Goal: Task Accomplishment & Management: Use online tool/utility

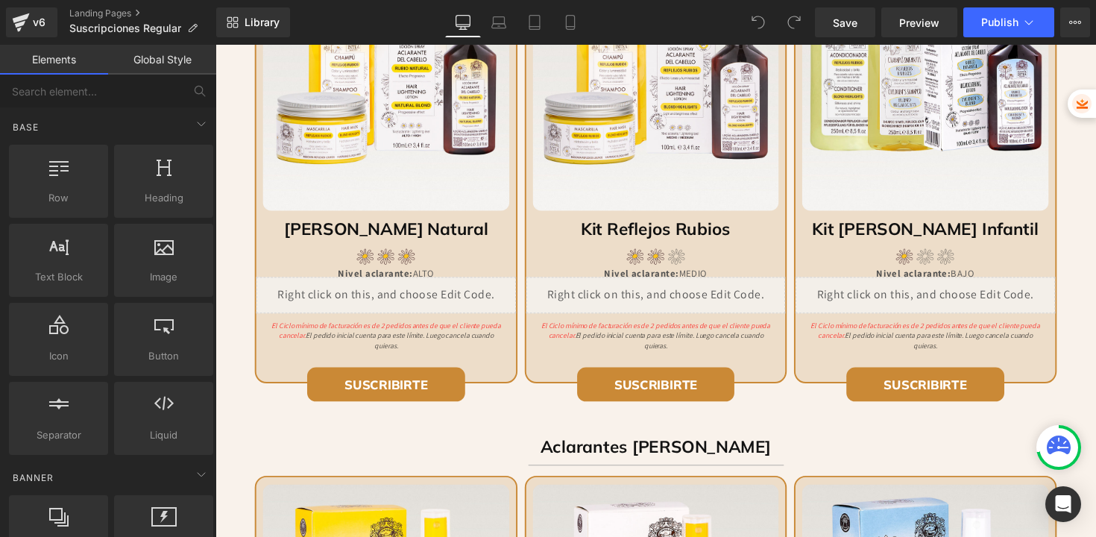
scroll to position [1118, 0]
click at [168, 86] on input "text" at bounding box center [91, 91] width 183 height 33
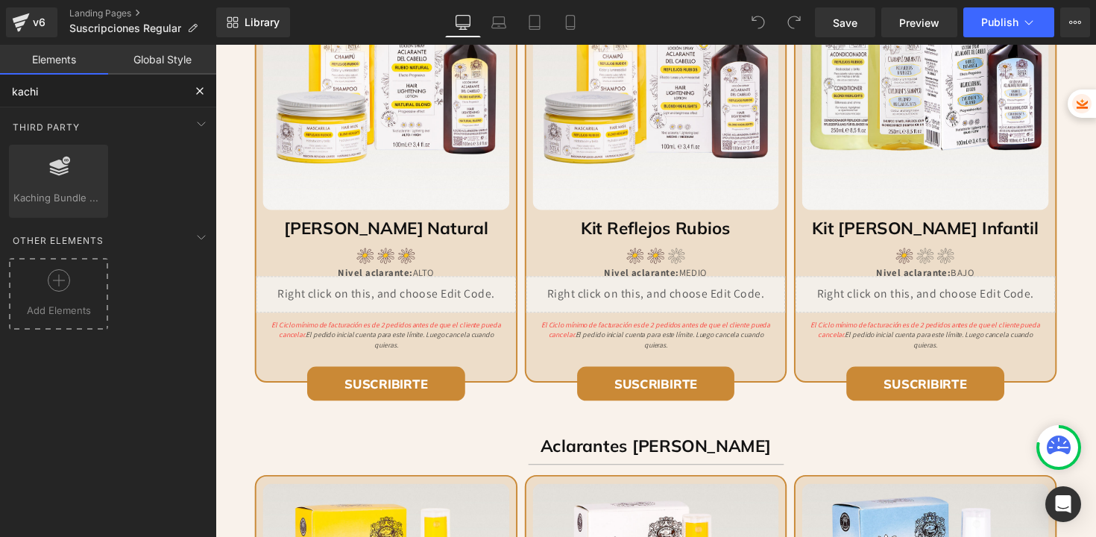
click at [52, 277] on icon at bounding box center [59, 280] width 22 height 22
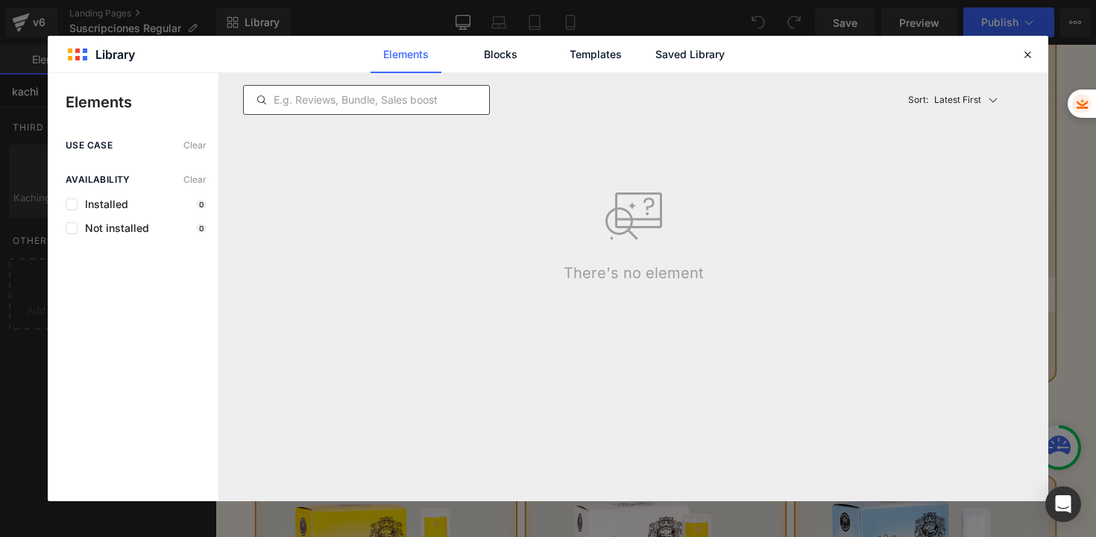
type input "kachi"
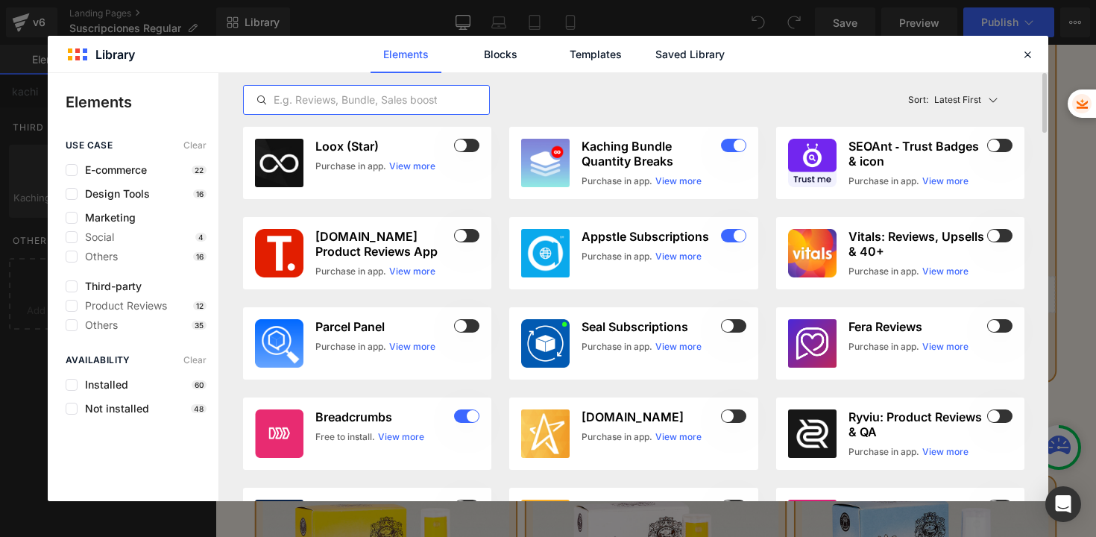
click at [368, 95] on input "text" at bounding box center [366, 100] width 245 height 18
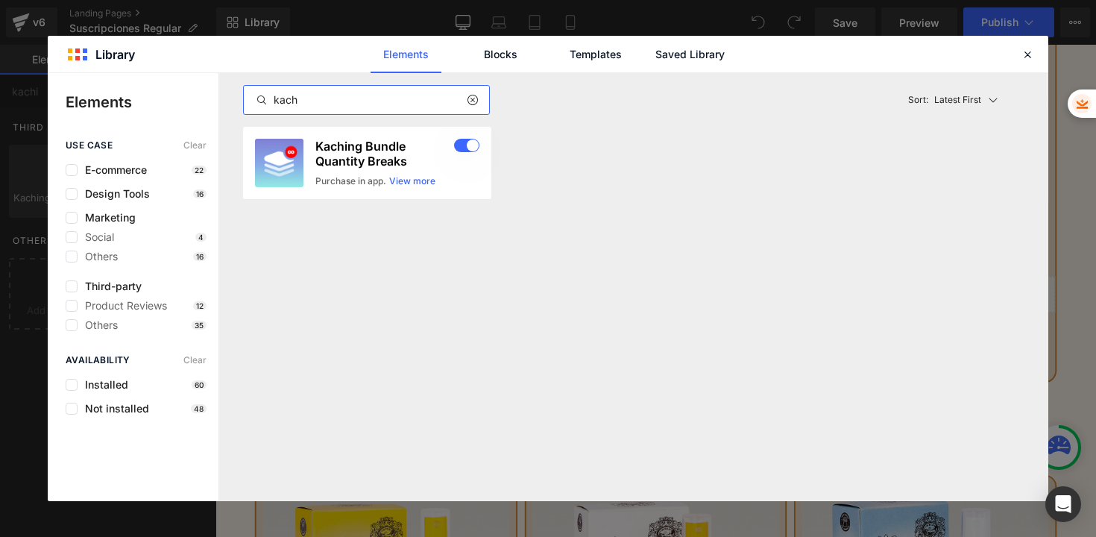
type input "kach"
click at [473, 101] on icon at bounding box center [472, 100] width 10 height 12
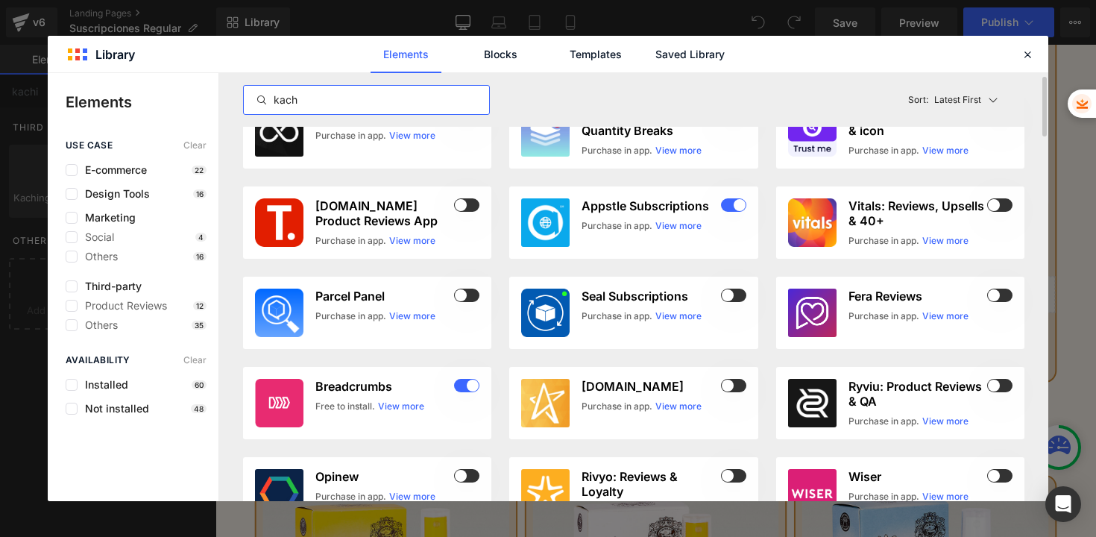
scroll to position [13, 0]
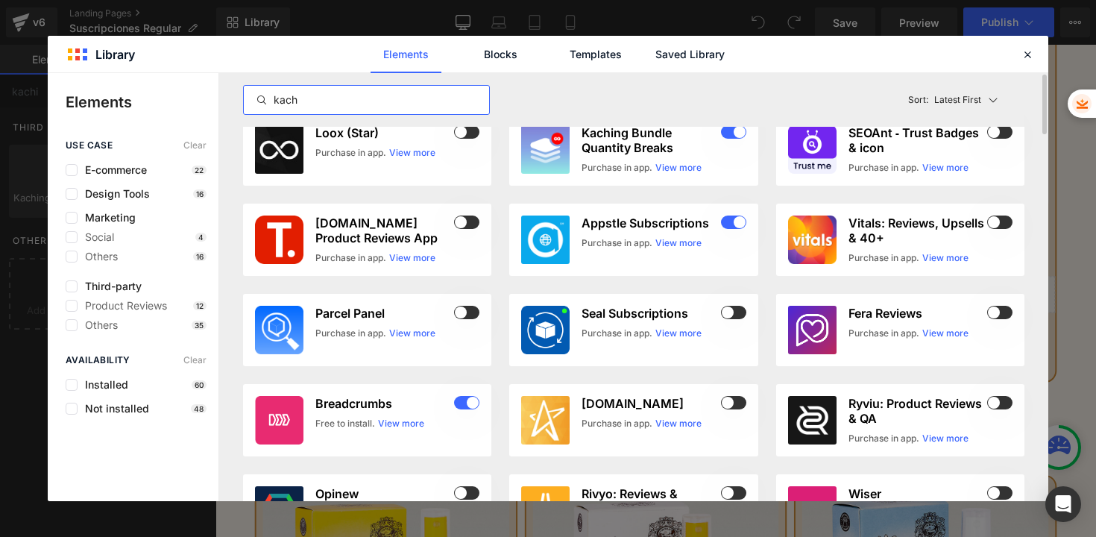
click at [412, 101] on input "kach" at bounding box center [366, 100] width 245 height 18
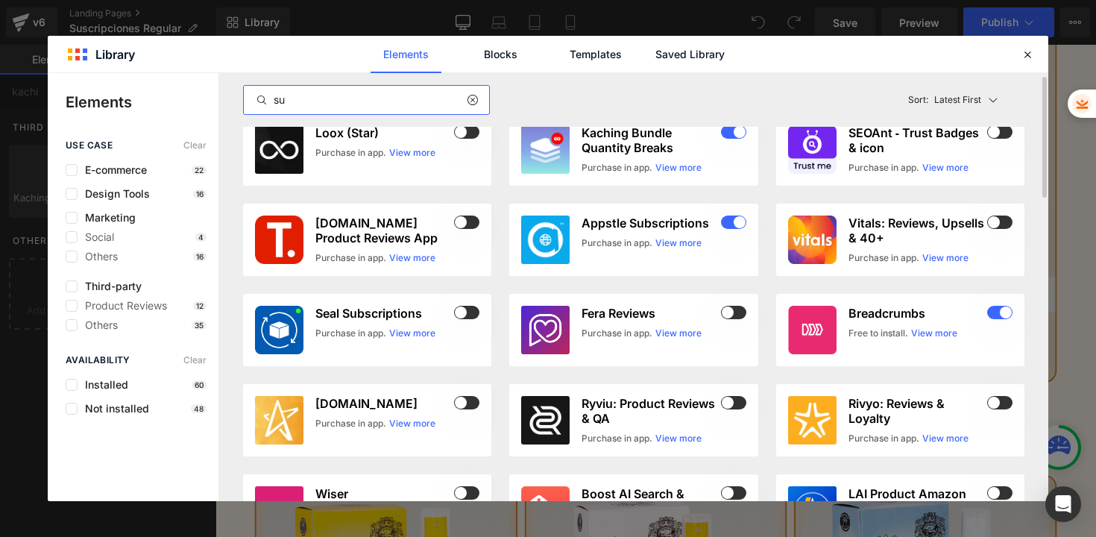
scroll to position [0, 0]
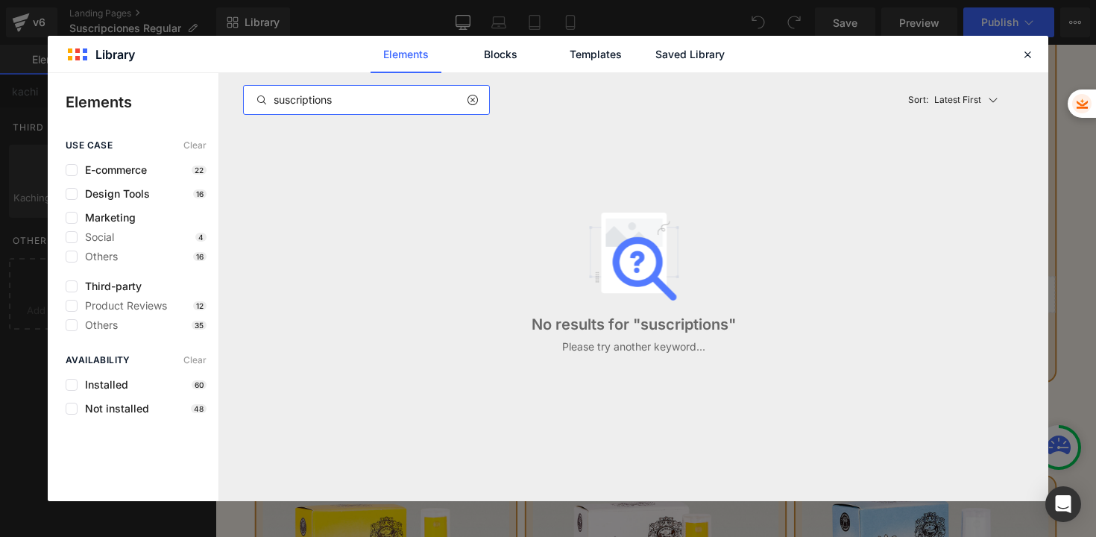
click at [286, 98] on input "suscriptions" at bounding box center [366, 100] width 245 height 18
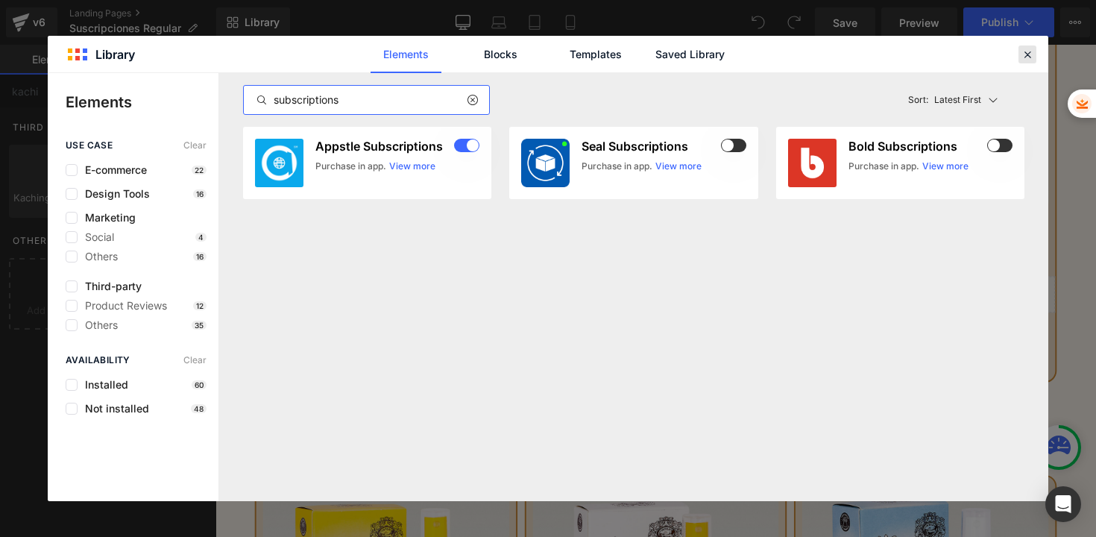
type input "subscriptions"
click at [1028, 53] on icon at bounding box center [1027, 54] width 13 height 13
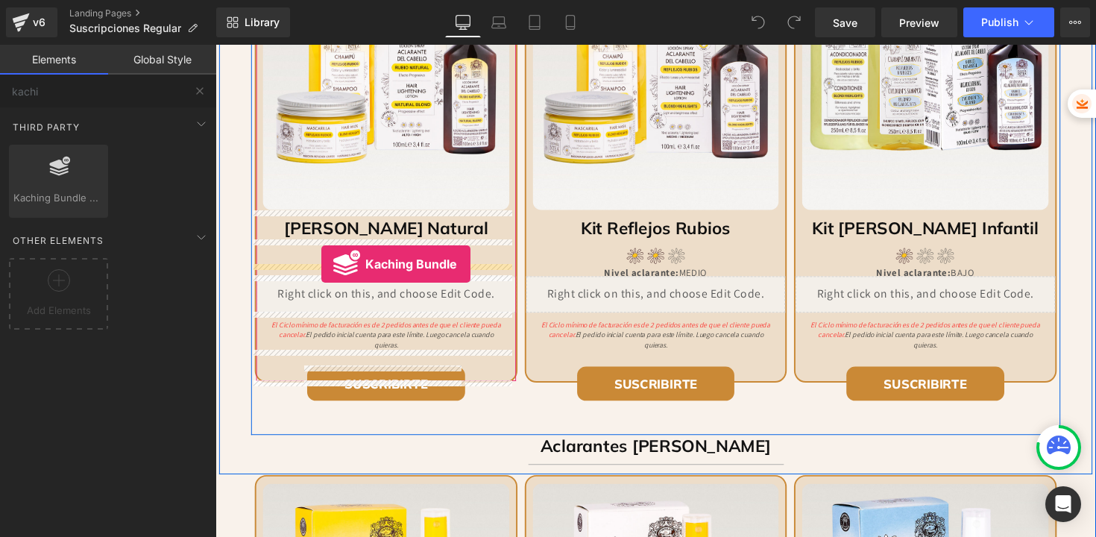
drag, startPoint x: 282, startPoint y: 220, endPoint x: 324, endPoint y: 269, distance: 64.5
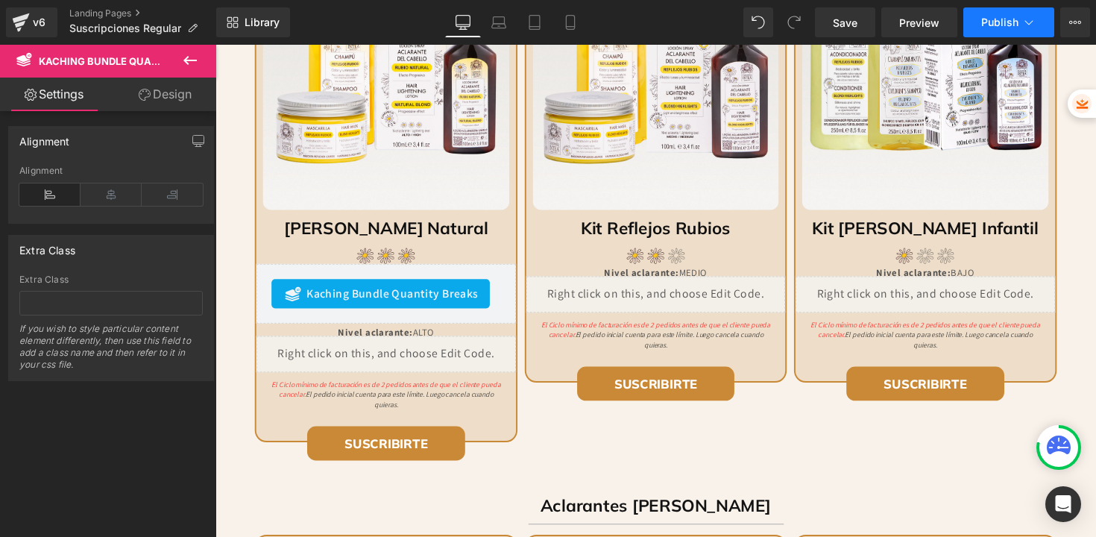
click at [995, 31] on button "Publish" at bounding box center [1008, 22] width 91 height 30
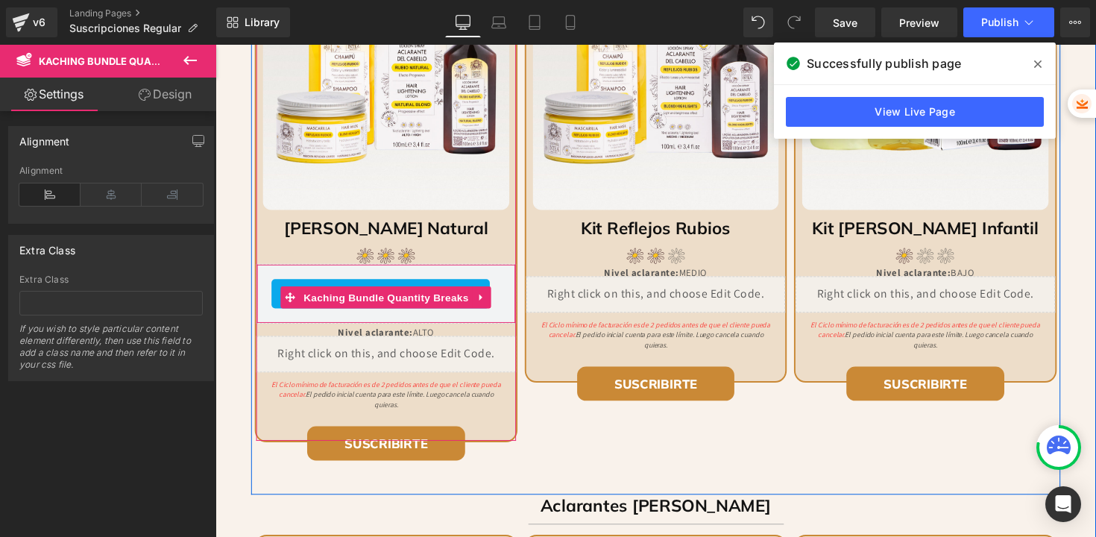
click at [371, 277] on div "Kaching Bundle Quantity Breaks Kaching Bundle Quantity Breaks" at bounding box center [389, 299] width 265 height 61
click at [370, 301] on span "Kaching Bundle Quantity Breaks" at bounding box center [390, 303] width 177 height 22
click at [483, 301] on icon at bounding box center [488, 303] width 10 height 11
click at [493, 304] on icon at bounding box center [498, 303] width 10 height 10
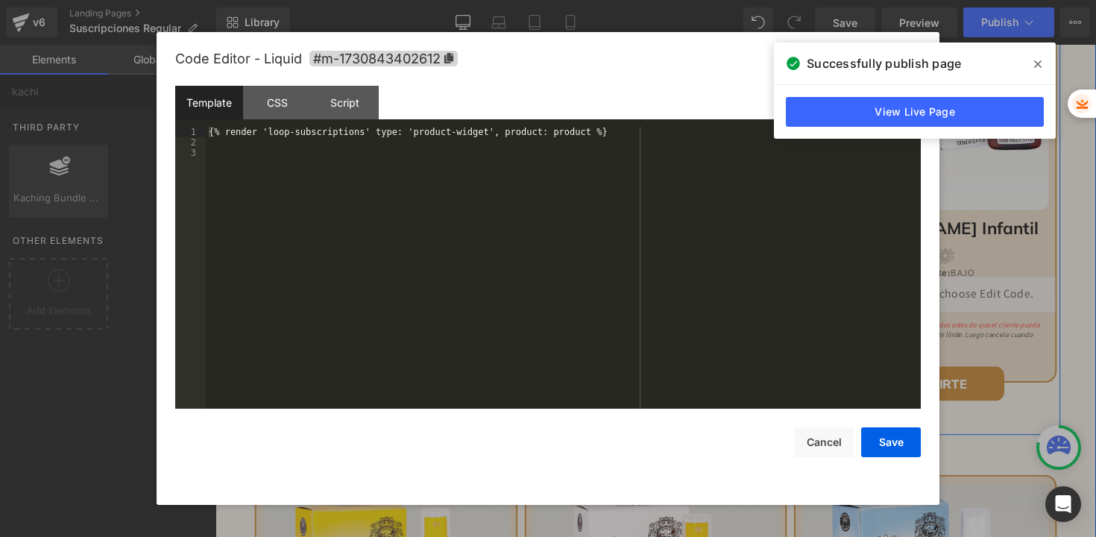
click at [410, 310] on div "Liquid" at bounding box center [389, 300] width 265 height 37
click at [0, 0] on div "Template CSS Script Data" at bounding box center [0, 0] width 0 height 0
click at [0, 0] on div "{% render 'loop-subscriptions' type: 'product-widget', product: product %}" at bounding box center [0, 0] width 0 height 0
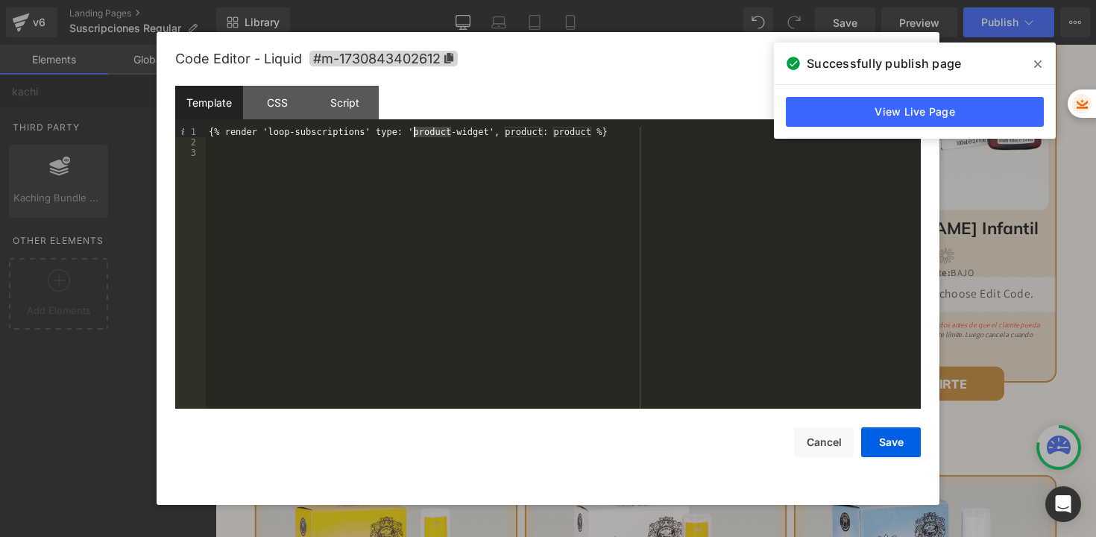
click at [0, 0] on div "{% render 'loop-subscriptions' type: 'product-widget', product: product %}" at bounding box center [0, 0] width 0 height 0
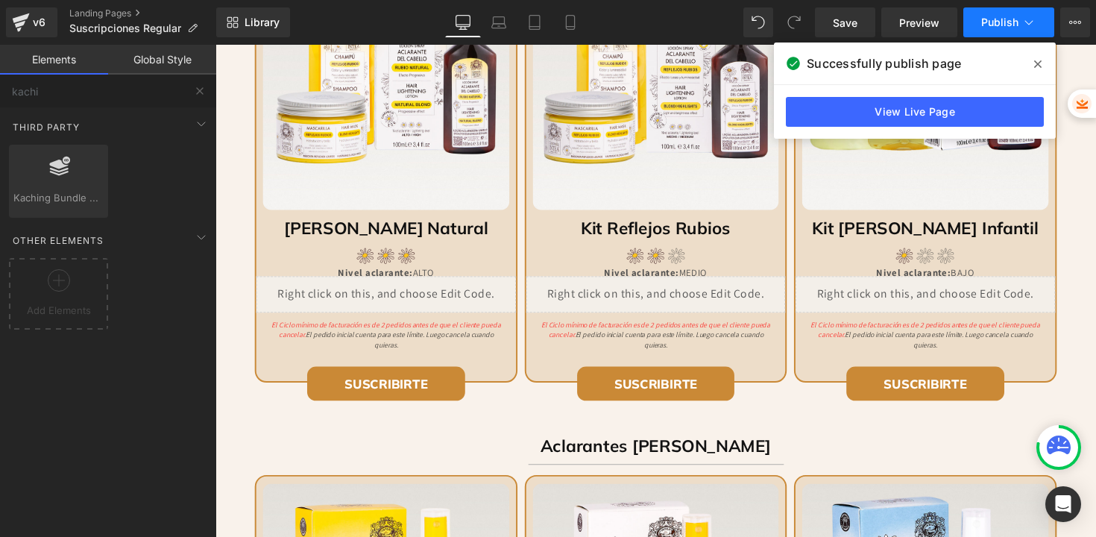
click at [990, 22] on span "Publish" at bounding box center [999, 22] width 37 height 12
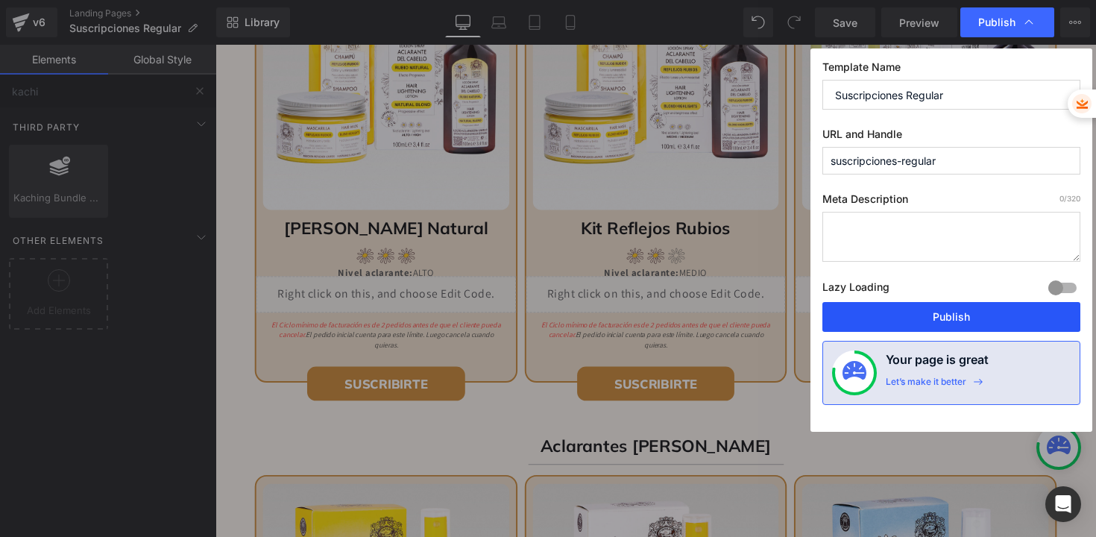
drag, startPoint x: 924, startPoint y: 311, endPoint x: 726, endPoint y: 273, distance: 201.2
click at [0, 0] on button "Publish" at bounding box center [0, 0] width 0 height 0
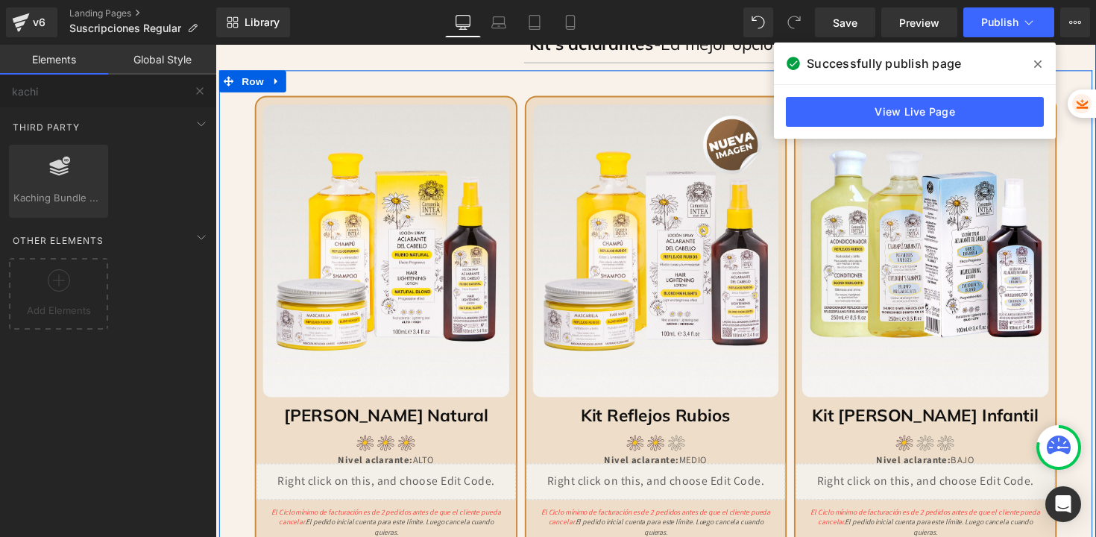
scroll to position [927, 0]
click at [393, 134] on img at bounding box center [390, 255] width 253 height 300
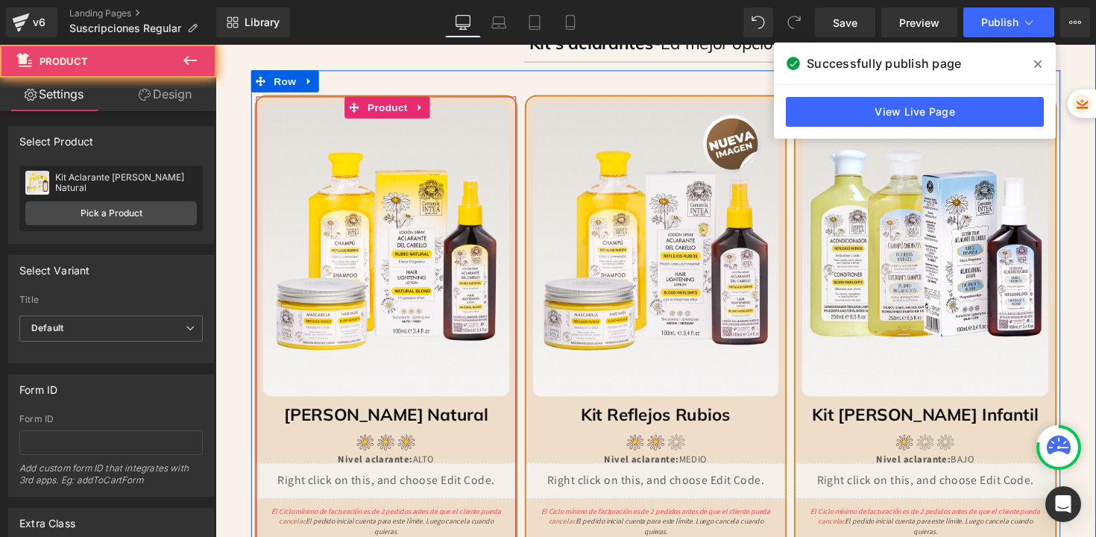
click at [393, 96] on div "Más Vendido (P) Image Kit Rubio Natural Heading Image Nivel aclarante: ALTO Hea…" at bounding box center [390, 338] width 268 height 485
click at [389, 107] on span "Product" at bounding box center [392, 109] width 48 height 22
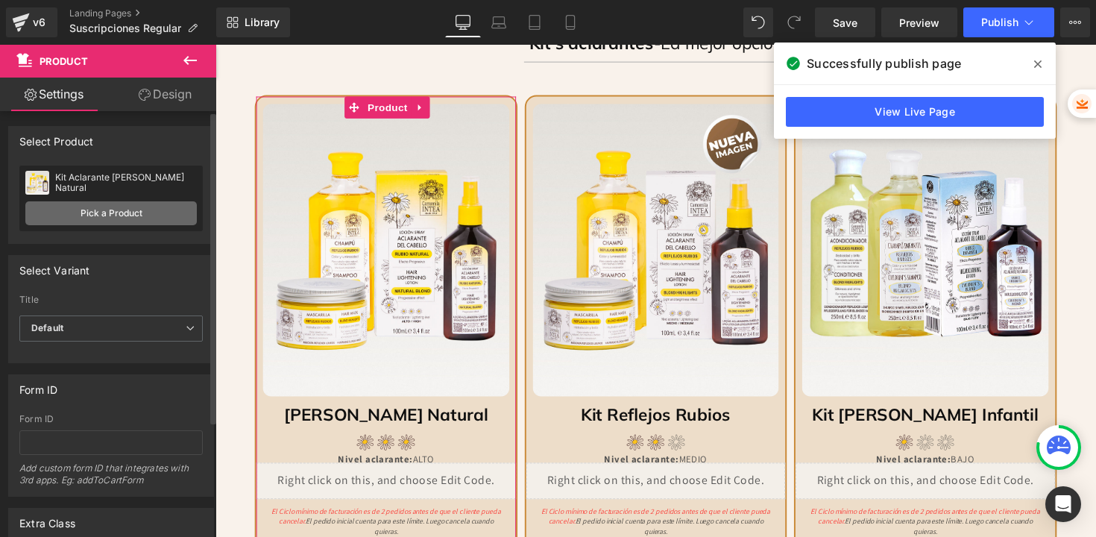
click at [135, 208] on link "Pick a Product" at bounding box center [110, 213] width 171 height 24
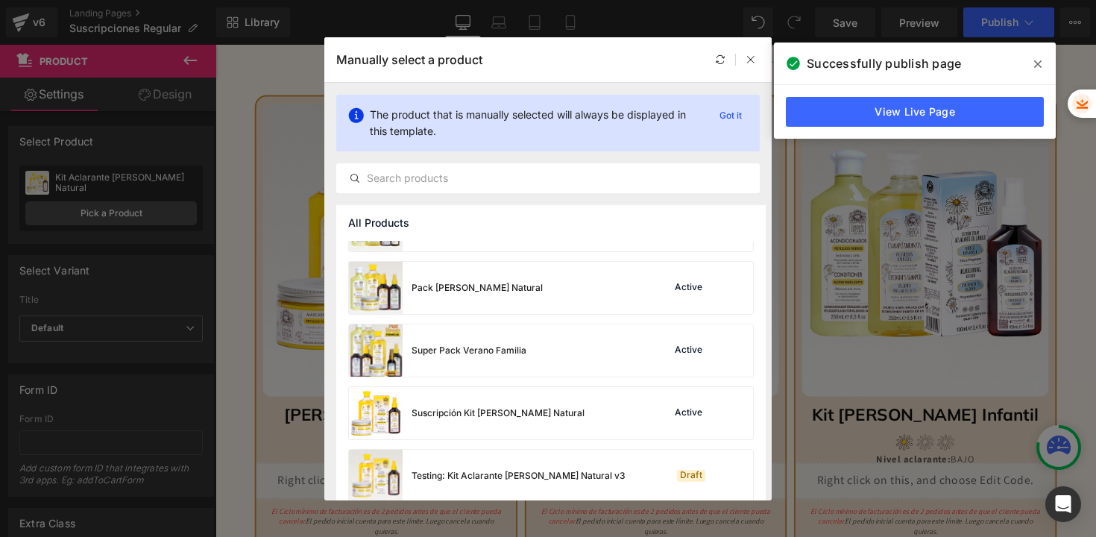
scroll to position [1372, 0]
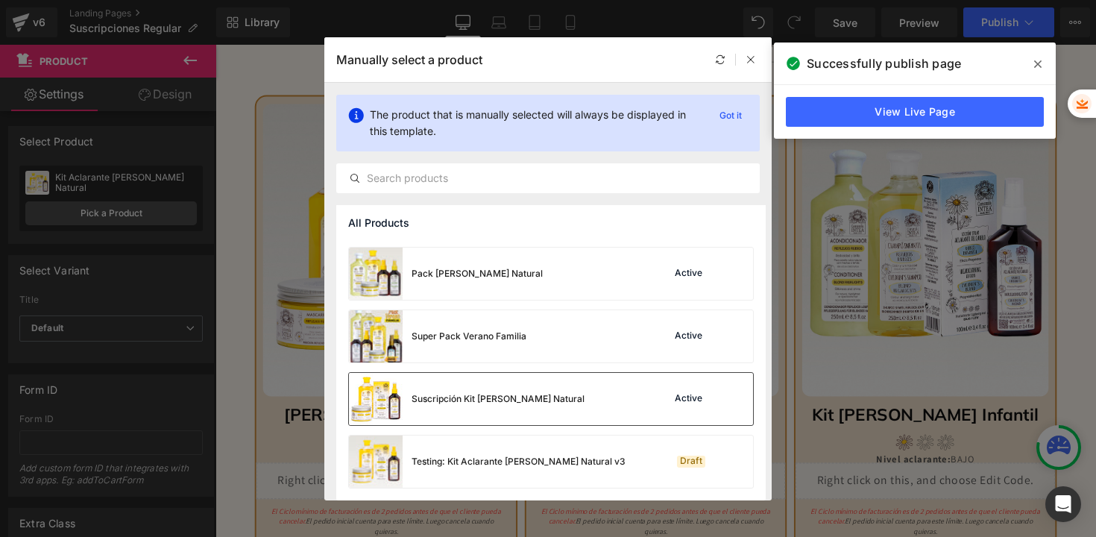
click at [519, 403] on div "Suscripción Kit [PERSON_NAME] Natural" at bounding box center [498, 398] width 173 height 13
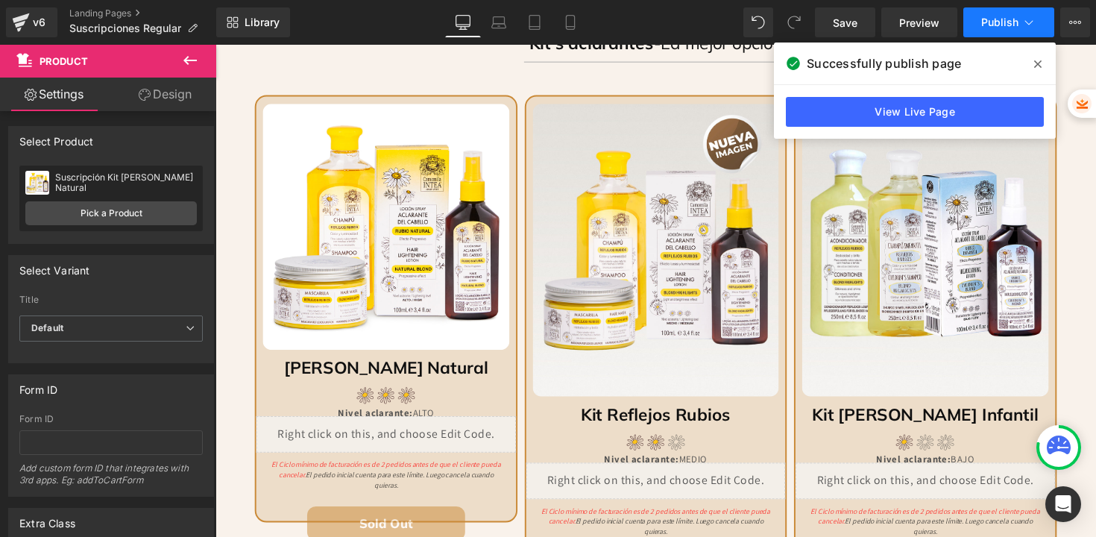
click at [992, 25] on span "Publish" at bounding box center [999, 22] width 37 height 12
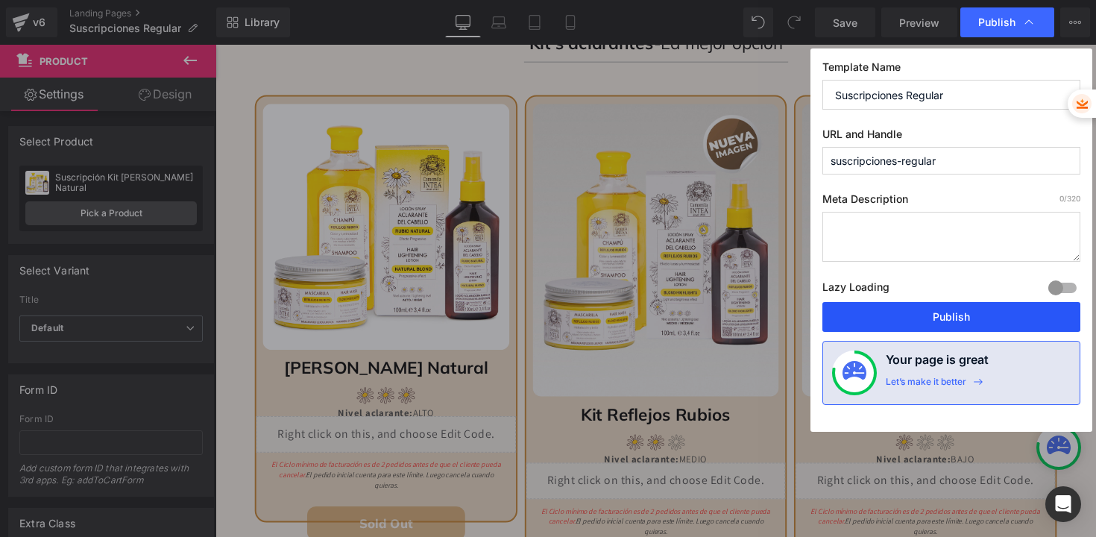
click at [919, 318] on button "Publish" at bounding box center [951, 317] width 258 height 30
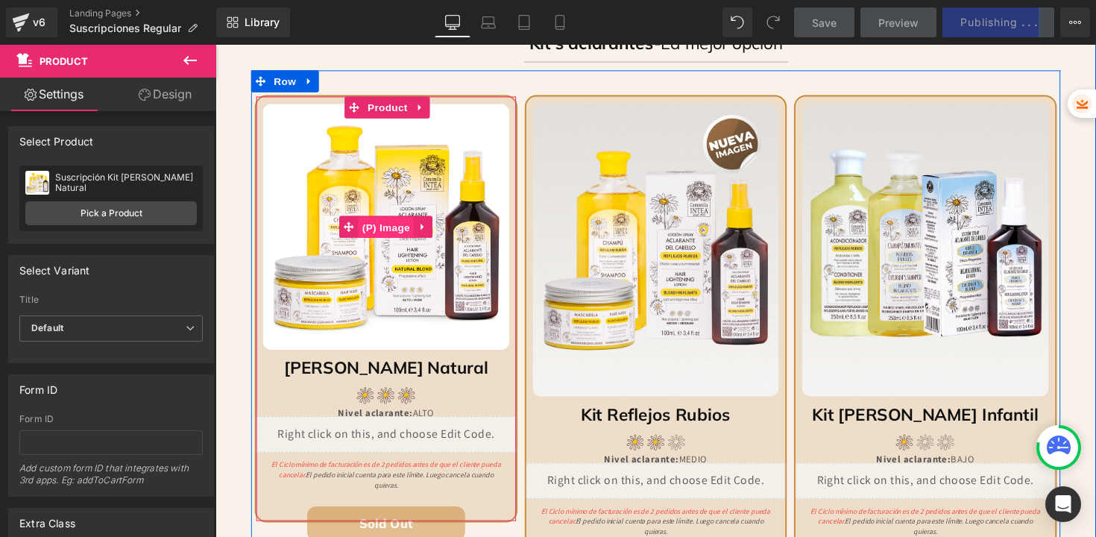
click at [382, 234] on span "(P) Image" at bounding box center [390, 232] width 57 height 22
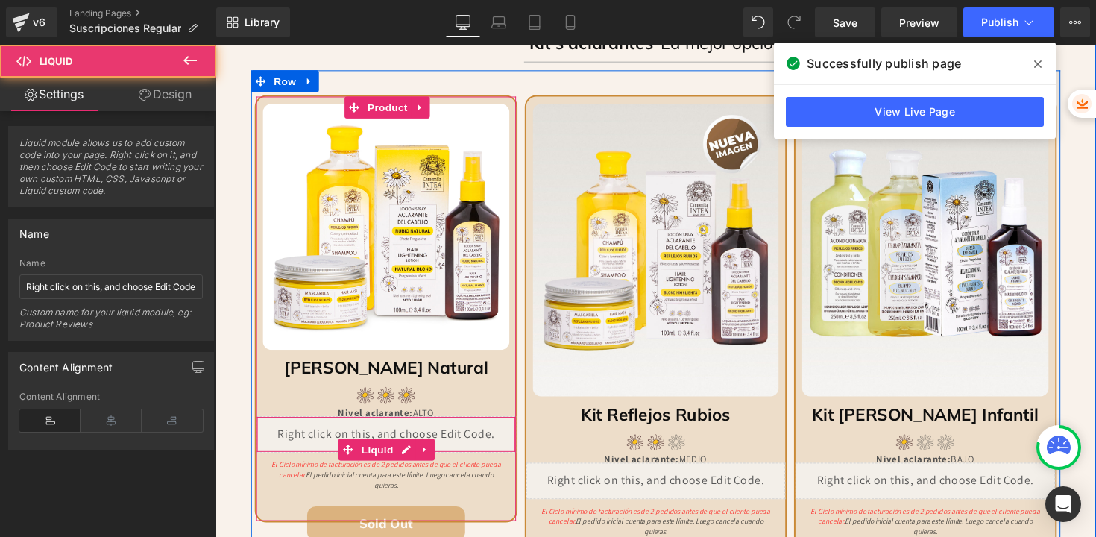
click at [367, 438] on div "Liquid" at bounding box center [389, 443] width 265 height 37
click at [376, 461] on span "Liquid" at bounding box center [382, 459] width 40 height 22
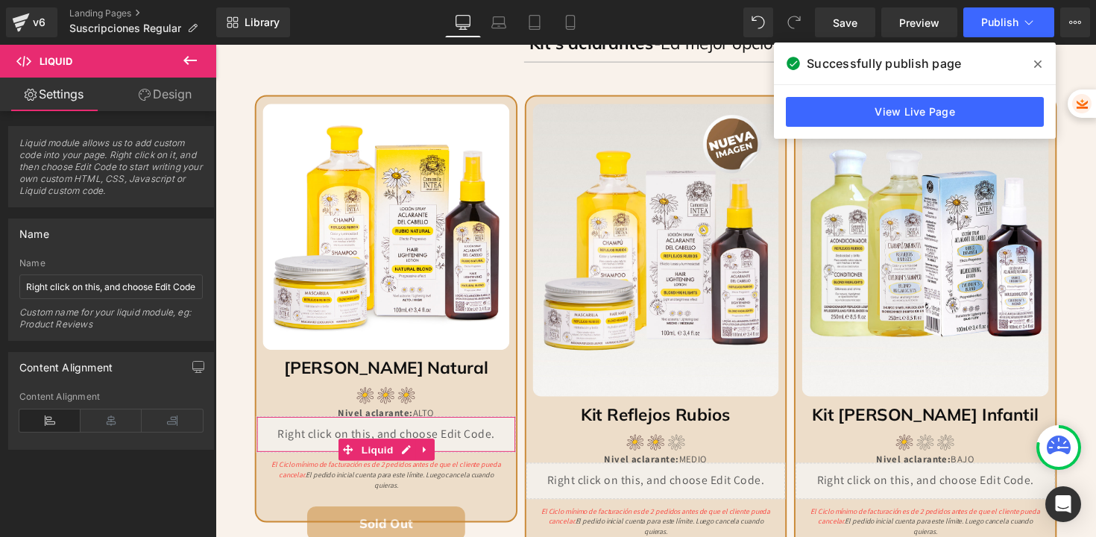
click at [154, 90] on link "Design" at bounding box center [165, 95] width 108 height 34
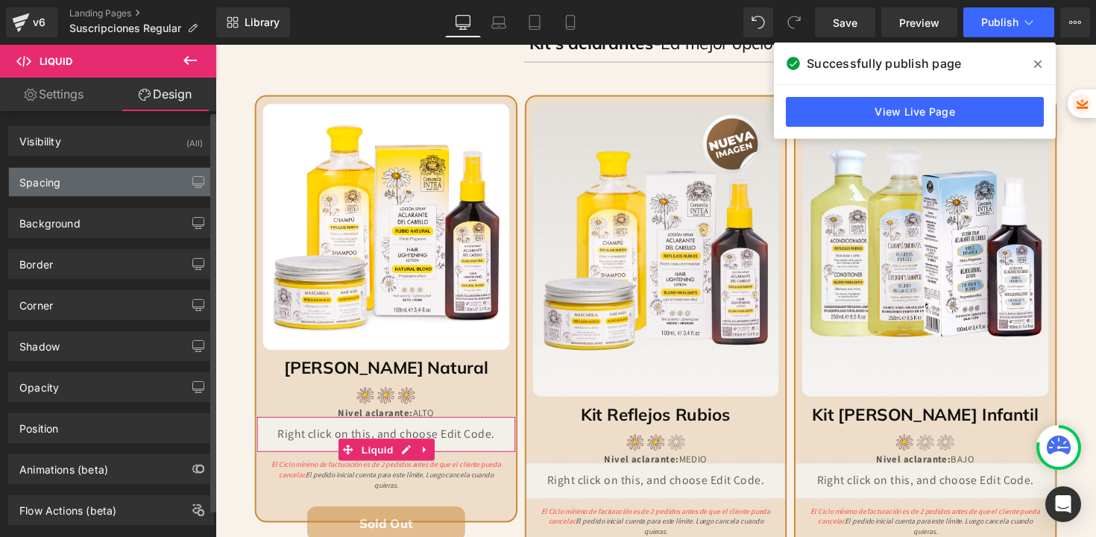
click at [89, 178] on div "Spacing" at bounding box center [111, 182] width 204 height 28
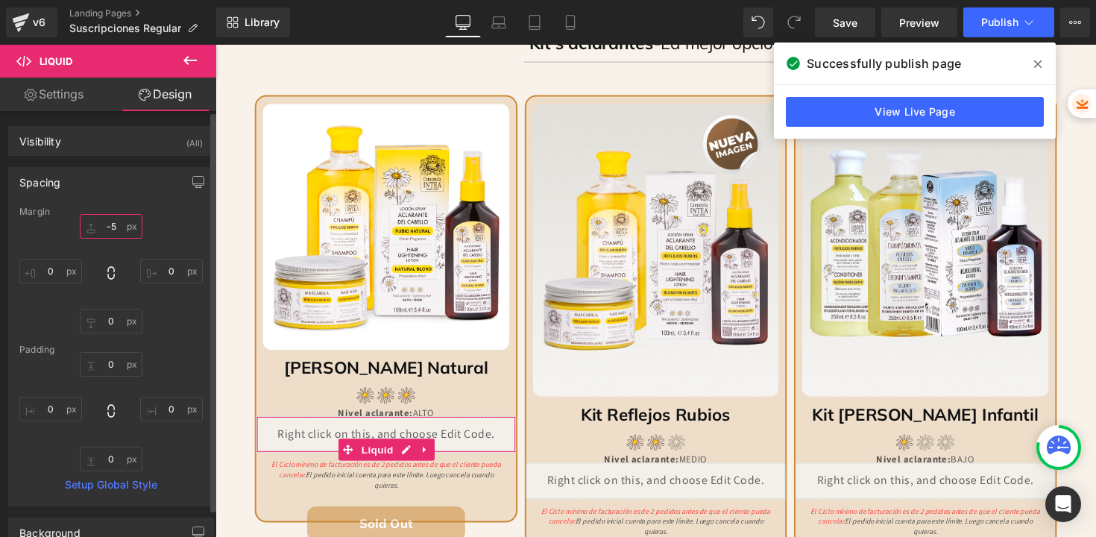
click at [119, 227] on input "-5" at bounding box center [111, 226] width 63 height 25
type input "0"
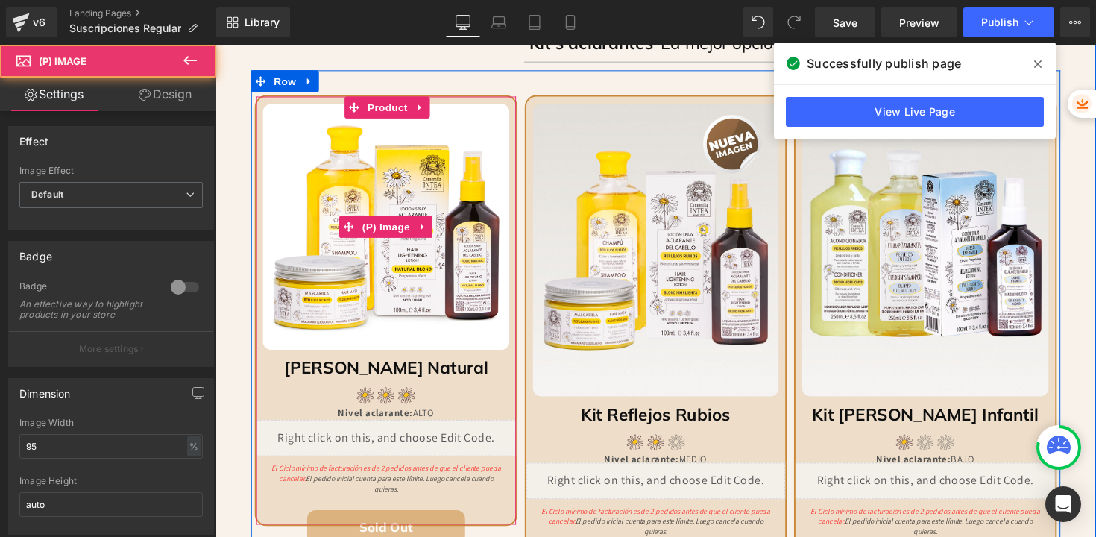
click at [376, 293] on img at bounding box center [390, 231] width 253 height 253
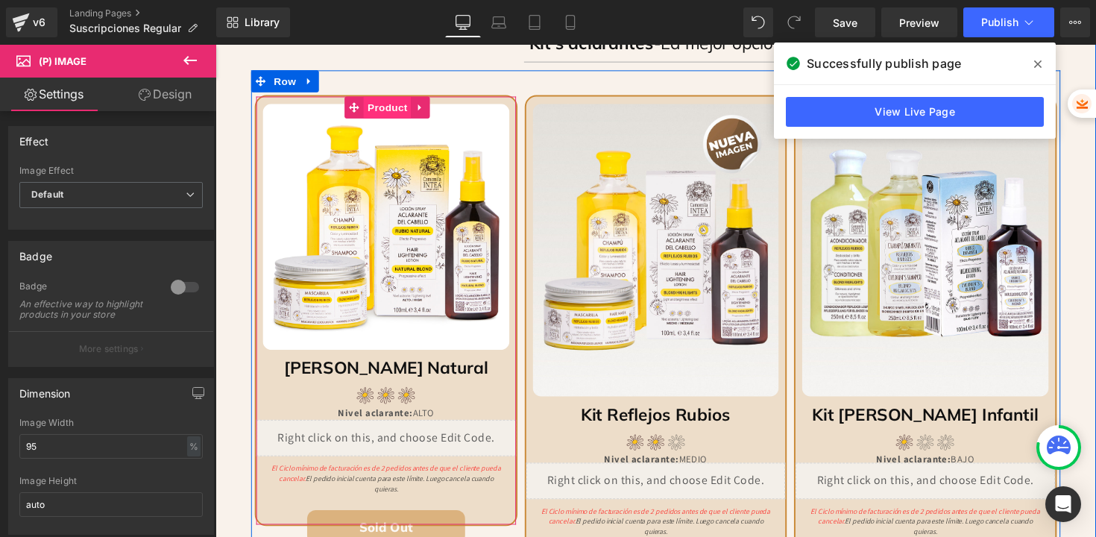
click at [383, 107] on span "Product" at bounding box center [392, 109] width 48 height 22
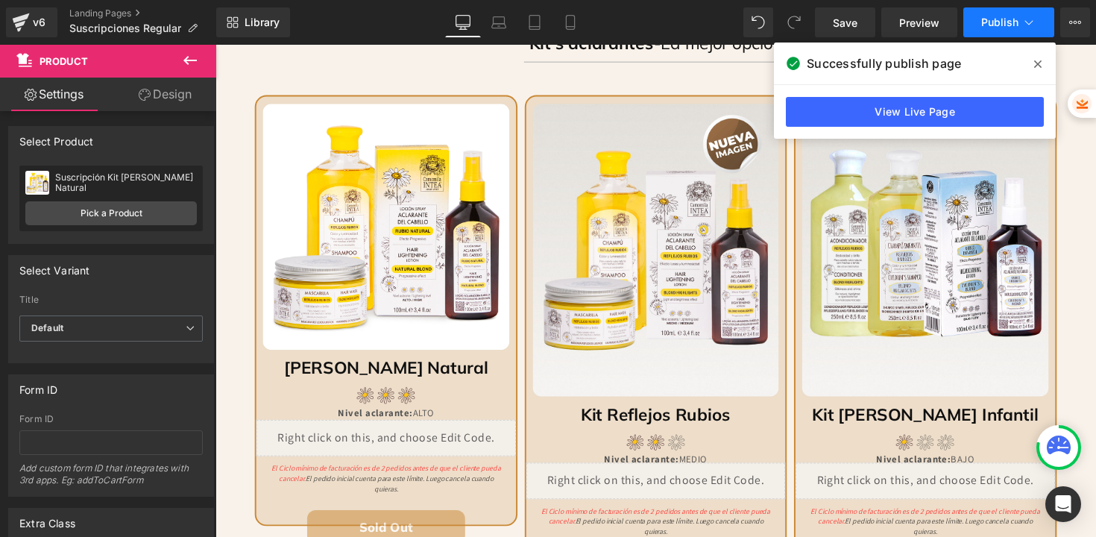
click at [989, 16] on span "Publish" at bounding box center [999, 22] width 37 height 12
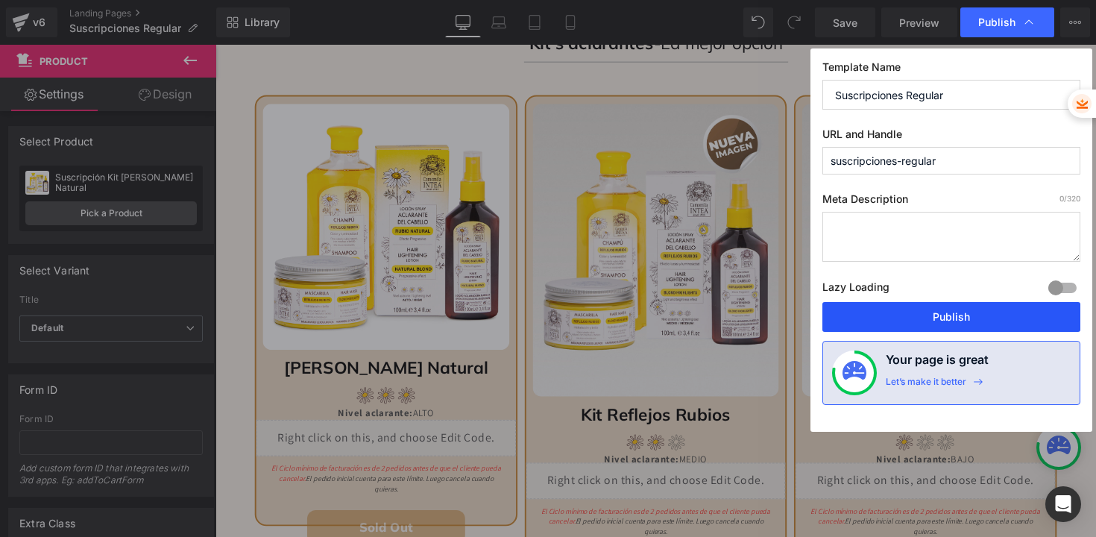
click at [0, 0] on button "Publish" at bounding box center [0, 0] width 0 height 0
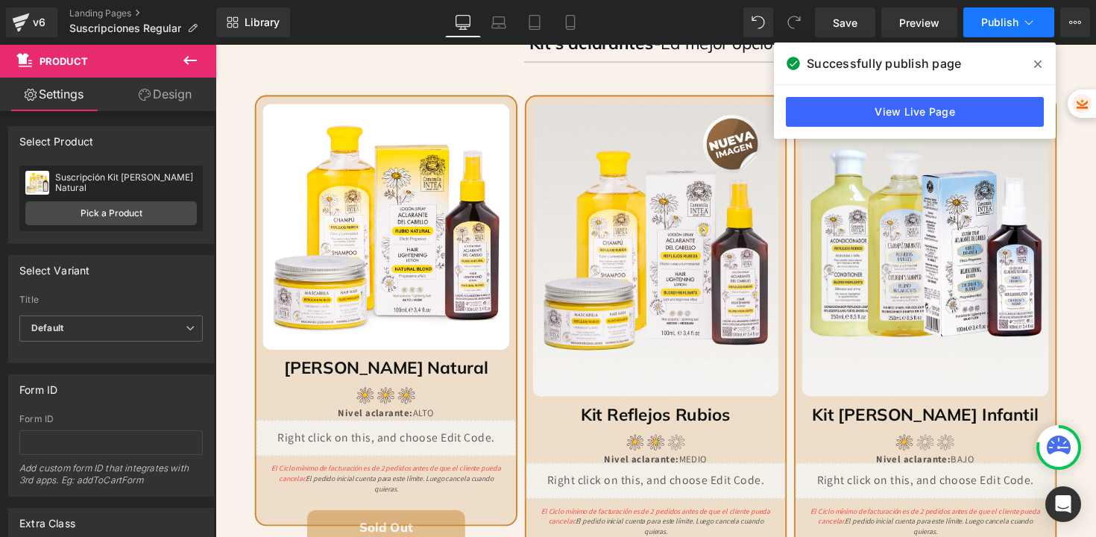
click at [990, 27] on span "Publish" at bounding box center [999, 22] width 37 height 12
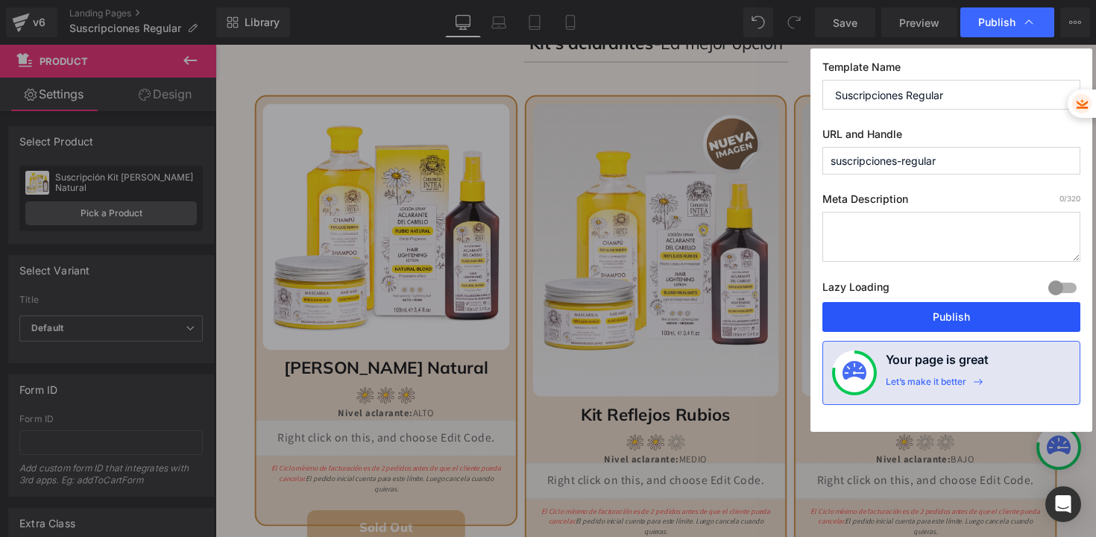
click at [691, 484] on button "Publish" at bounding box center [687, 488] width 8 height 9
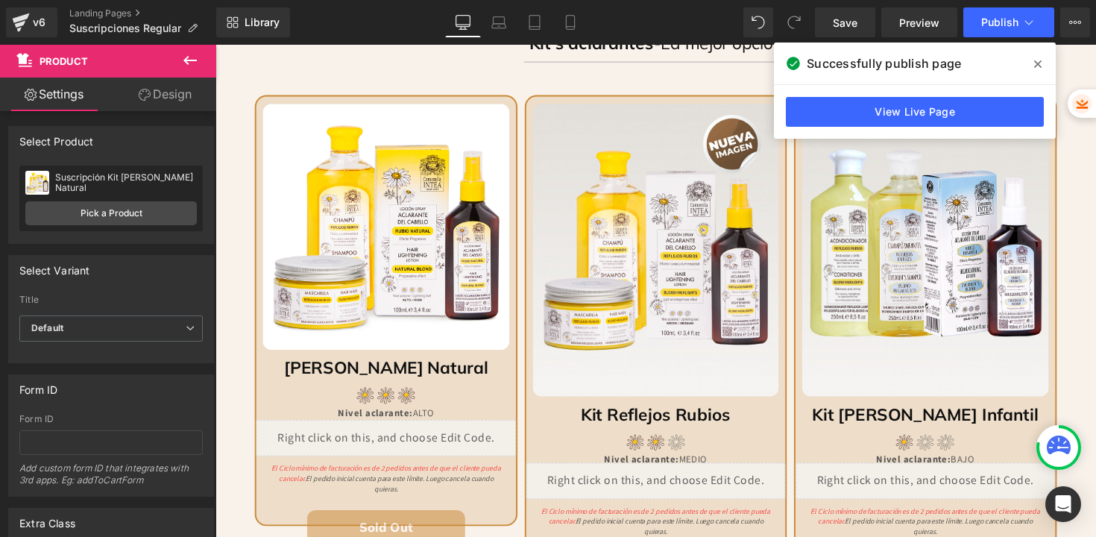
click at [0, 0] on icon at bounding box center [0, 0] width 0 height 0
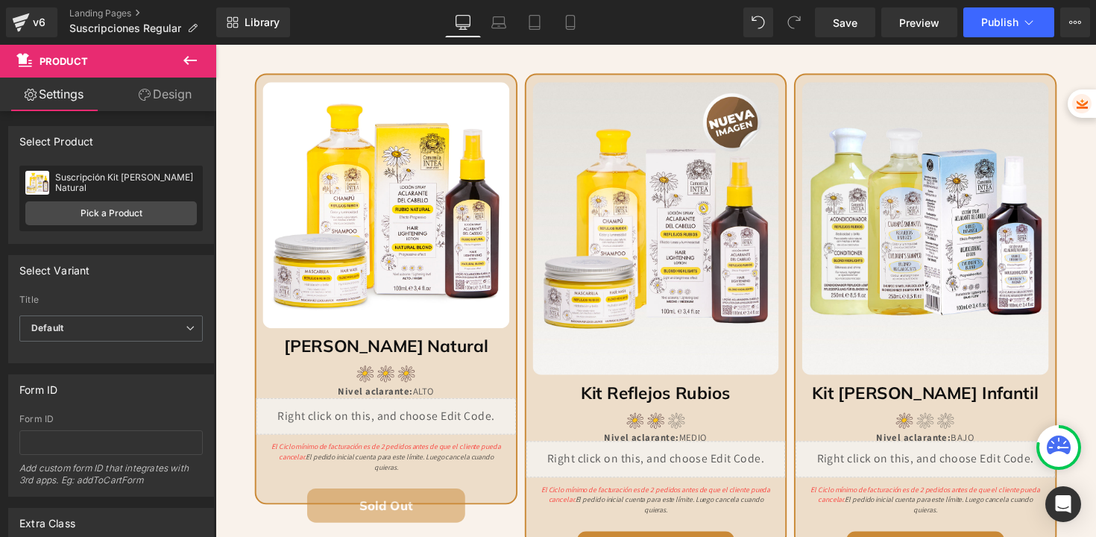
scroll to position [981, 0]
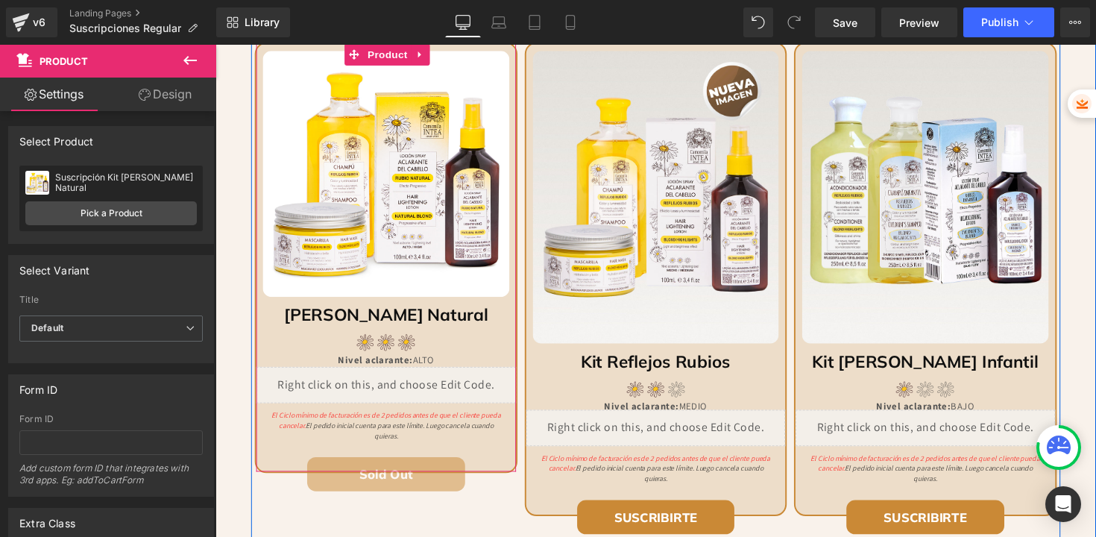
click at [388, 54] on span "Product" at bounding box center [392, 54] width 48 height 22
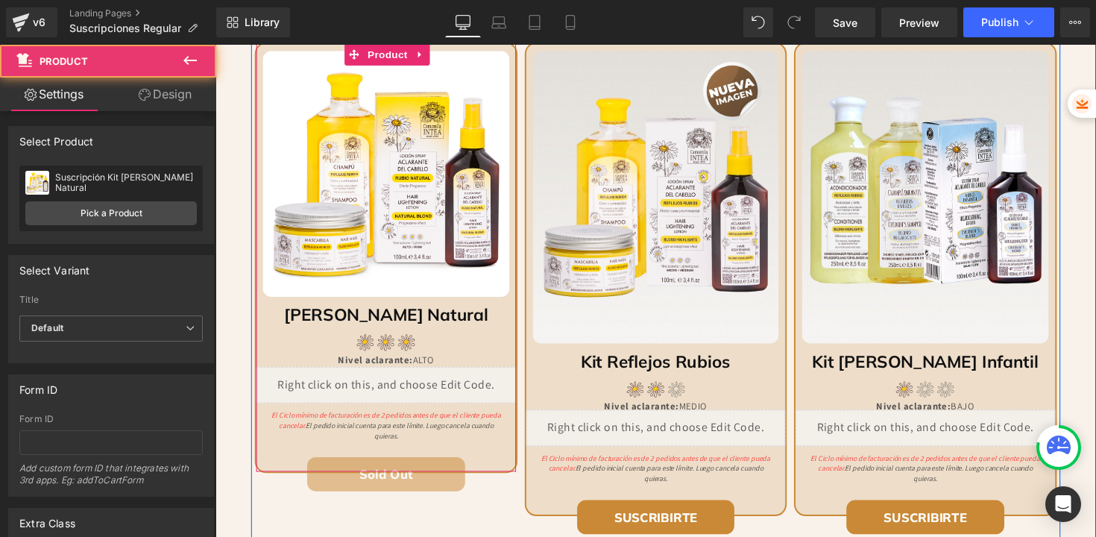
click at [388, 54] on span "Product" at bounding box center [392, 54] width 48 height 22
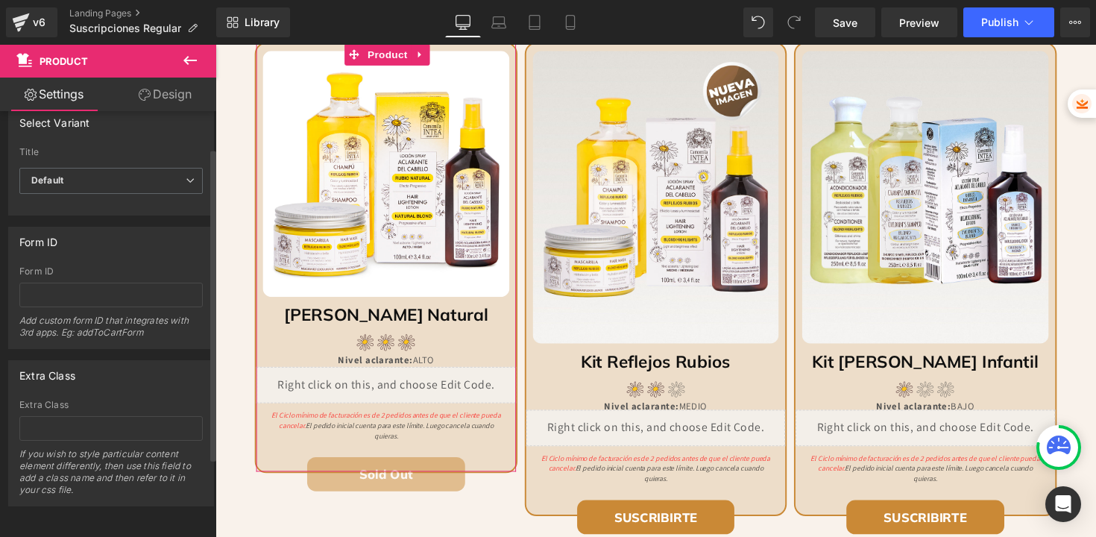
scroll to position [0, 0]
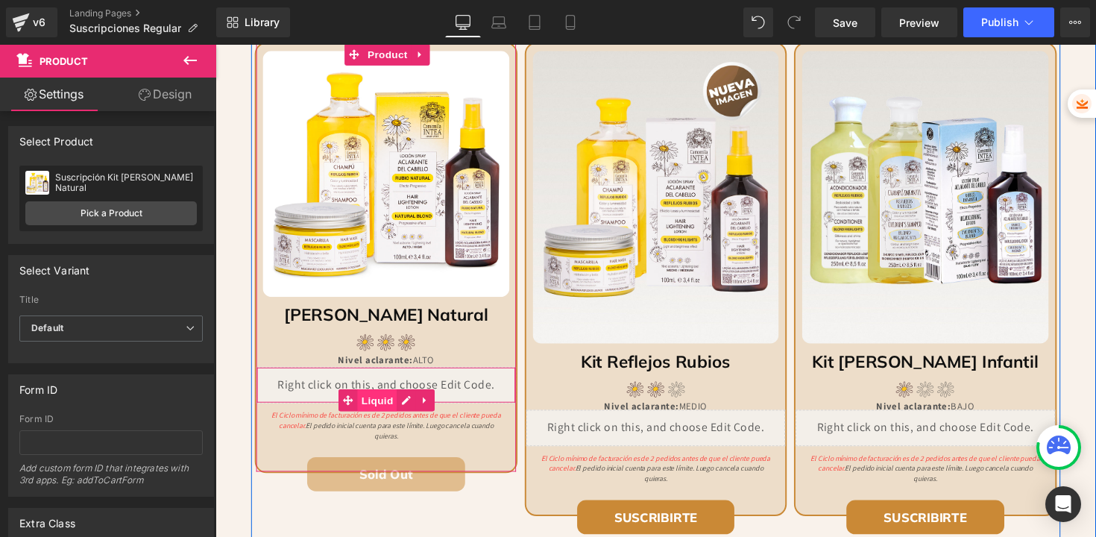
click at [375, 407] on span "Liquid" at bounding box center [382, 408] width 40 height 22
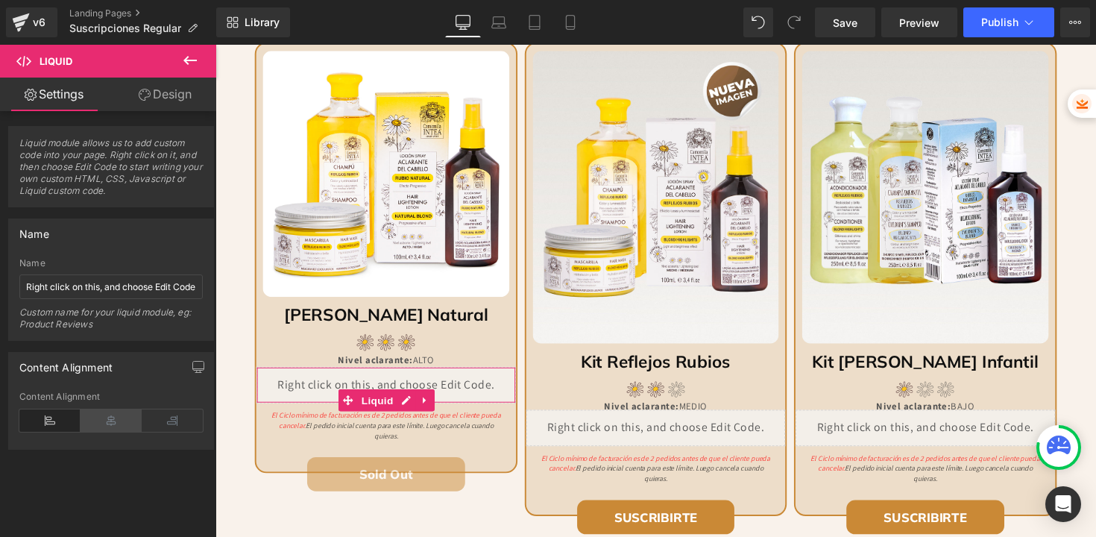
click at [109, 420] on icon at bounding box center [111, 420] width 61 height 22
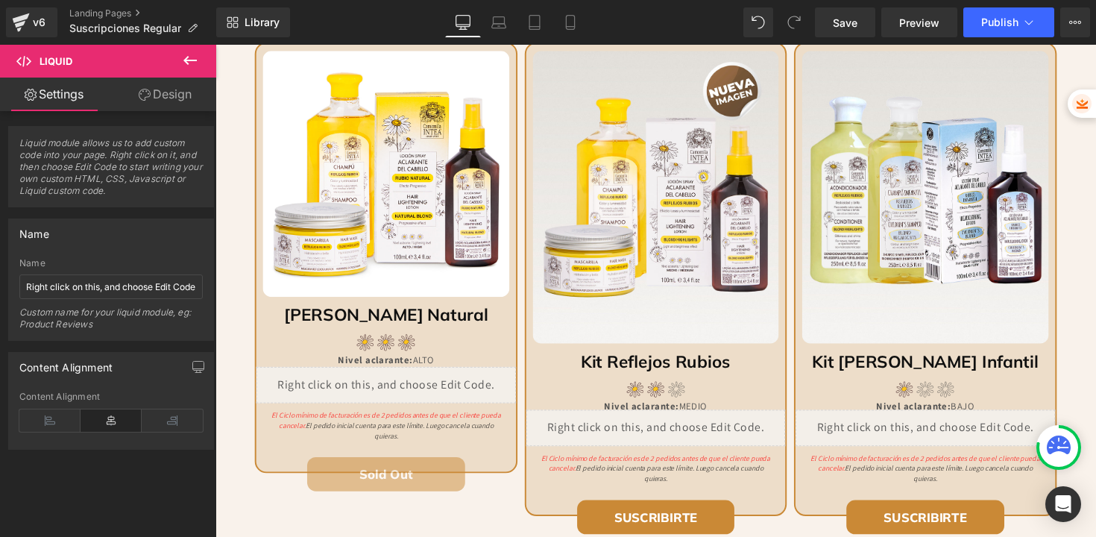
click at [166, 98] on link "Design" at bounding box center [165, 95] width 108 height 34
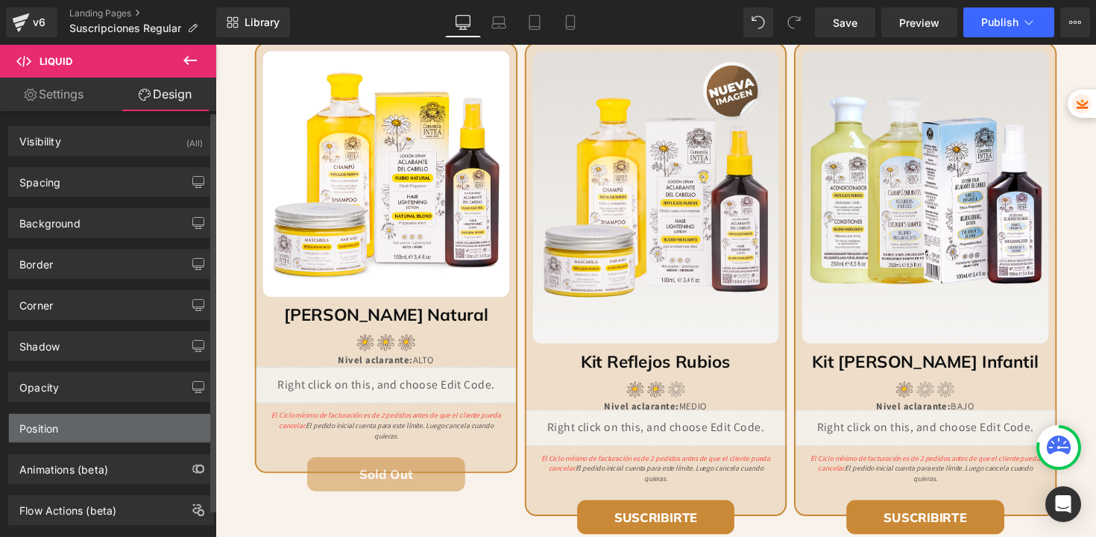
click at [75, 425] on div "Position" at bounding box center [111, 428] width 204 height 28
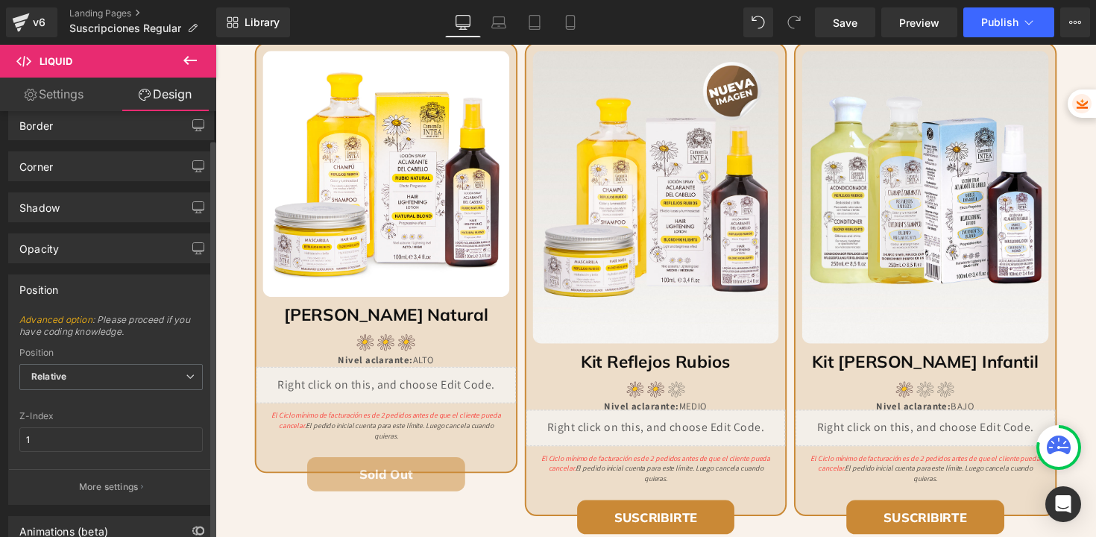
scroll to position [230, 0]
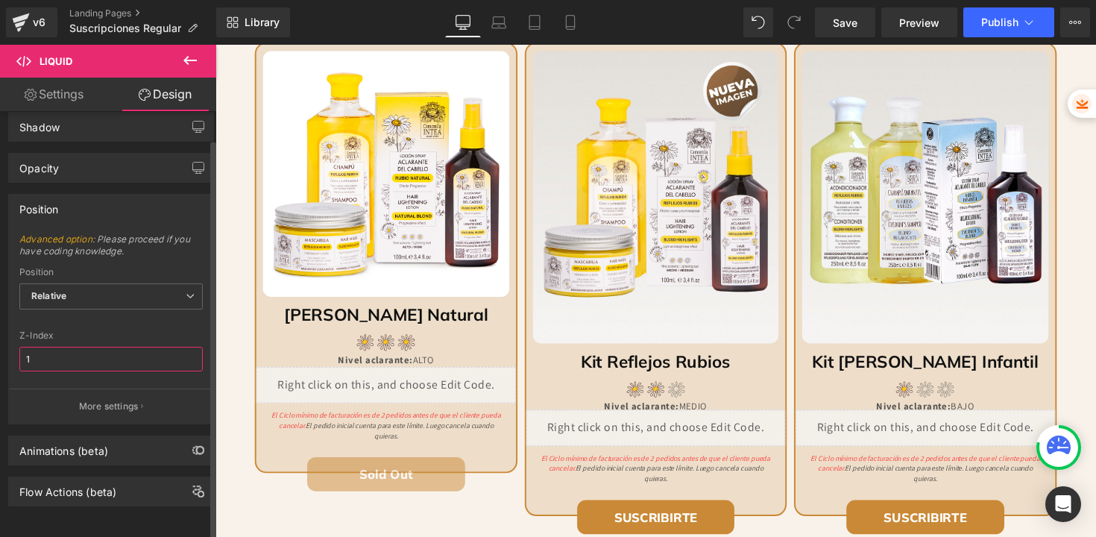
click at [81, 347] on input "1" at bounding box center [110, 359] width 183 height 25
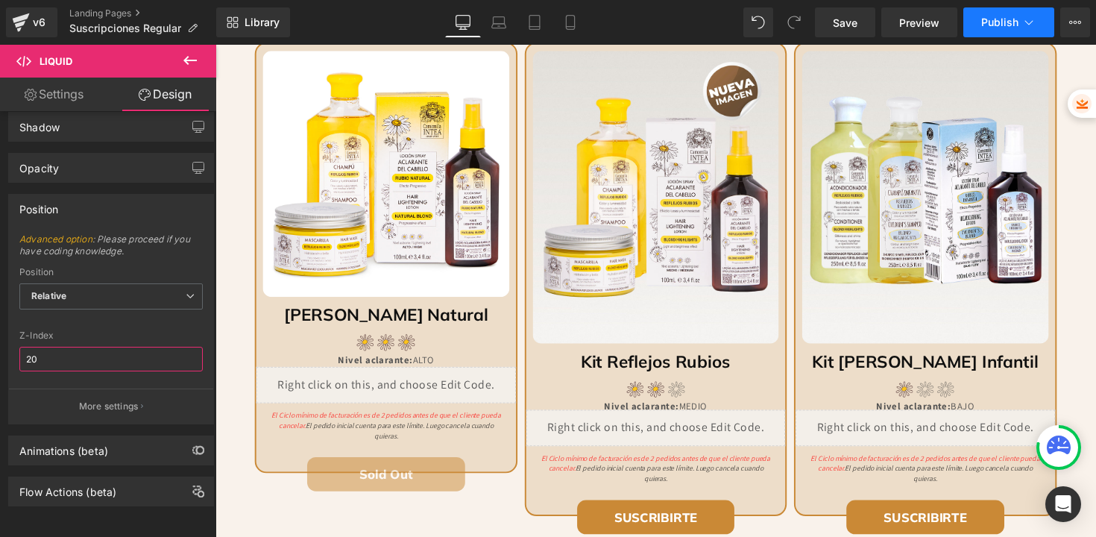
type input "20"
click at [995, 23] on span "Publish" at bounding box center [999, 22] width 37 height 12
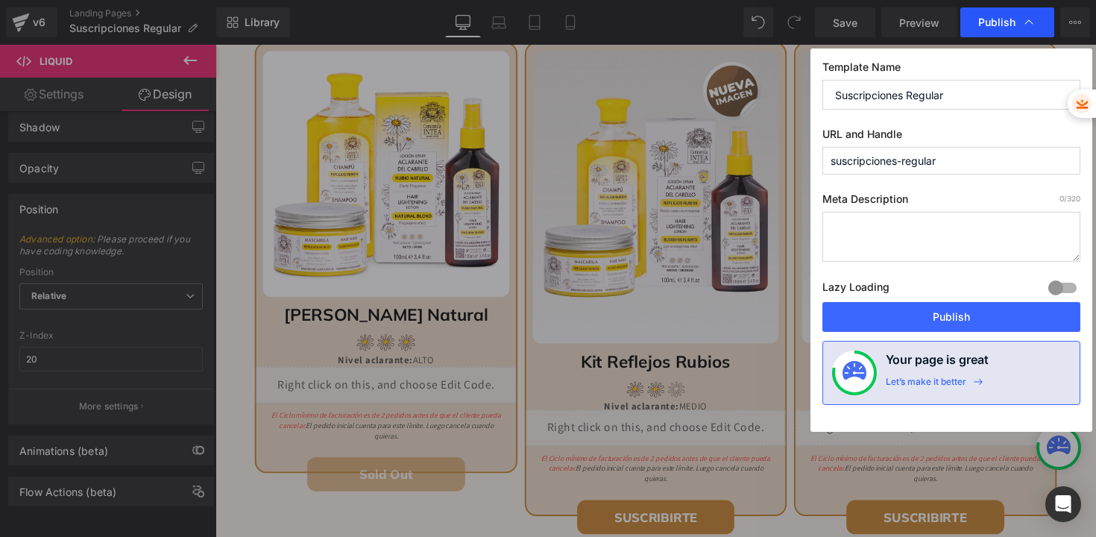
click at [0, 0] on span "Publish" at bounding box center [0, 0] width 0 height 0
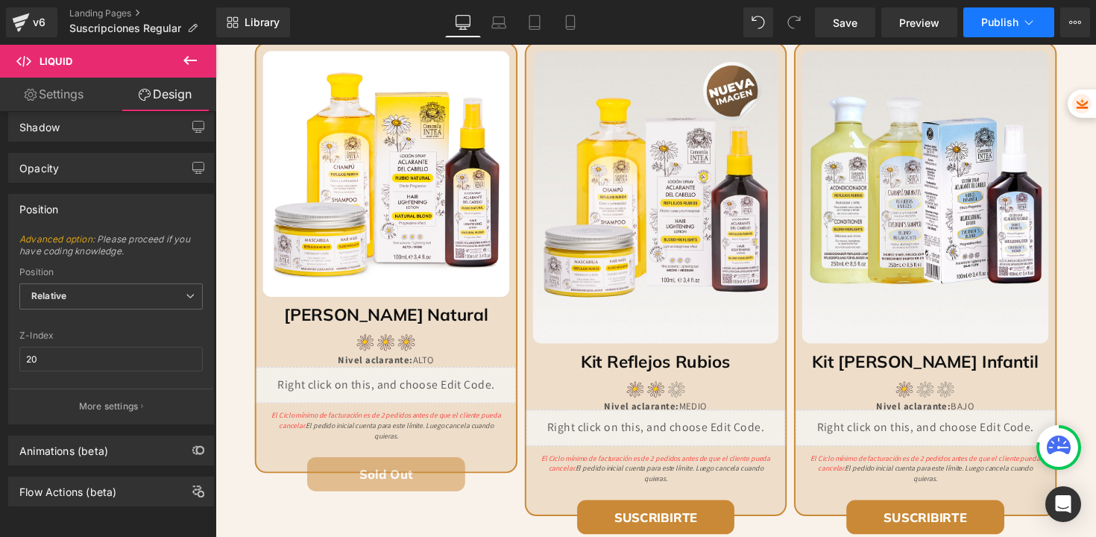
click at [996, 19] on span "Publish" at bounding box center [999, 22] width 37 height 12
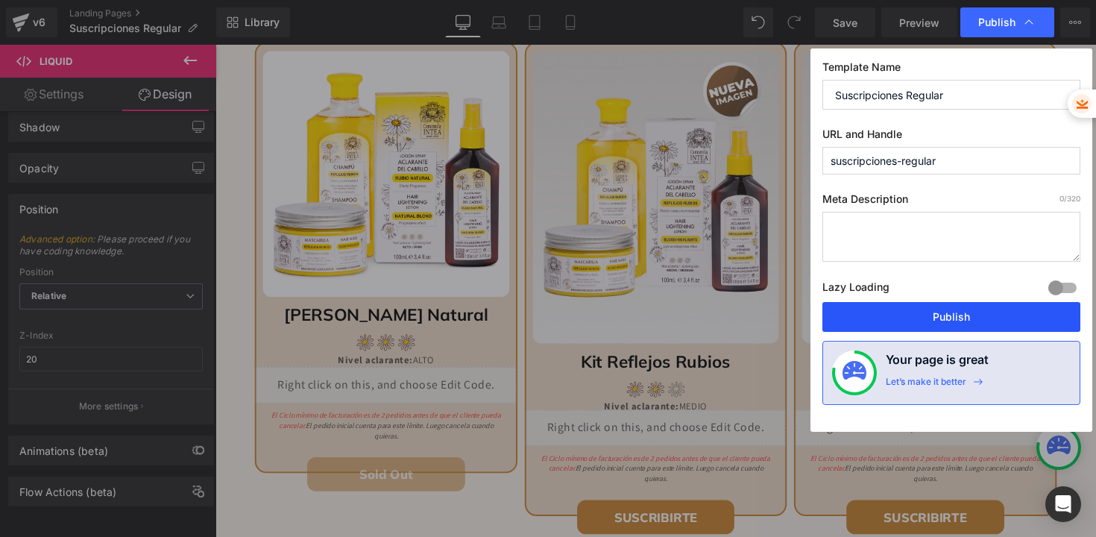
click at [895, 326] on button "Publish" at bounding box center [951, 317] width 258 height 30
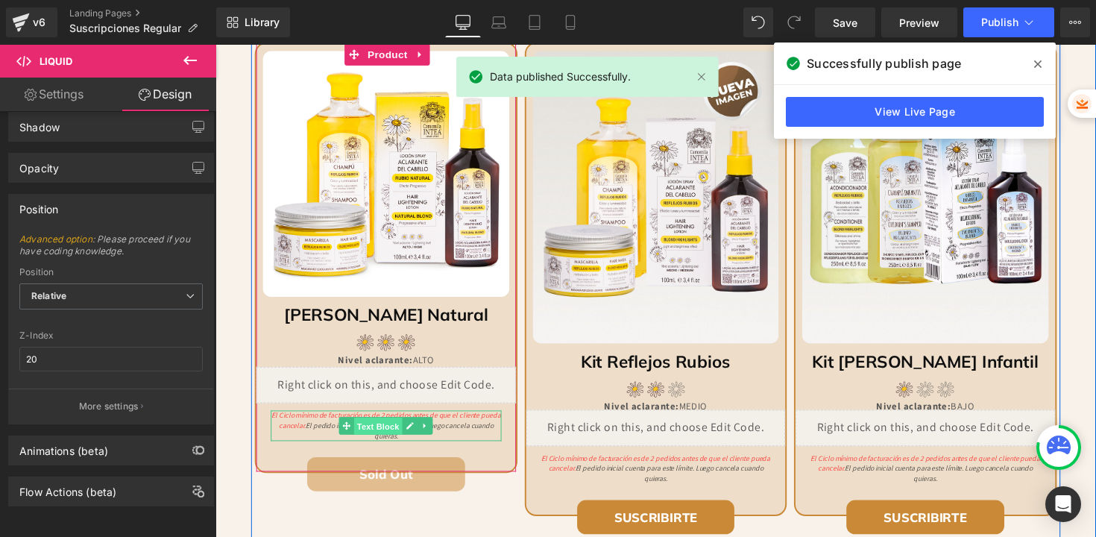
click at [365, 435] on span "Text Block" at bounding box center [382, 435] width 49 height 18
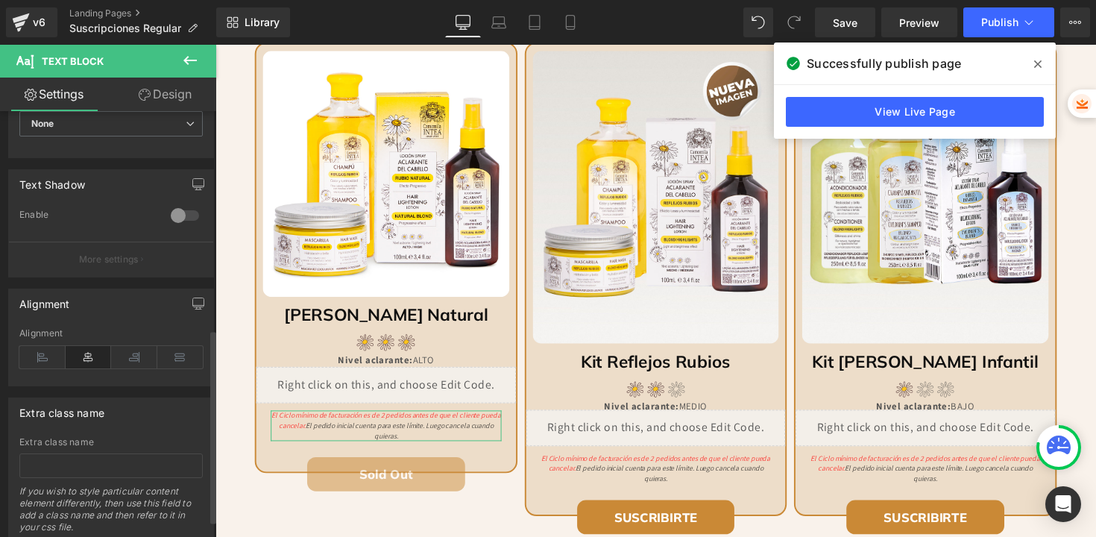
scroll to position [517, 0]
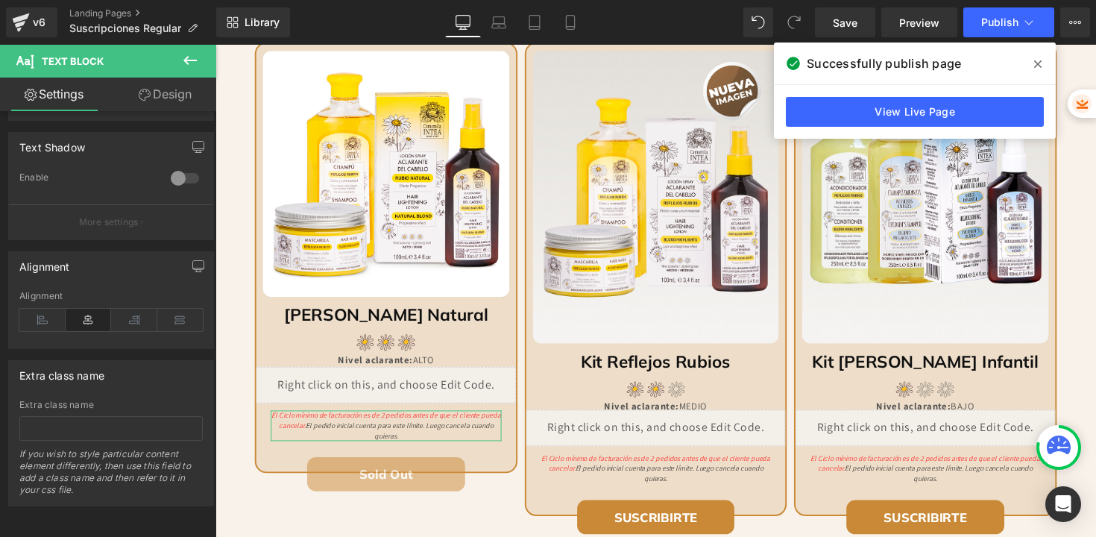
click at [178, 97] on link "Design" at bounding box center [165, 95] width 108 height 34
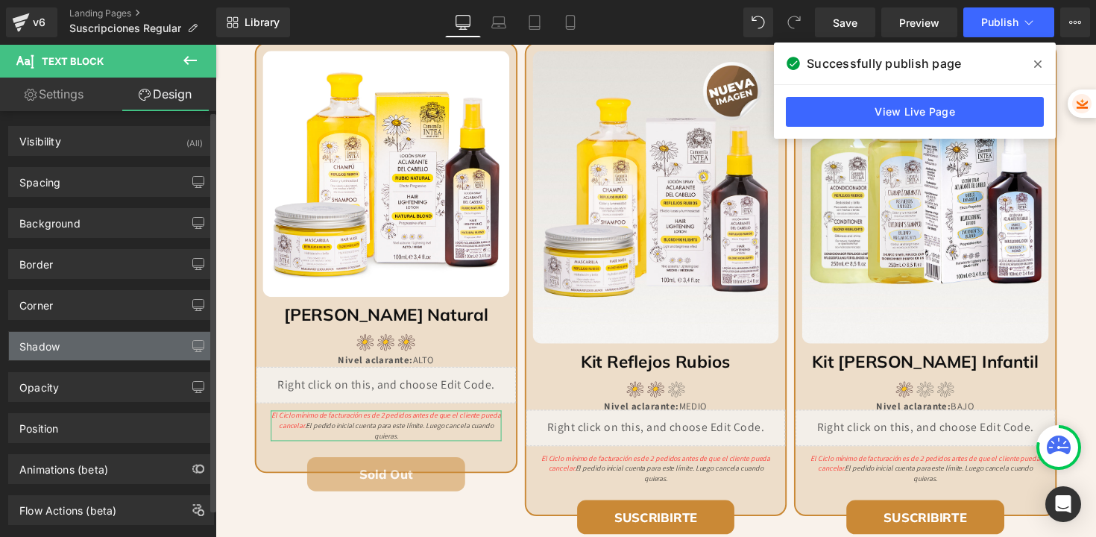
scroll to position [30, 0]
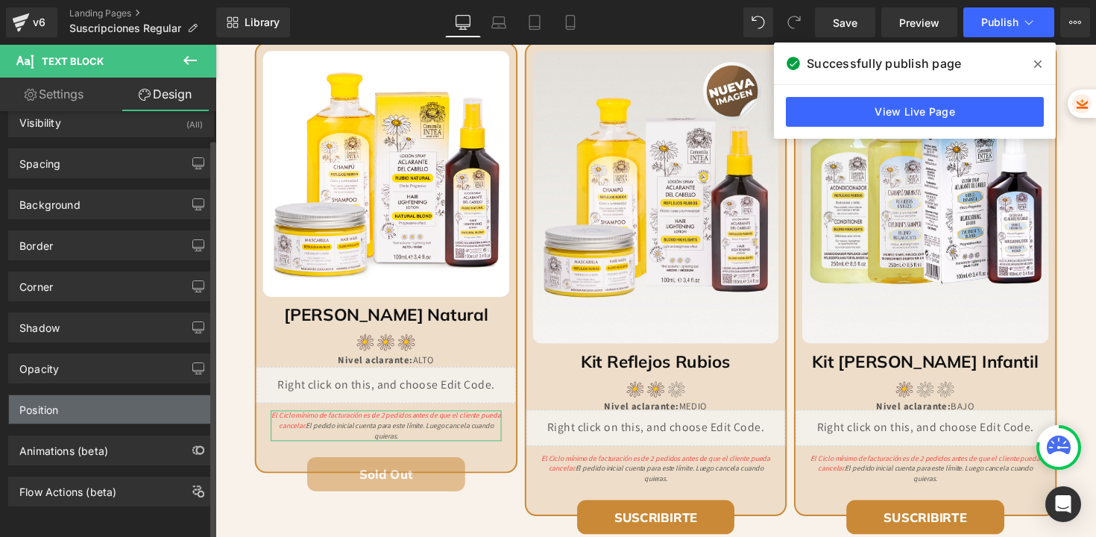
click at [53, 396] on div "Position" at bounding box center [38, 405] width 39 height 21
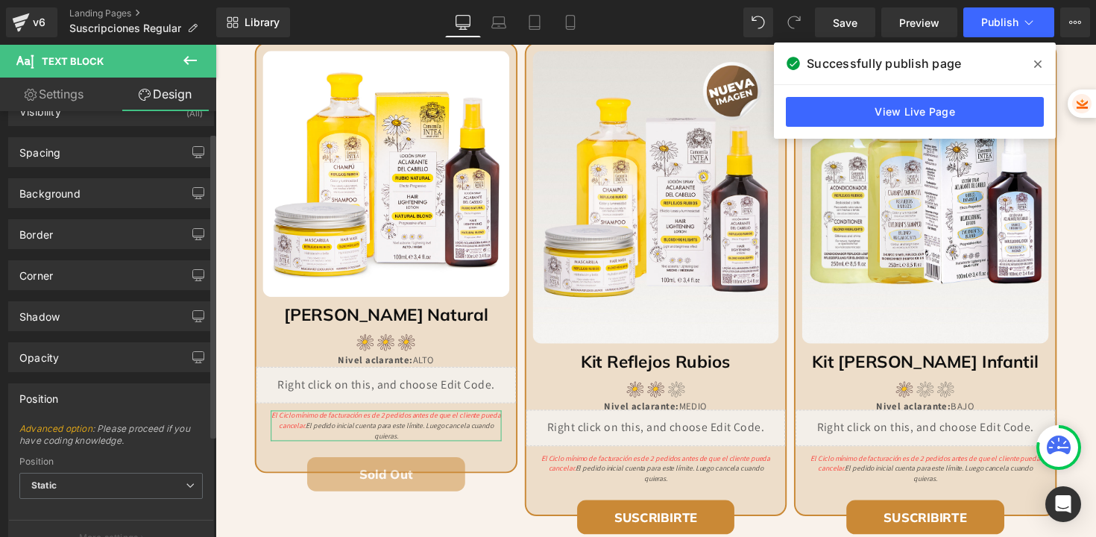
scroll to position [172, 0]
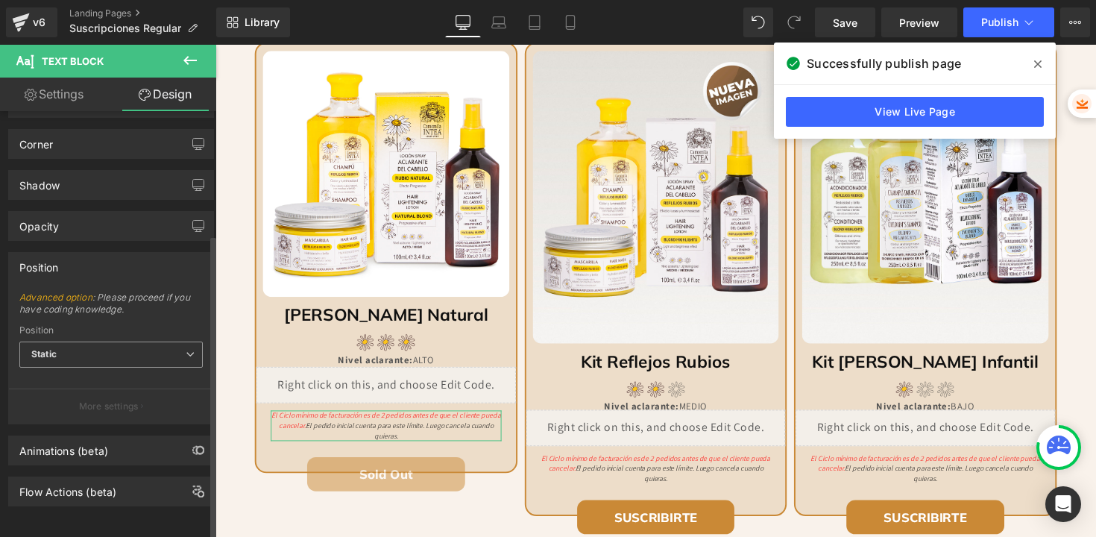
click at [66, 354] on span "Static" at bounding box center [110, 354] width 183 height 26
click at [68, 257] on div "Position" at bounding box center [111, 267] width 204 height 28
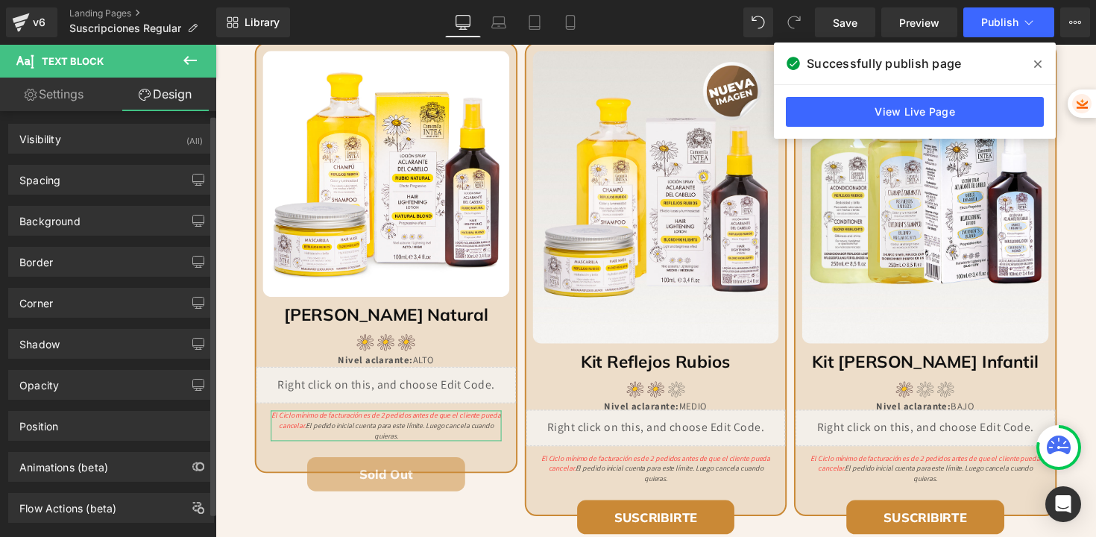
scroll to position [0, 0]
click at [66, 90] on link "Settings" at bounding box center [54, 95] width 108 height 34
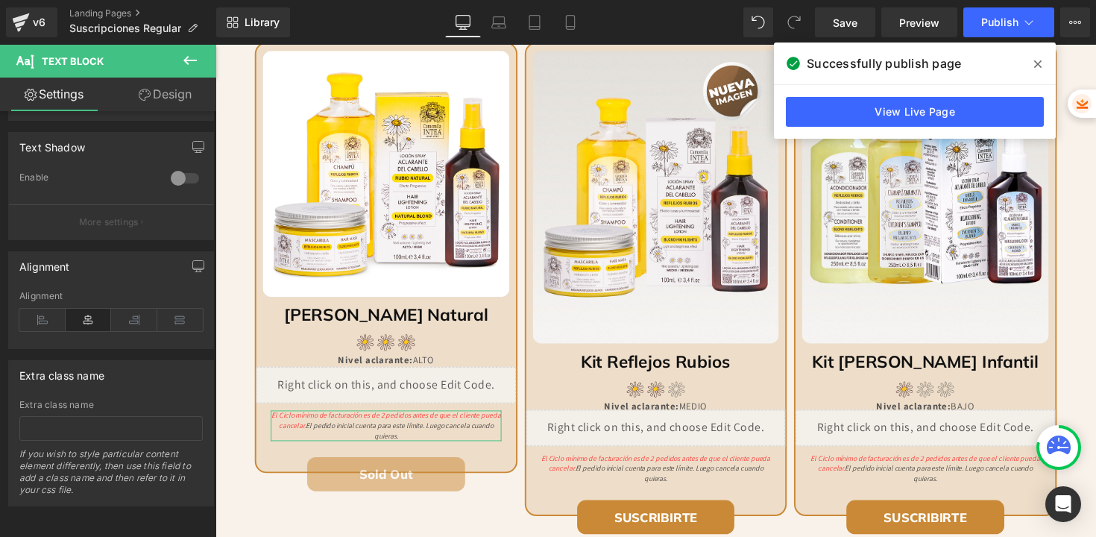
click at [154, 99] on link "Design" at bounding box center [165, 95] width 108 height 34
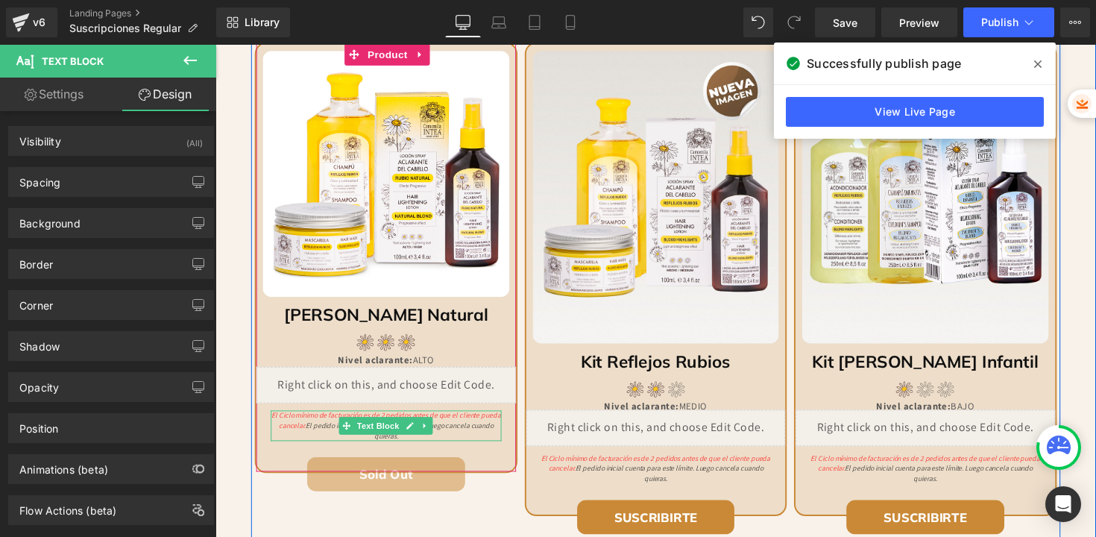
click at [306, 434] on icon "El Ciclo mínimo de facturación es de 2 pedidos antes de que el cliente pueda ca…" at bounding box center [390, 434] width 235 height 31
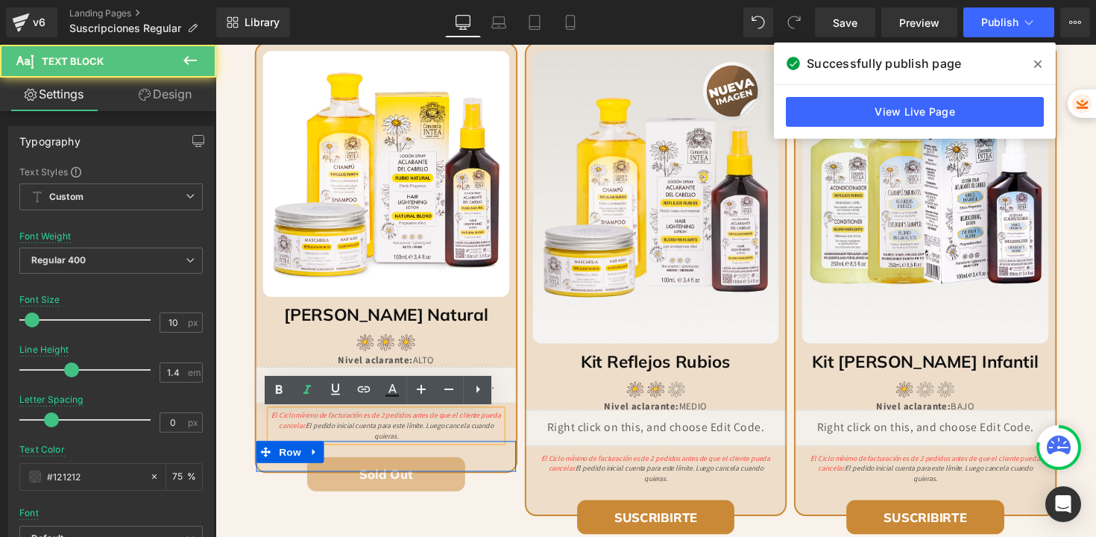
click at [312, 461] on icon at bounding box center [317, 461] width 10 height 11
click at [322, 428] on span "El Ciclo mínimo de facturación es de 2 pedidos antes de que el cliente pueda ca…" at bounding box center [390, 429] width 235 height 20
click at [277, 351] on div at bounding box center [389, 347] width 265 height 22
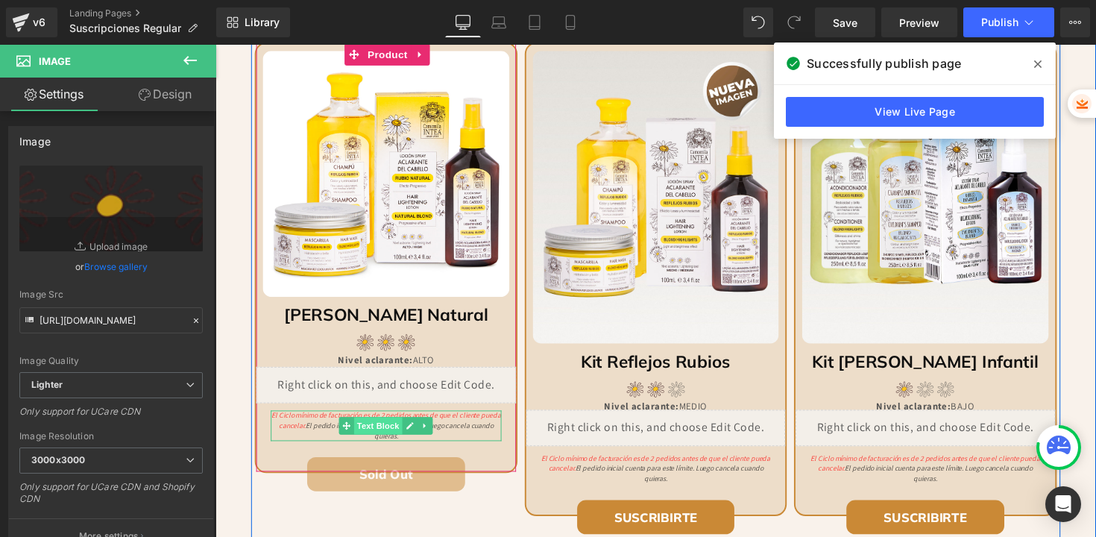
click at [374, 432] on span "Text Block" at bounding box center [382, 435] width 49 height 18
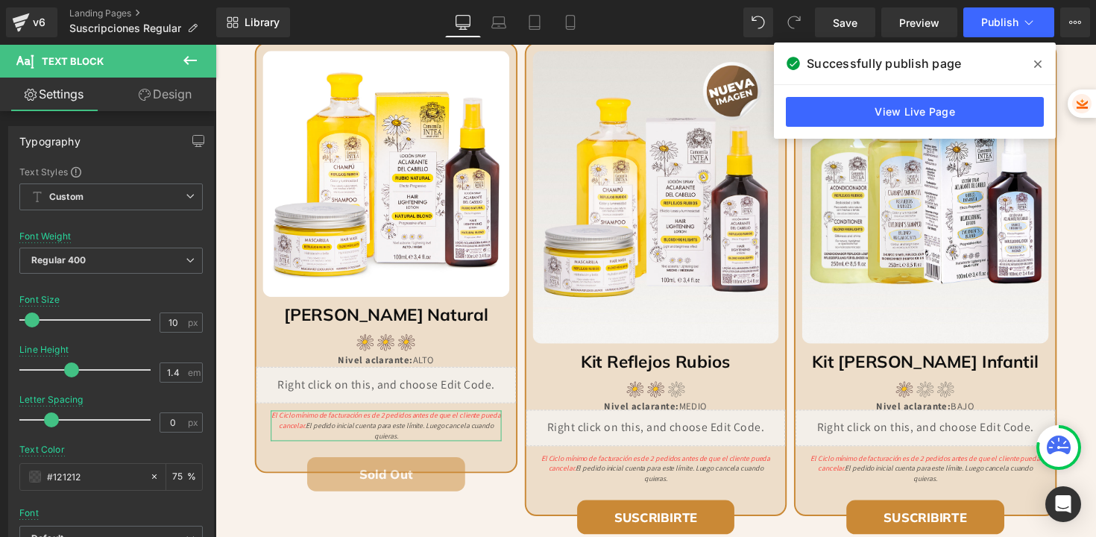
click at [158, 97] on link "Design" at bounding box center [165, 95] width 108 height 34
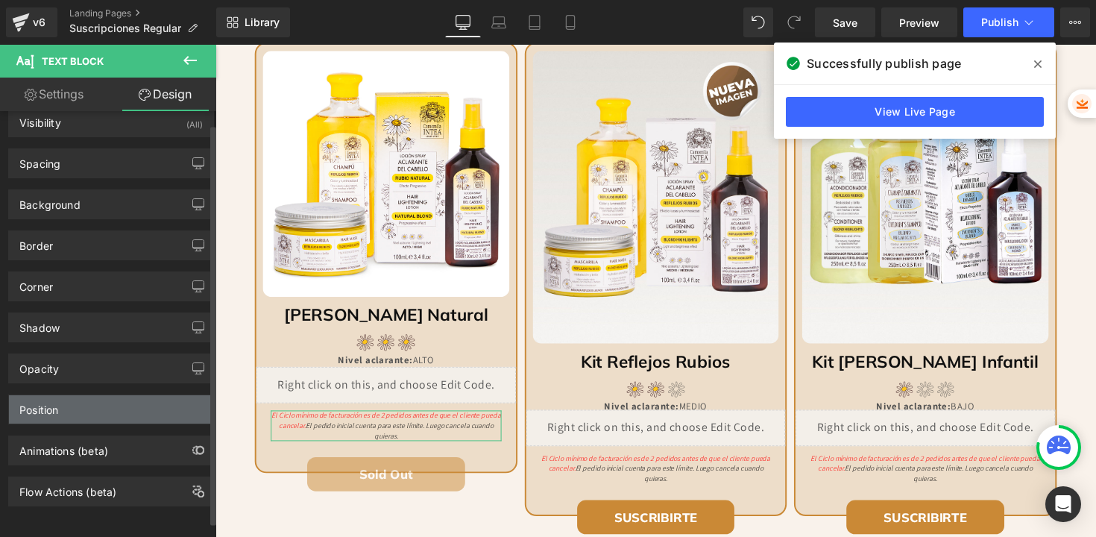
scroll to position [30, 0]
click at [64, 408] on div "Position" at bounding box center [111, 409] width 204 height 28
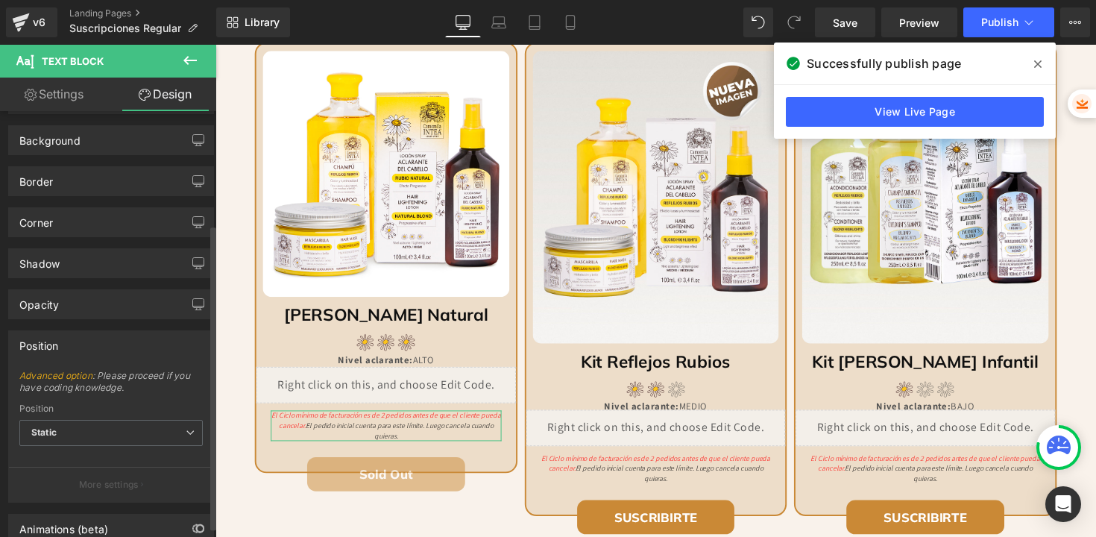
scroll to position [171, 0]
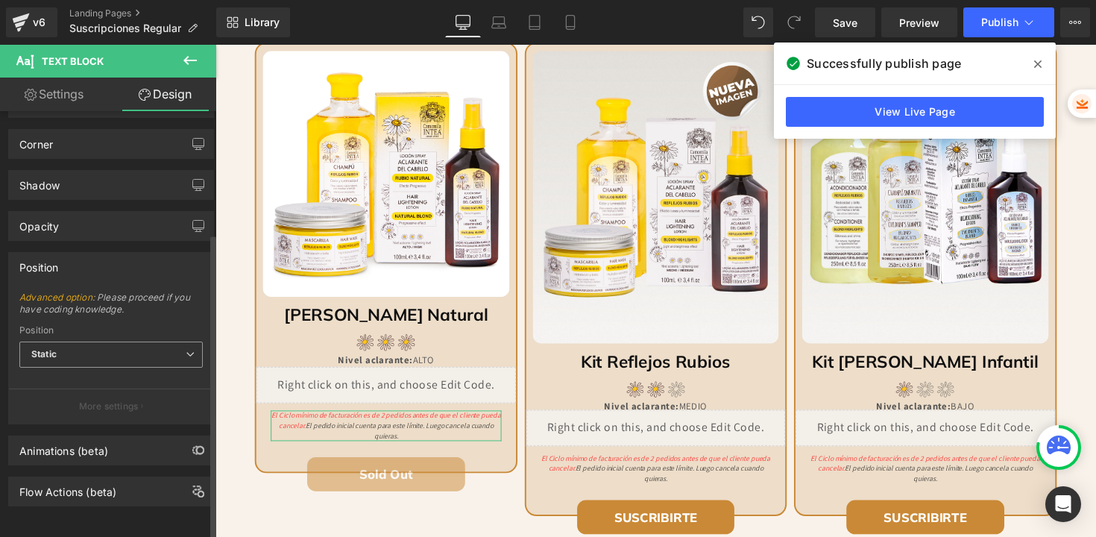
click at [79, 350] on span "Static" at bounding box center [110, 354] width 183 height 26
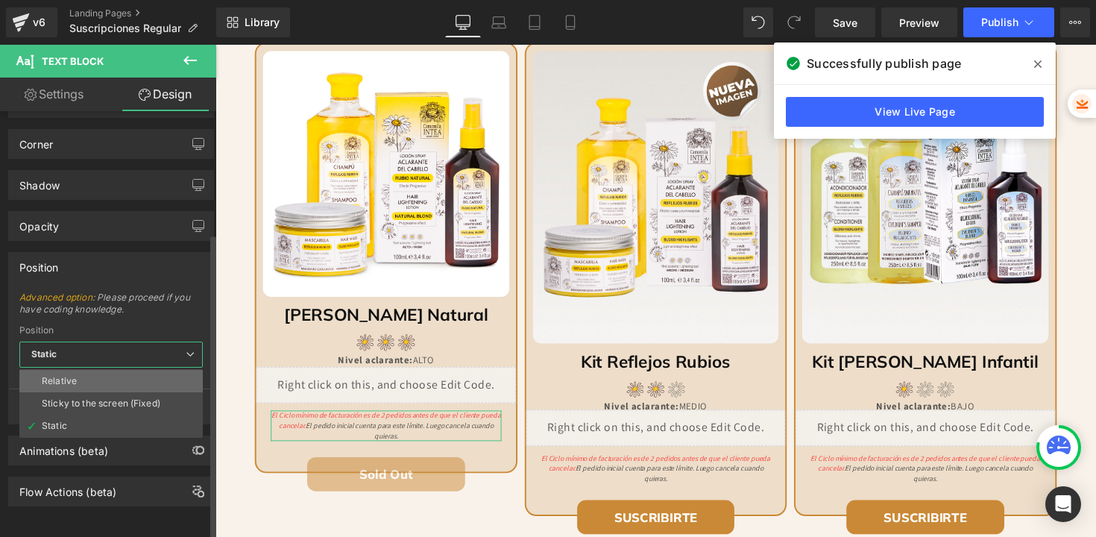
click at [75, 370] on li "Relative" at bounding box center [110, 381] width 183 height 22
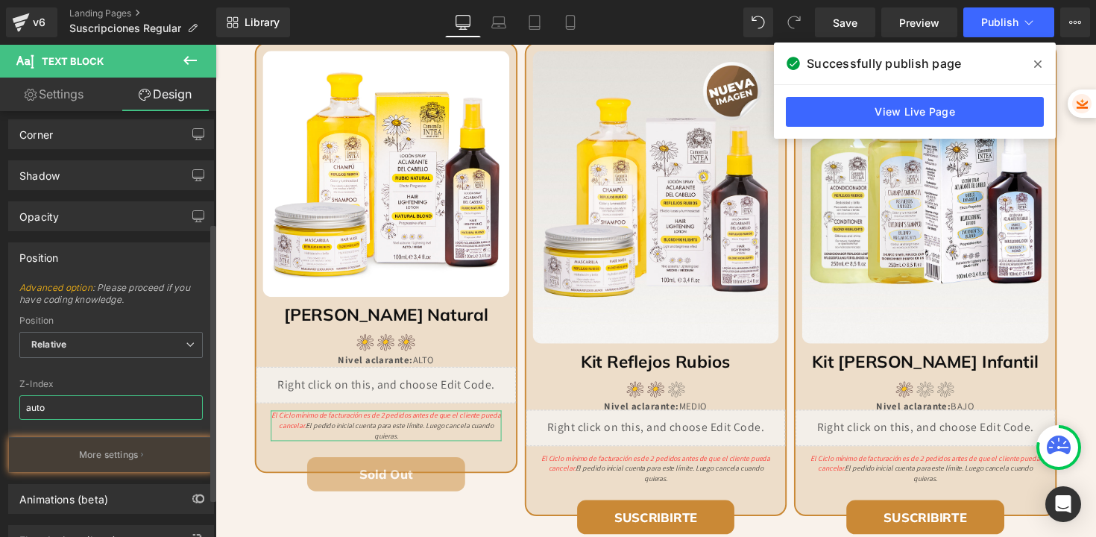
click at [86, 415] on input "auto" at bounding box center [110, 407] width 183 height 25
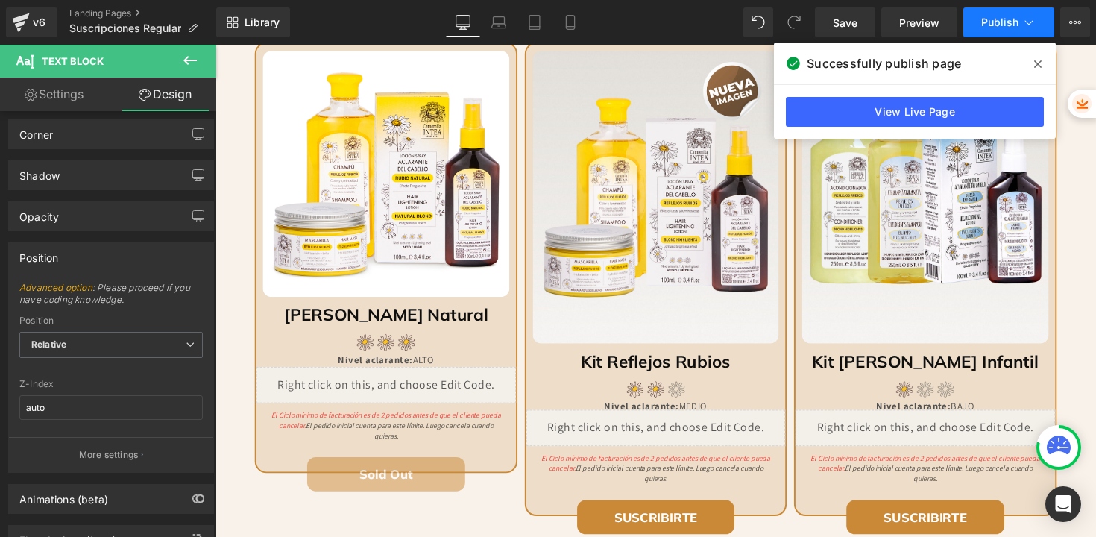
click at [992, 22] on span "Publish" at bounding box center [999, 22] width 37 height 12
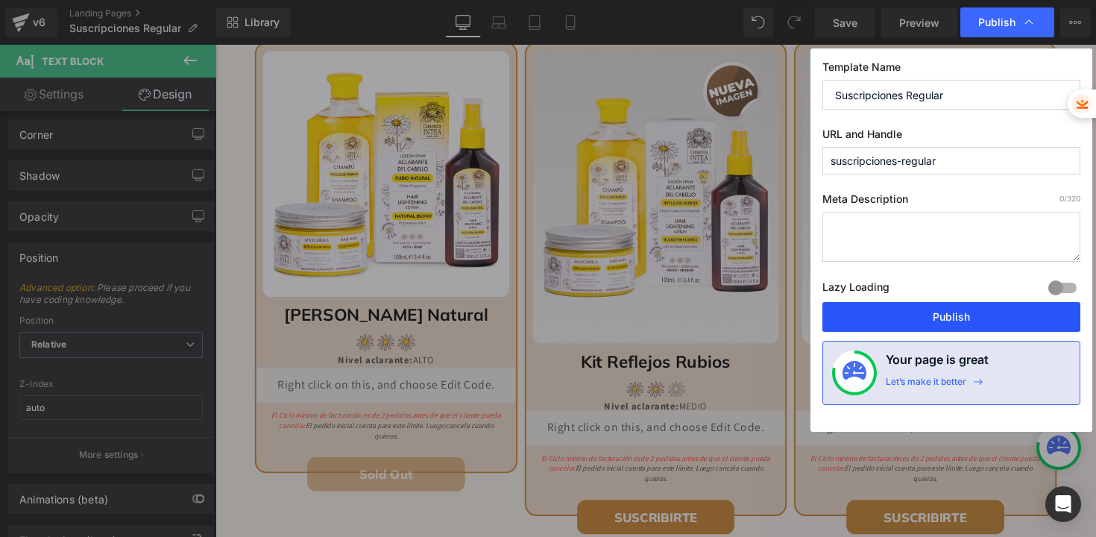
click at [913, 312] on button "Publish" at bounding box center [951, 317] width 258 height 30
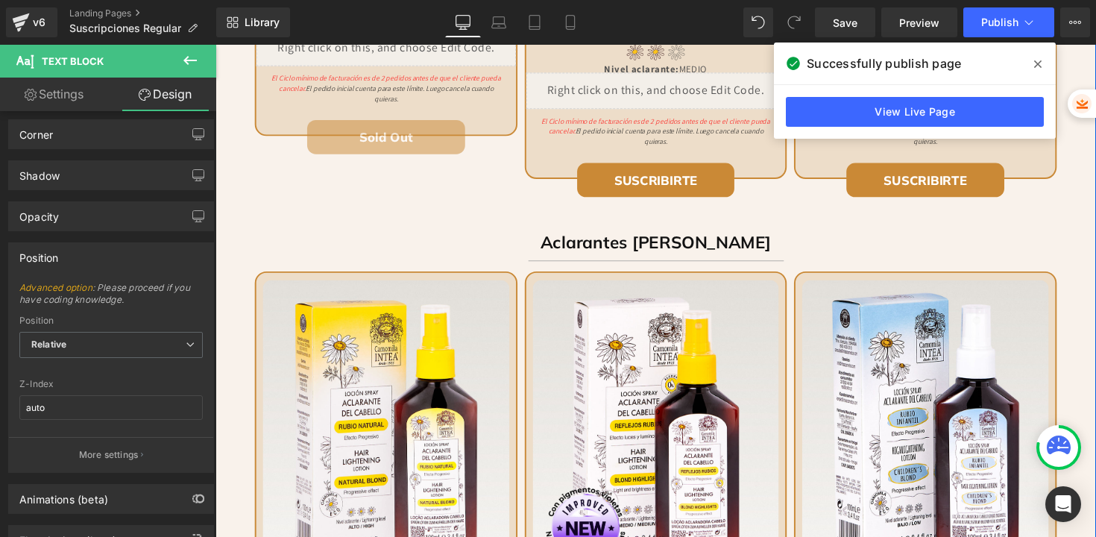
scroll to position [1089, 0]
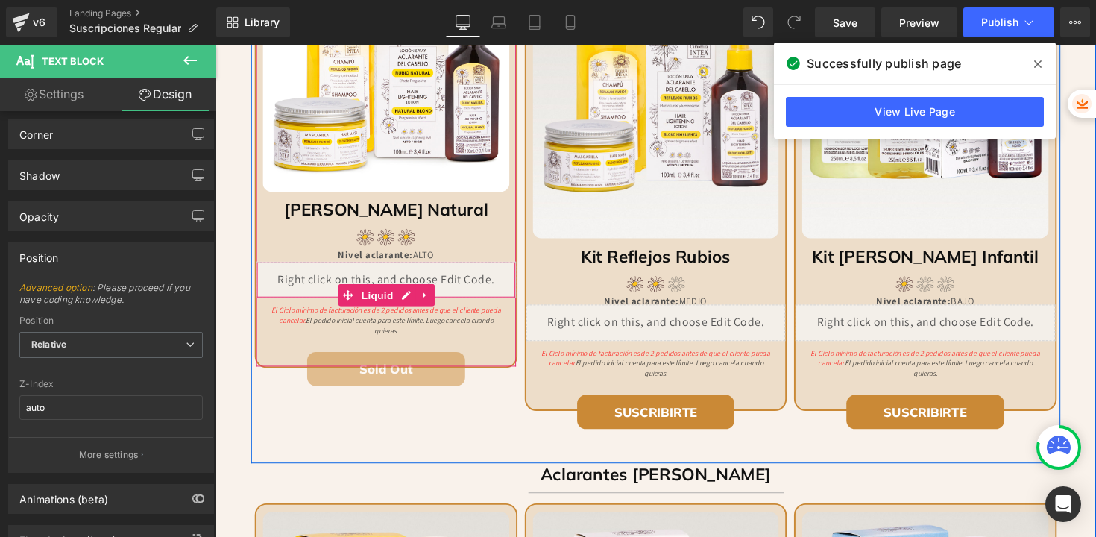
click at [390, 286] on div "Liquid" at bounding box center [389, 285] width 265 height 37
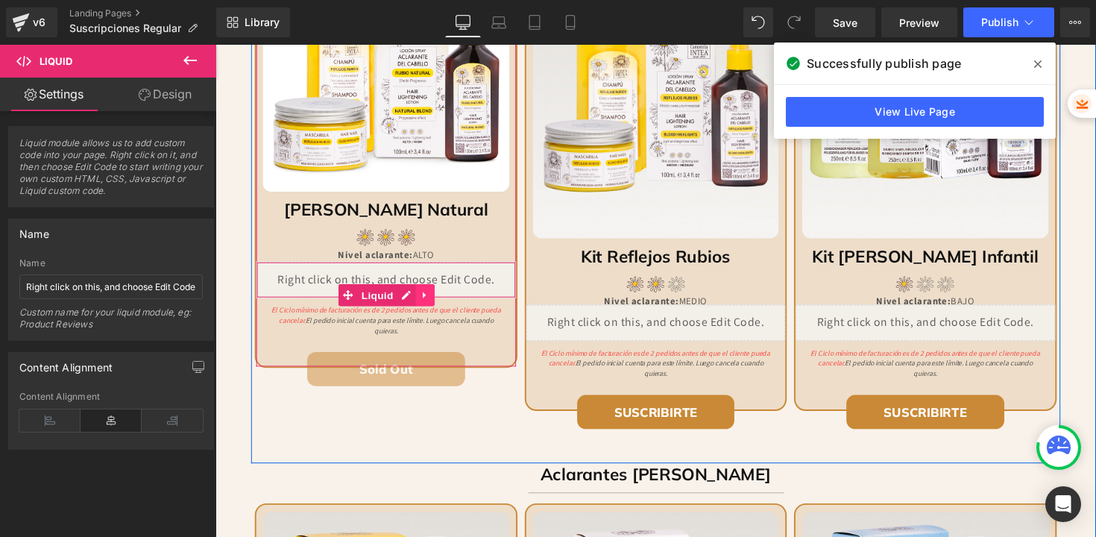
click at [428, 300] on icon at bounding box center [429, 301] width 3 height 7
click at [417, 300] on icon at bounding box center [420, 301] width 10 height 10
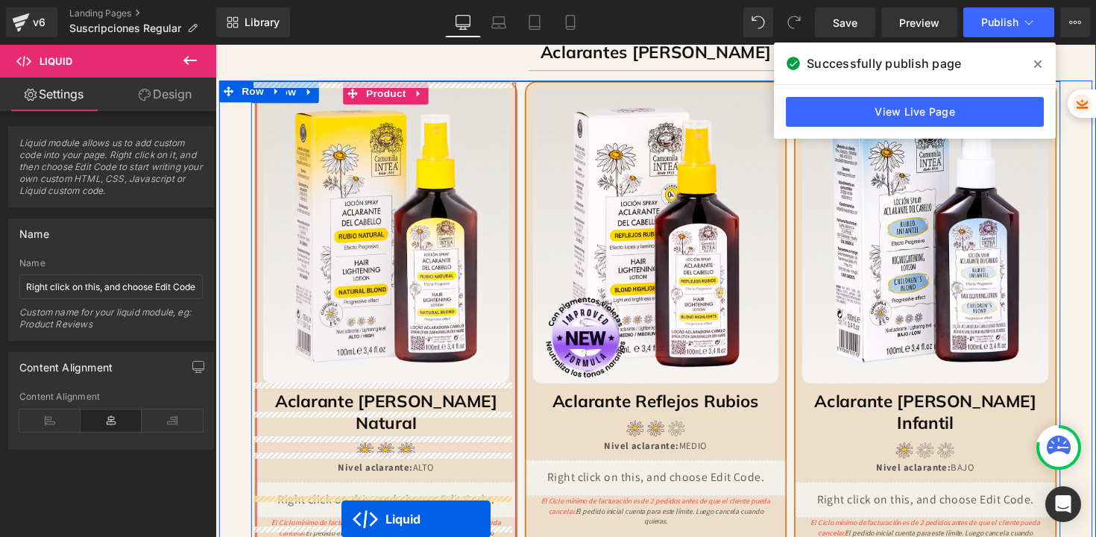
scroll to position [1595, 0]
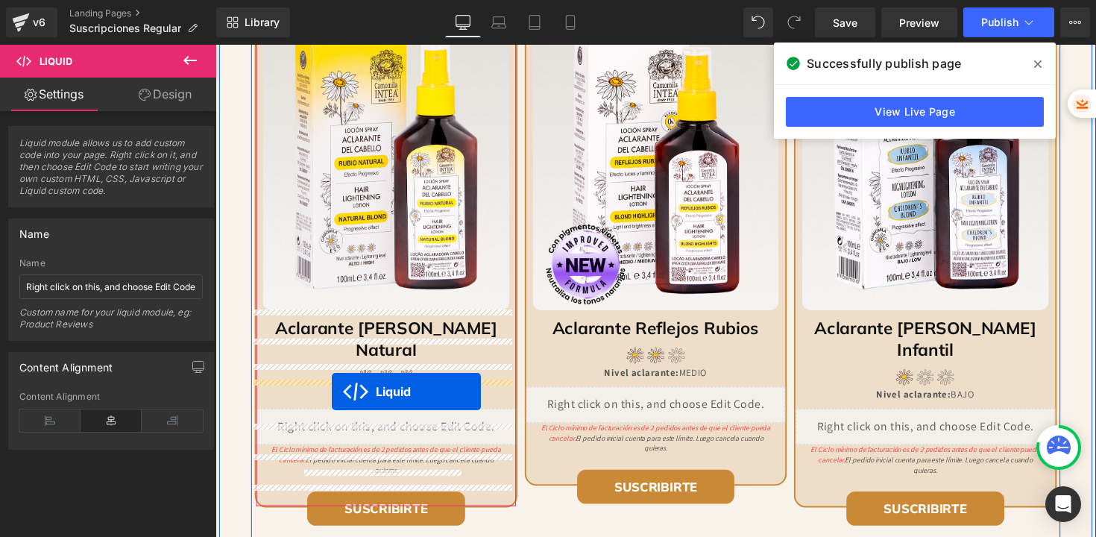
drag, startPoint x: 345, startPoint y: 338, endPoint x: 335, endPoint y: 400, distance: 62.0
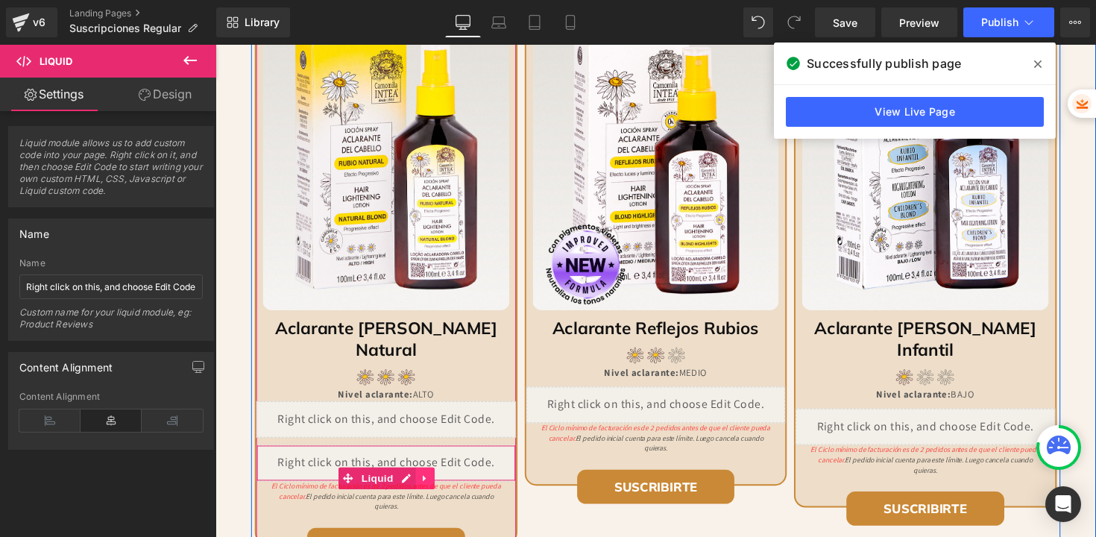
click at [428, 486] on icon at bounding box center [429, 489] width 3 height 7
click at [435, 484] on icon at bounding box center [440, 489] width 10 height 10
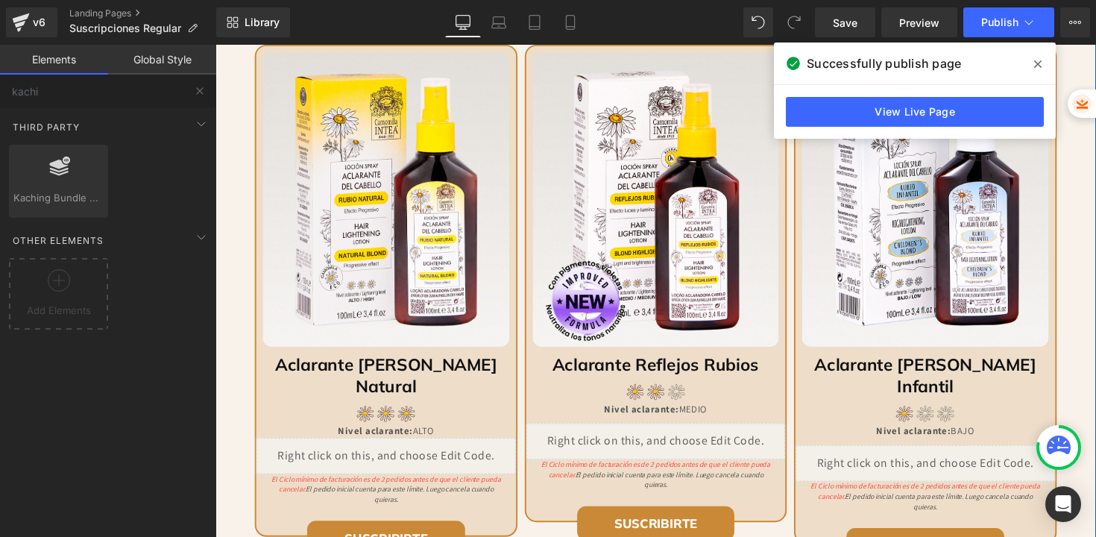
scroll to position [1683, 0]
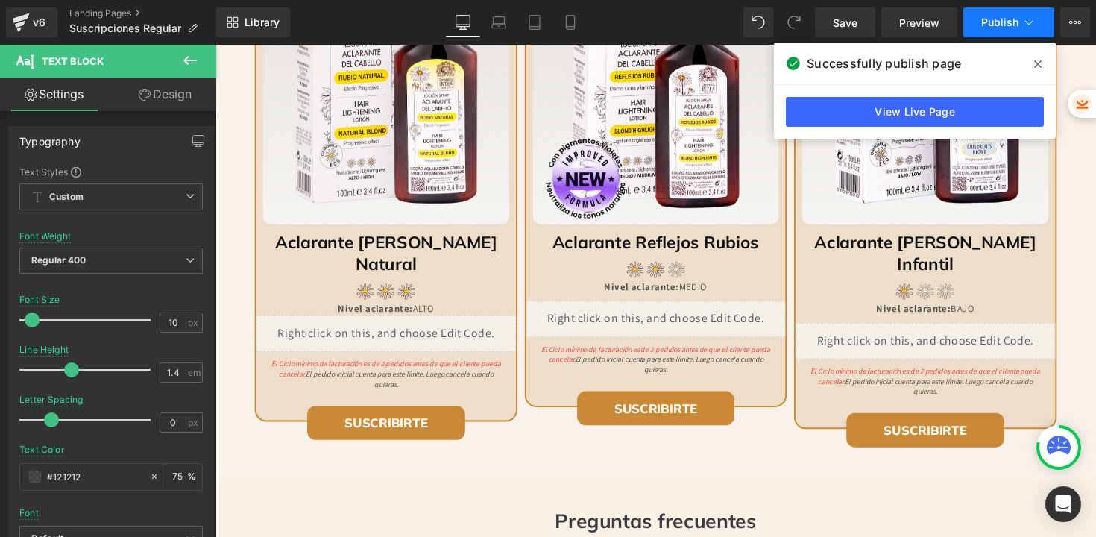
click at [995, 25] on span "Publish" at bounding box center [999, 22] width 37 height 12
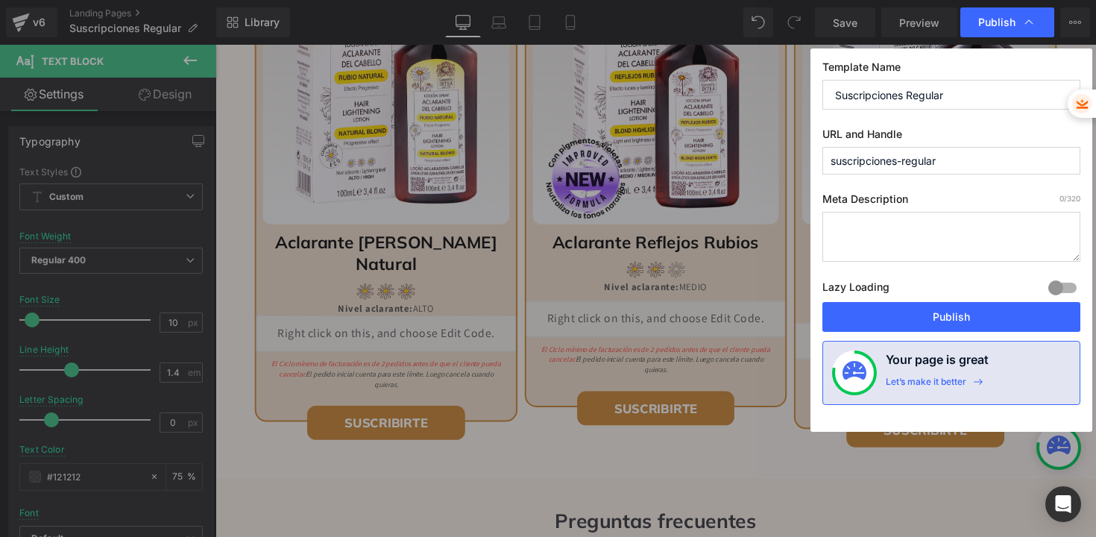
drag, startPoint x: 894, startPoint y: 307, endPoint x: 535, endPoint y: 4, distance: 469.8
click at [894, 307] on button "Publish" at bounding box center [951, 317] width 258 height 30
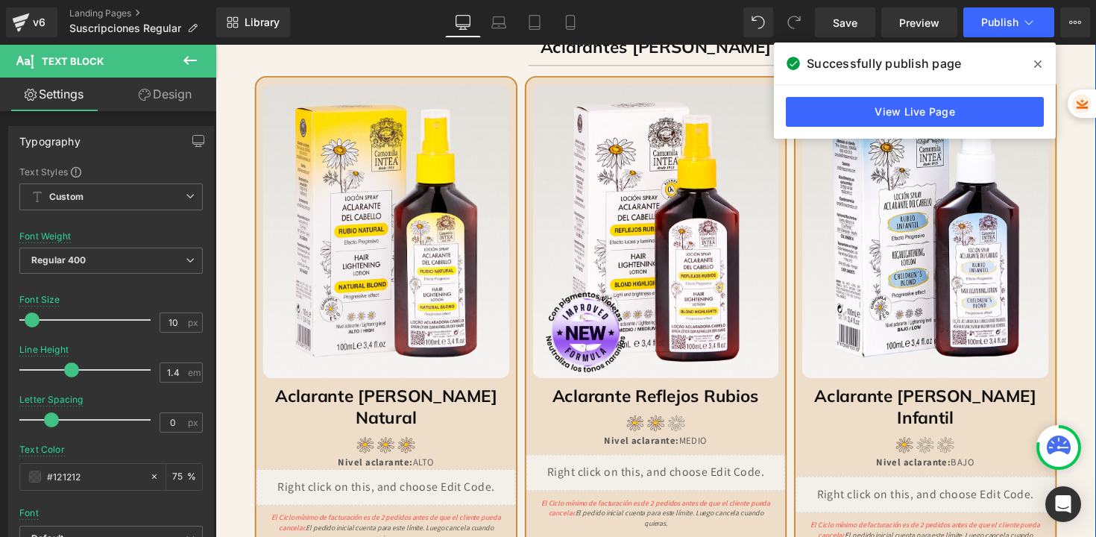
scroll to position [1538, 0]
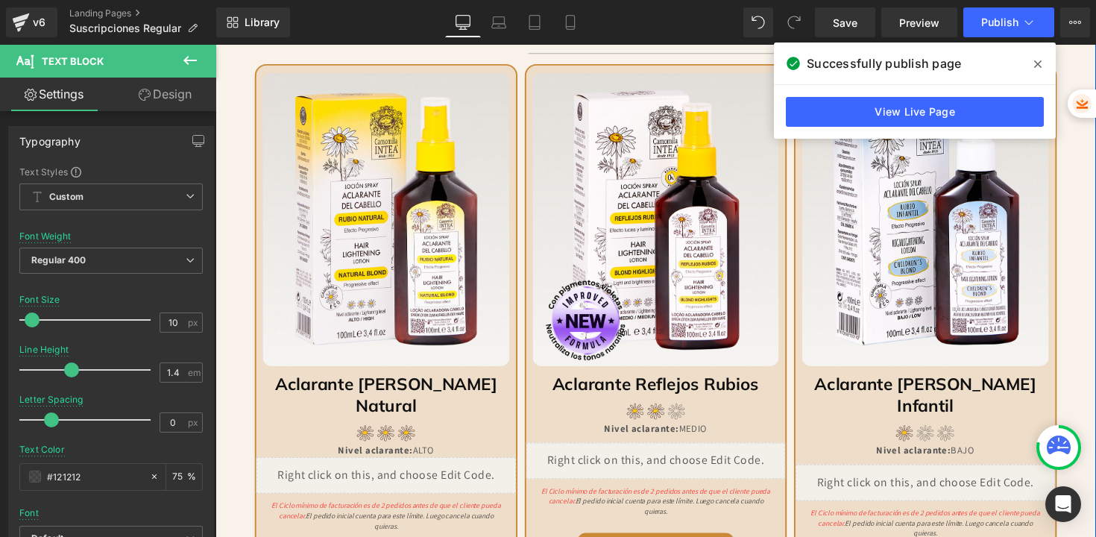
click at [425, 467] on div "Liquid" at bounding box center [389, 485] width 265 height 37
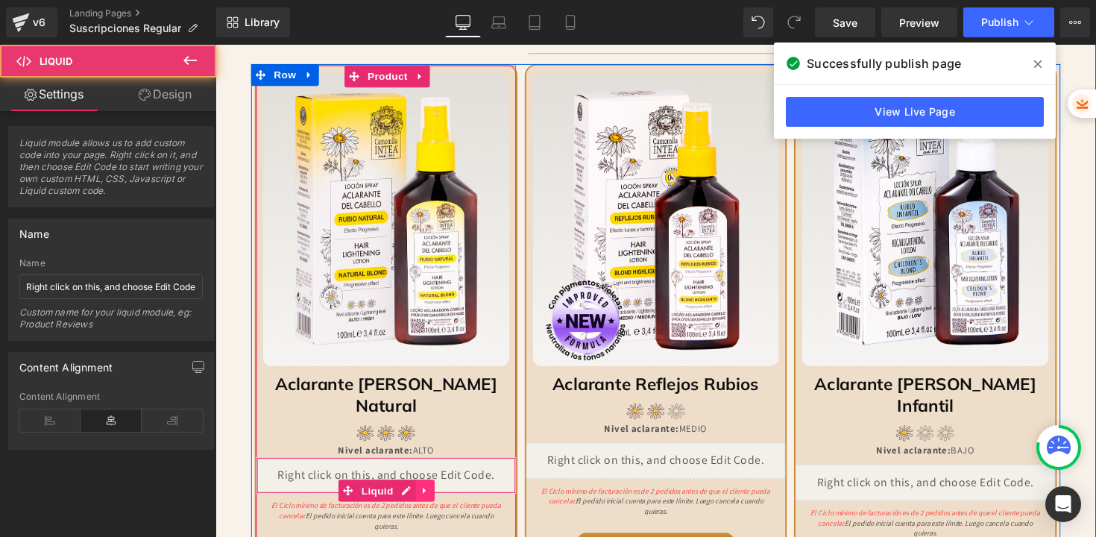
click at [427, 497] on icon at bounding box center [430, 502] width 10 height 11
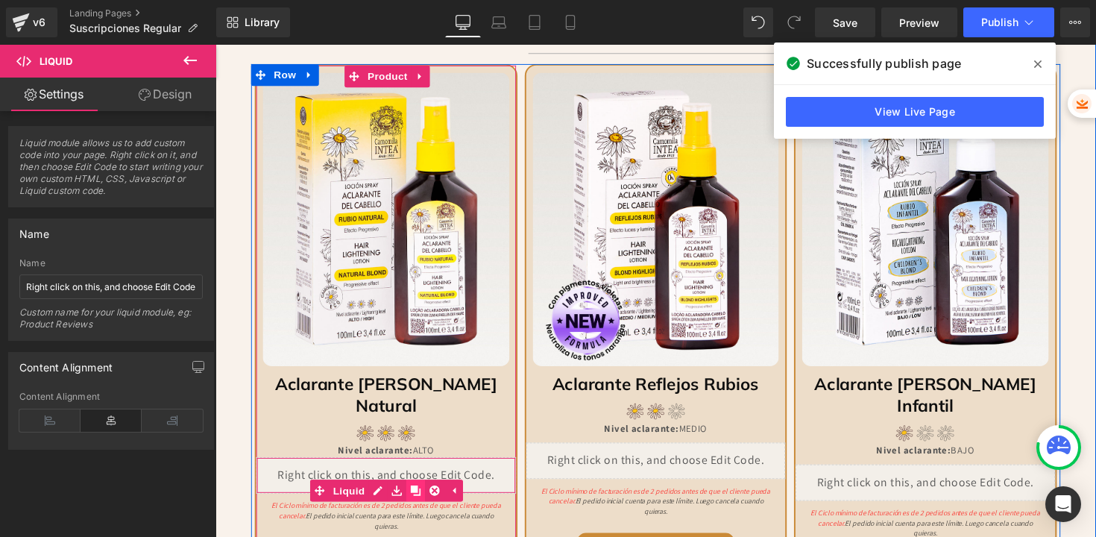
click at [417, 497] on icon at bounding box center [420, 502] width 10 height 10
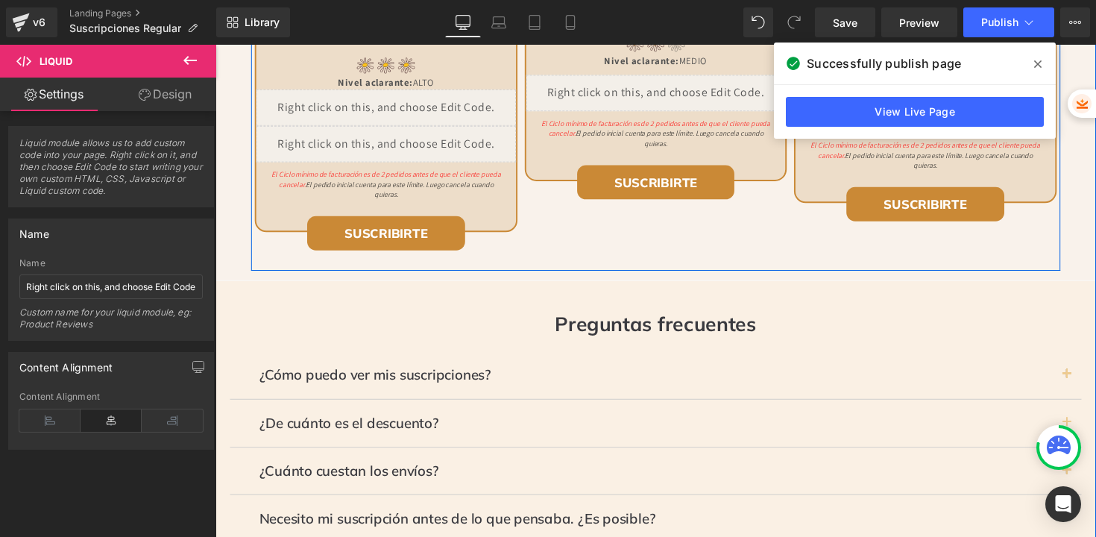
scroll to position [1916, 0]
click at [359, 127] on div "Liquid" at bounding box center [389, 145] width 265 height 37
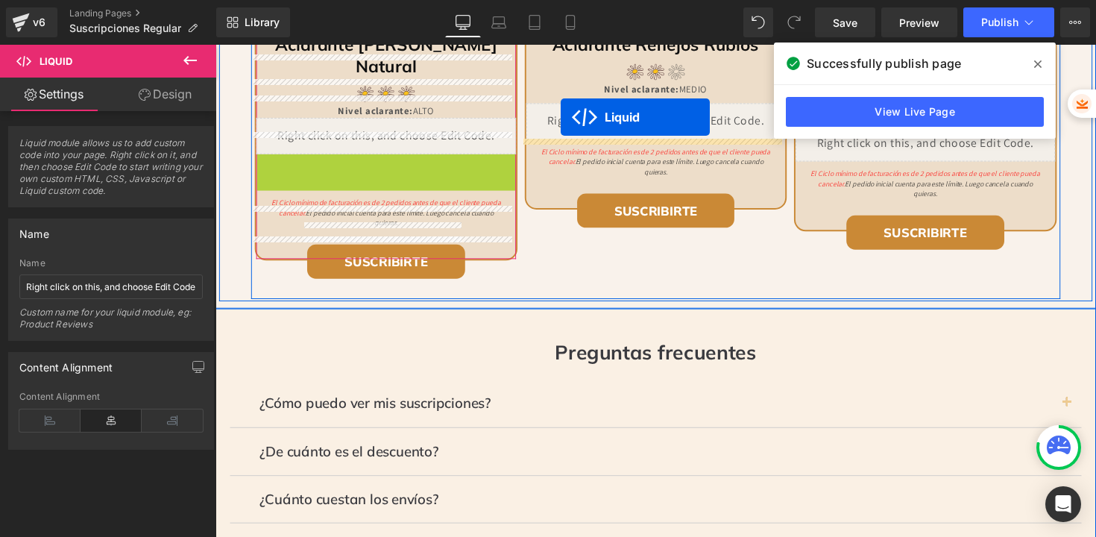
scroll to position [1842, 0]
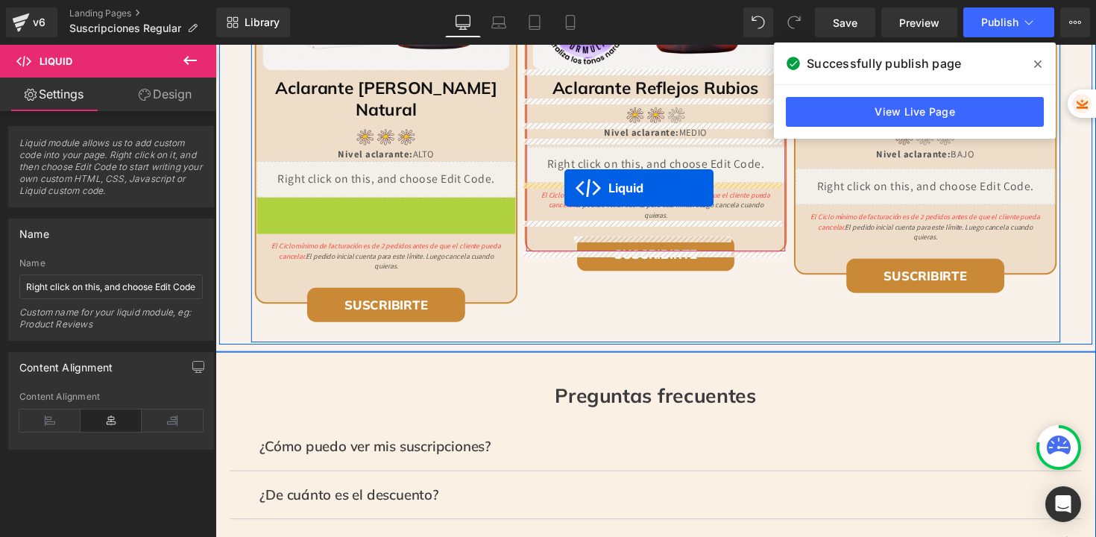
drag, startPoint x: 344, startPoint y: 142, endPoint x: 573, endPoint y: 191, distance: 234.7
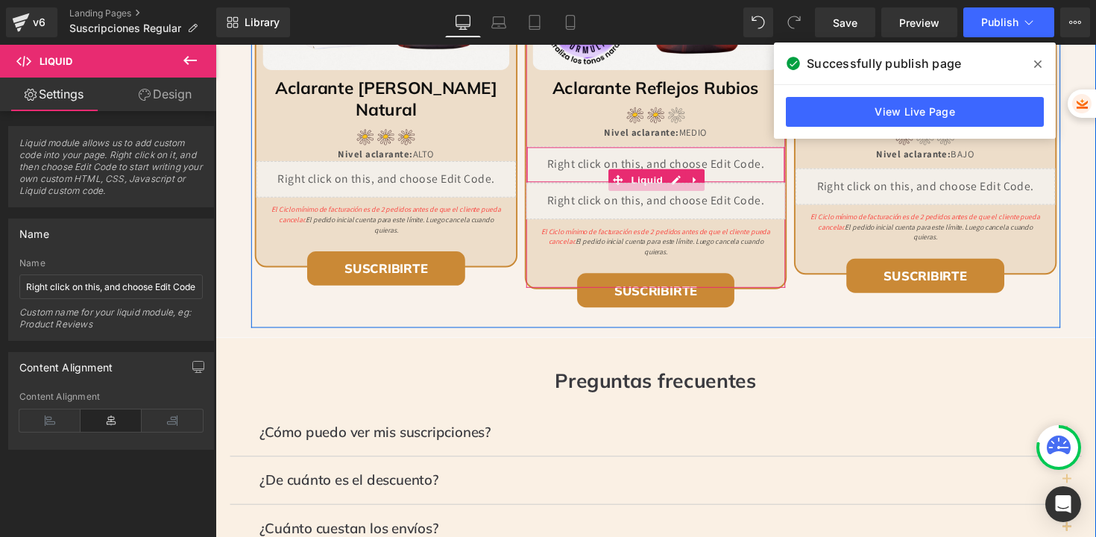
click at [704, 179] on icon at bounding box center [707, 183] width 10 height 11
click at [711, 179] on icon at bounding box center [716, 183] width 10 height 10
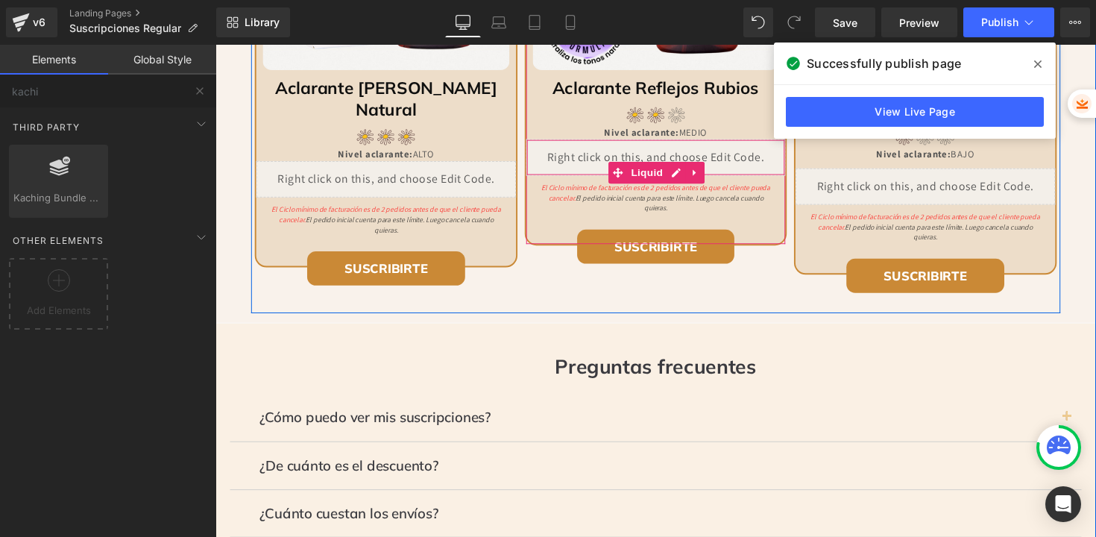
click at [736, 168] on div "Liquid" at bounding box center [666, 160] width 265 height 37
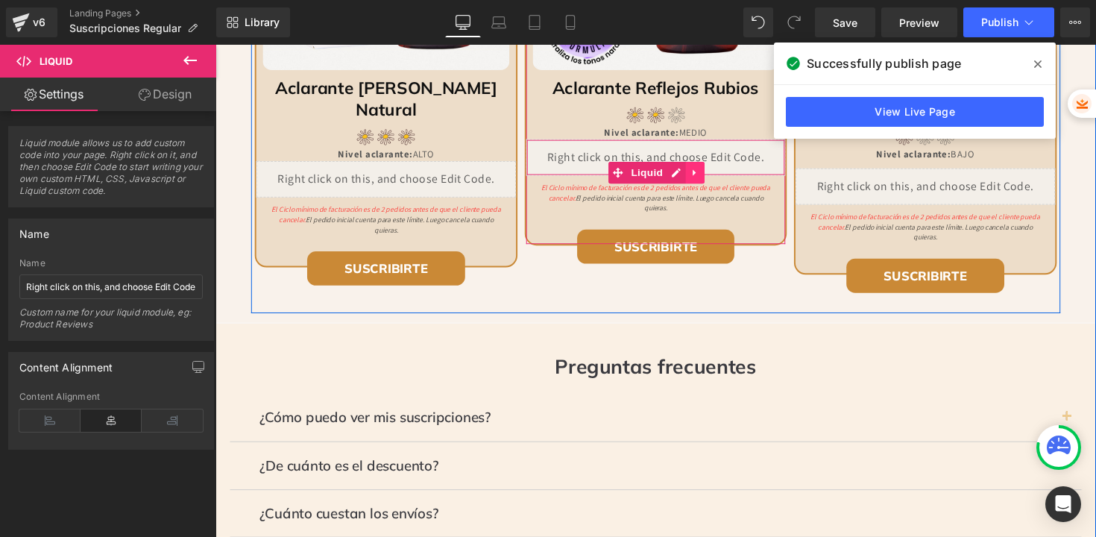
click at [705, 174] on icon at bounding box center [706, 176] width 3 height 7
click at [696, 175] on link at bounding box center [696, 176] width 19 height 22
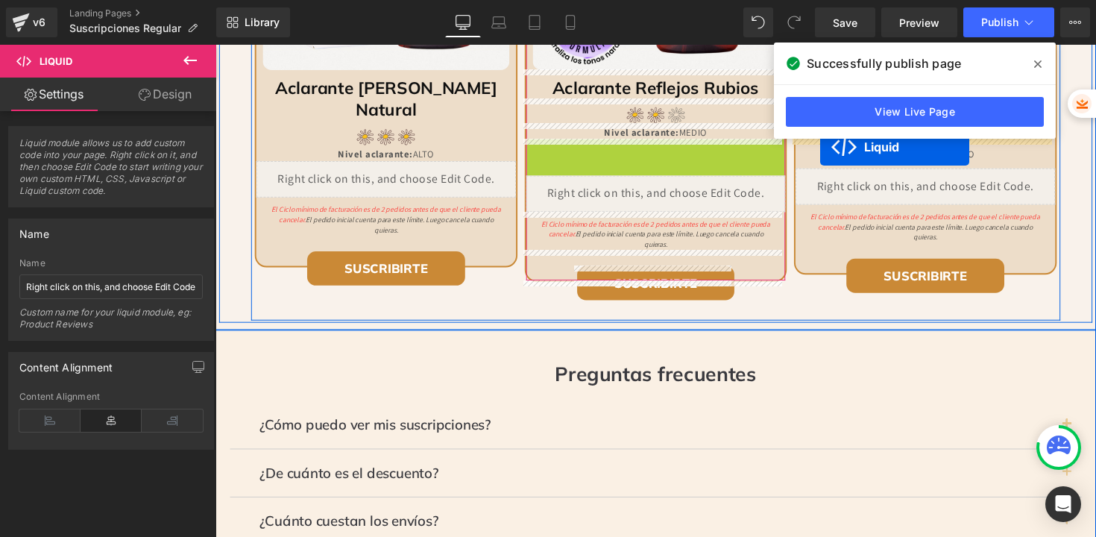
drag, startPoint x: 592, startPoint y: 173, endPoint x: 835, endPoint y: 150, distance: 244.1
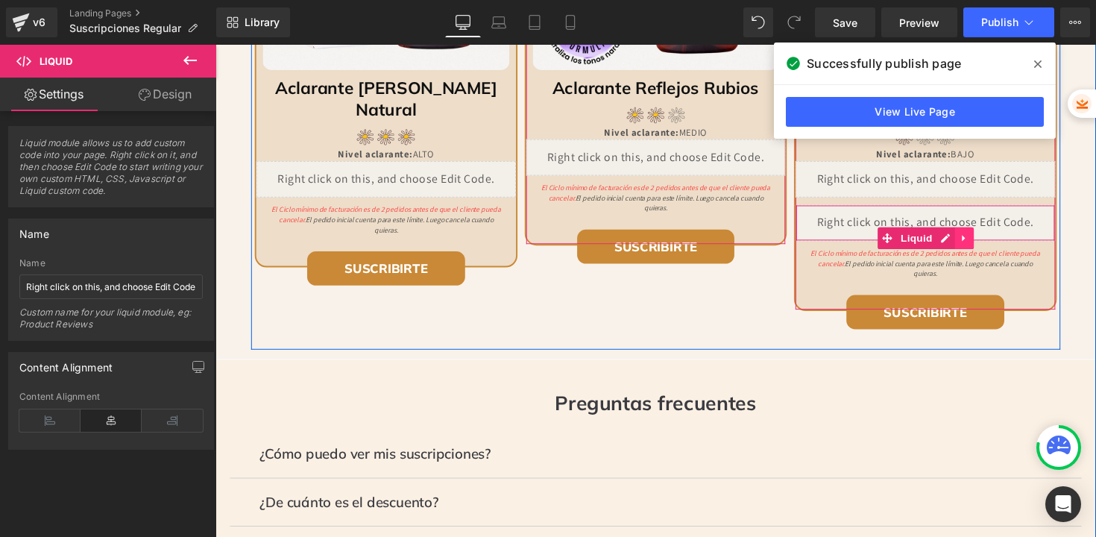
click at [980, 238] on icon at bounding box center [982, 243] width 10 height 11
click at [987, 238] on icon at bounding box center [992, 243] width 10 height 10
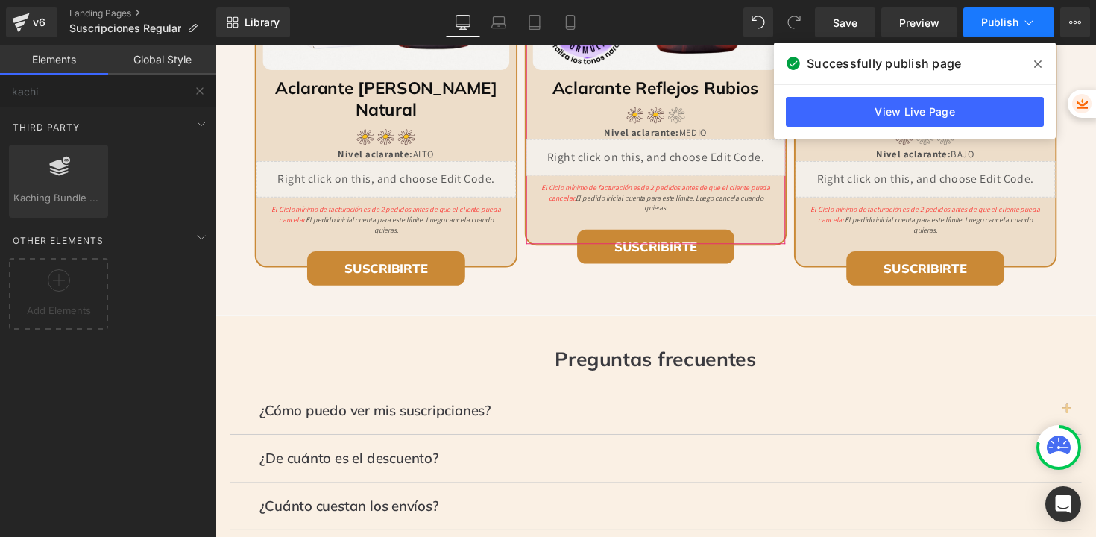
click at [997, 22] on span "Publish" at bounding box center [999, 22] width 37 height 12
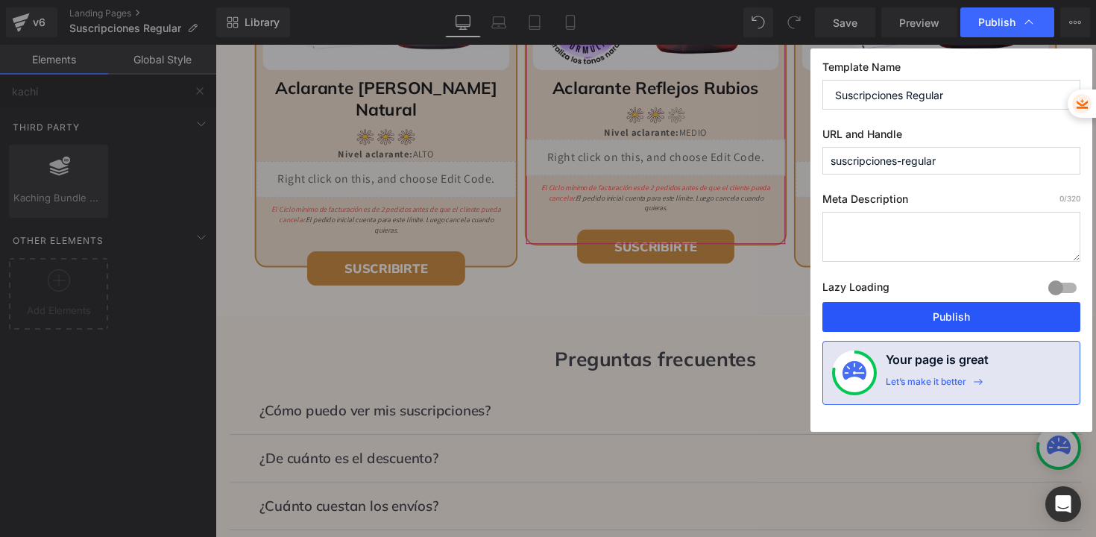
click at [936, 309] on button "Publish" at bounding box center [951, 317] width 258 height 30
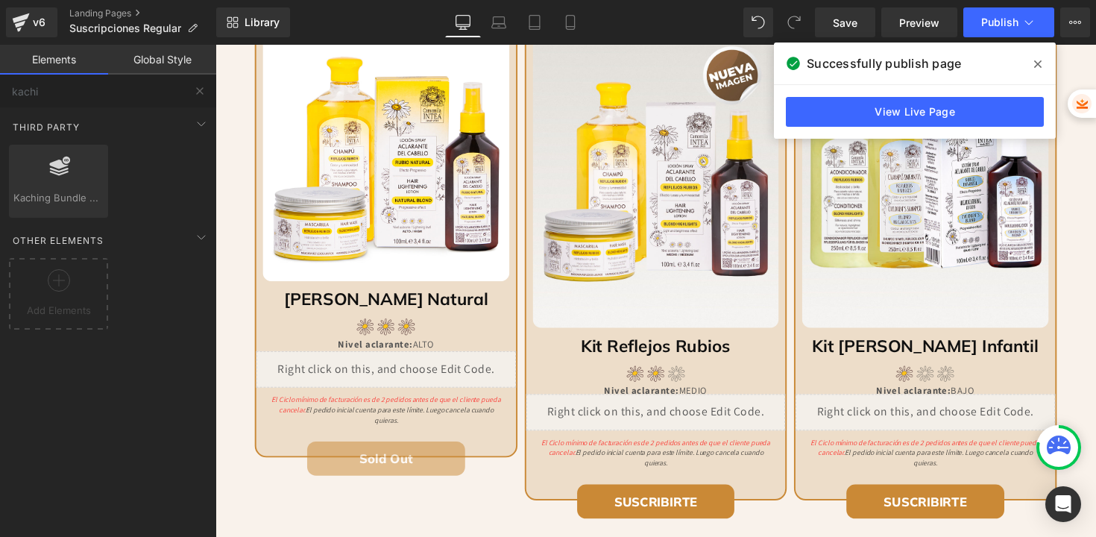
scroll to position [892, 0]
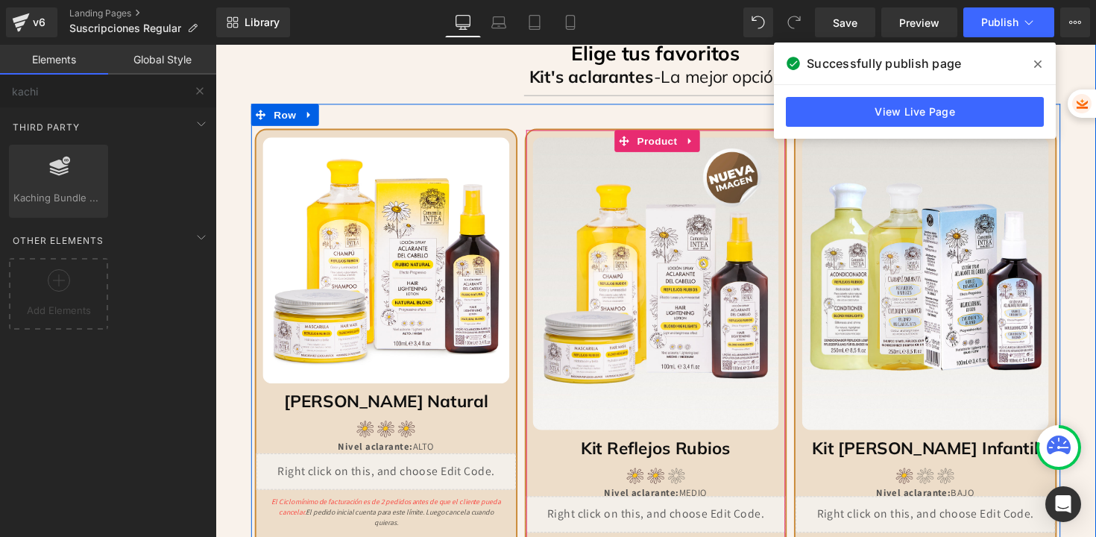
click at [629, 141] on div "Más Vendido (P) Image Kit Reflejos Rubios Heading Image Nivel aclarante: MEDIO …" at bounding box center [666, 372] width 268 height 485
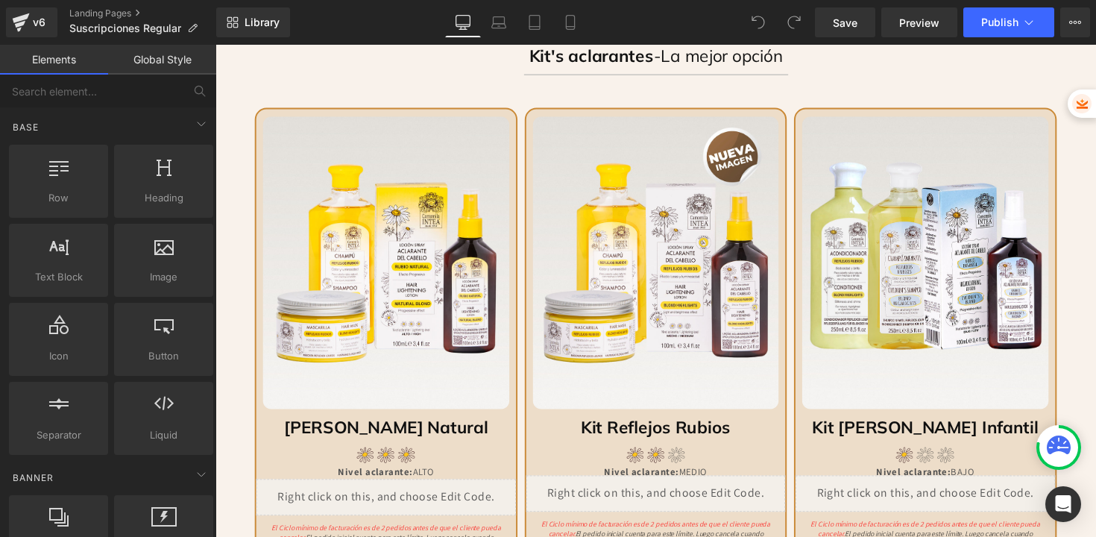
scroll to position [914, 0]
click at [398, 154] on img at bounding box center [390, 268] width 253 height 300
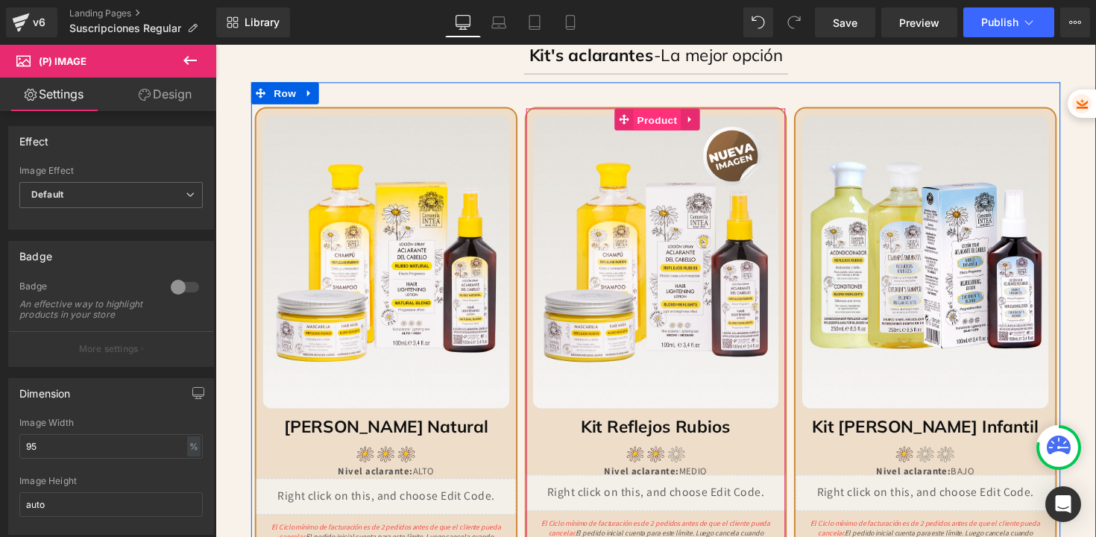
click at [647, 115] on span "Product" at bounding box center [667, 122] width 48 height 22
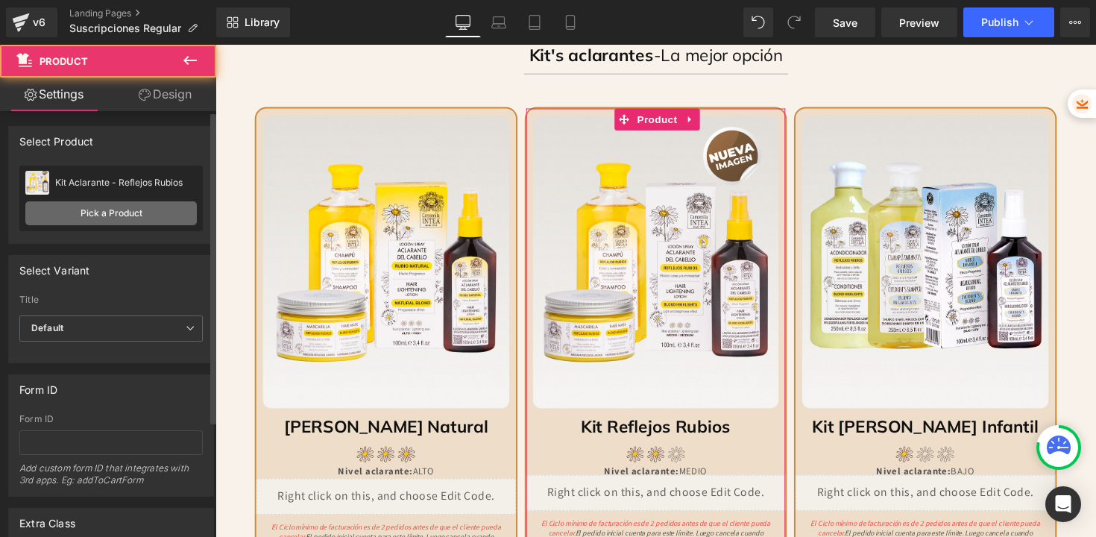
click at [89, 208] on link "Pick a Product" at bounding box center [110, 213] width 171 height 24
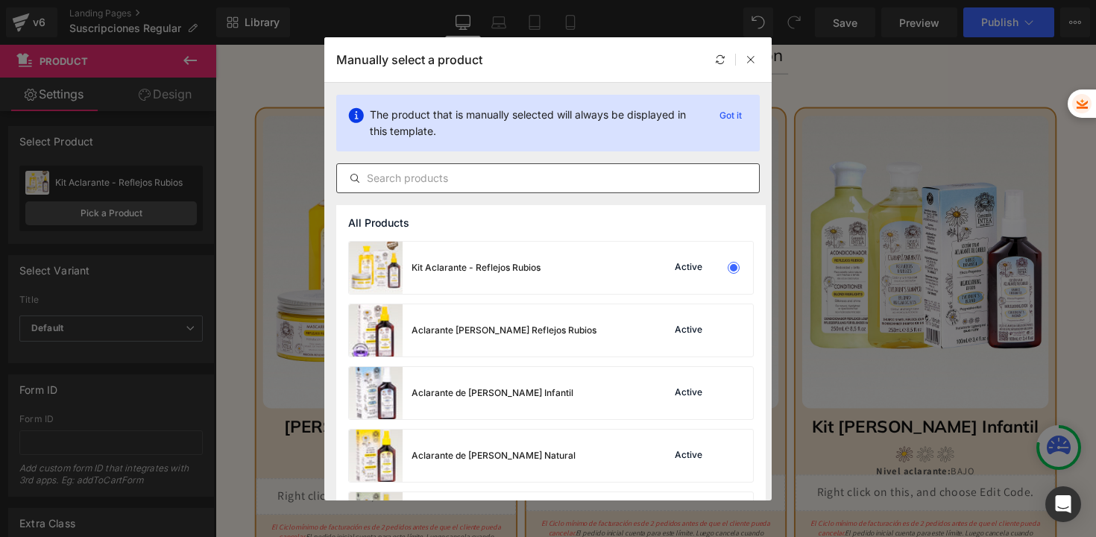
click at [450, 183] on input "text" at bounding box center [548, 178] width 422 height 18
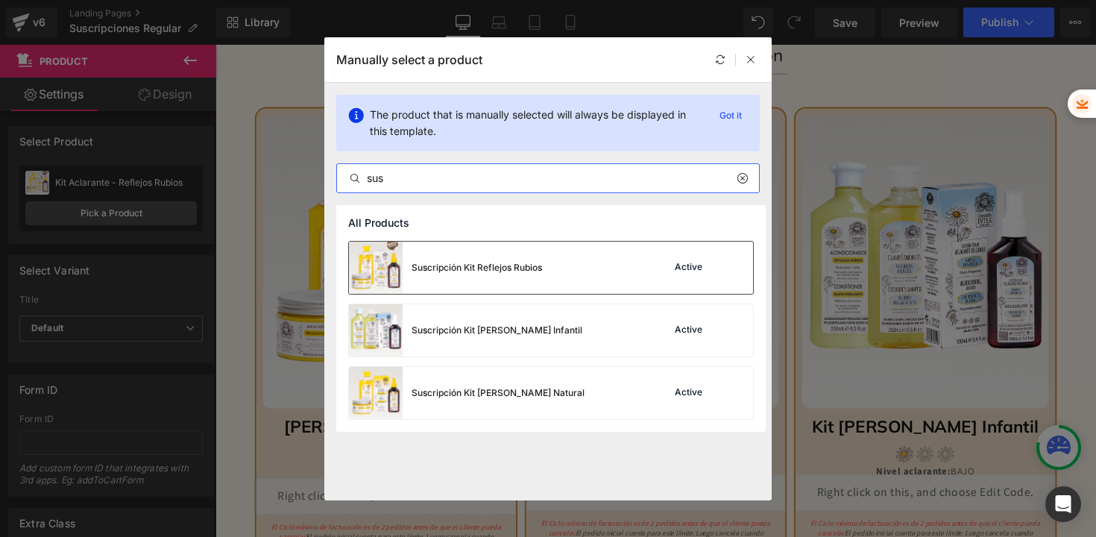
type input "sus"
click at [498, 278] on div "Suscripción Kit Reflejos Rubios" at bounding box center [445, 268] width 193 height 52
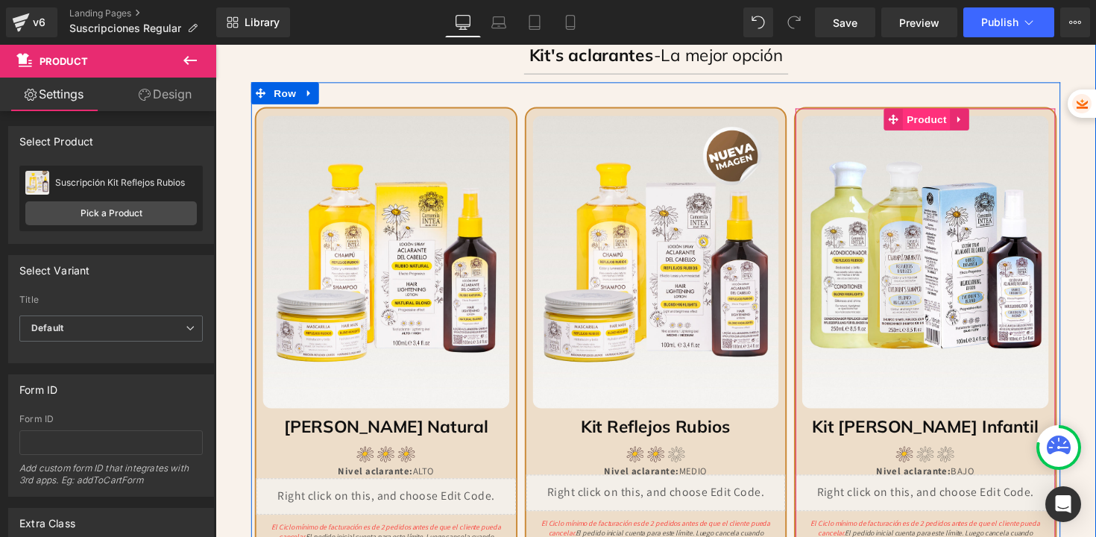
click at [924, 122] on span "Product" at bounding box center [944, 121] width 48 height 22
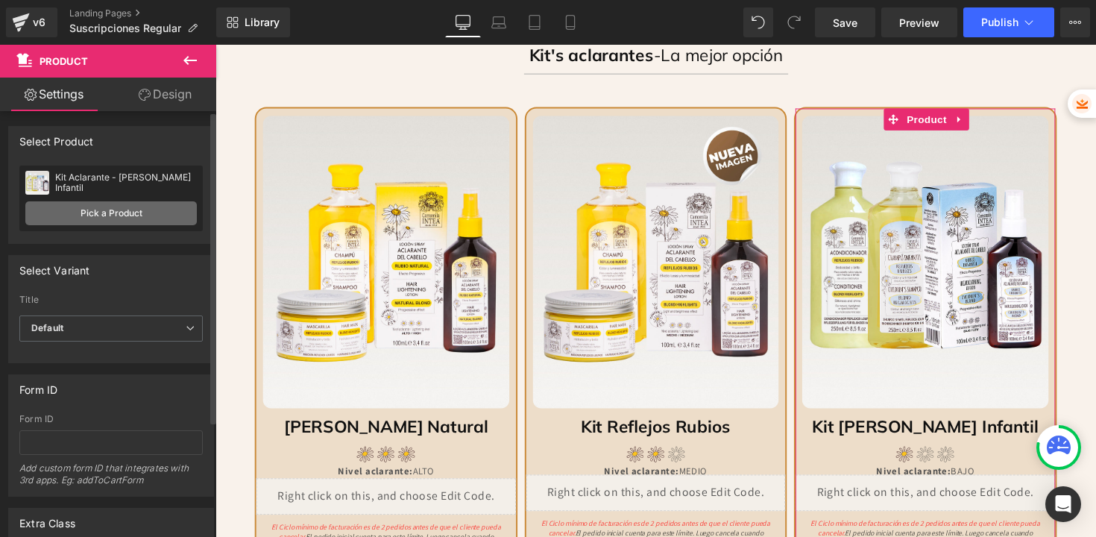
click at [114, 220] on link "Pick a Product" at bounding box center [110, 213] width 171 height 24
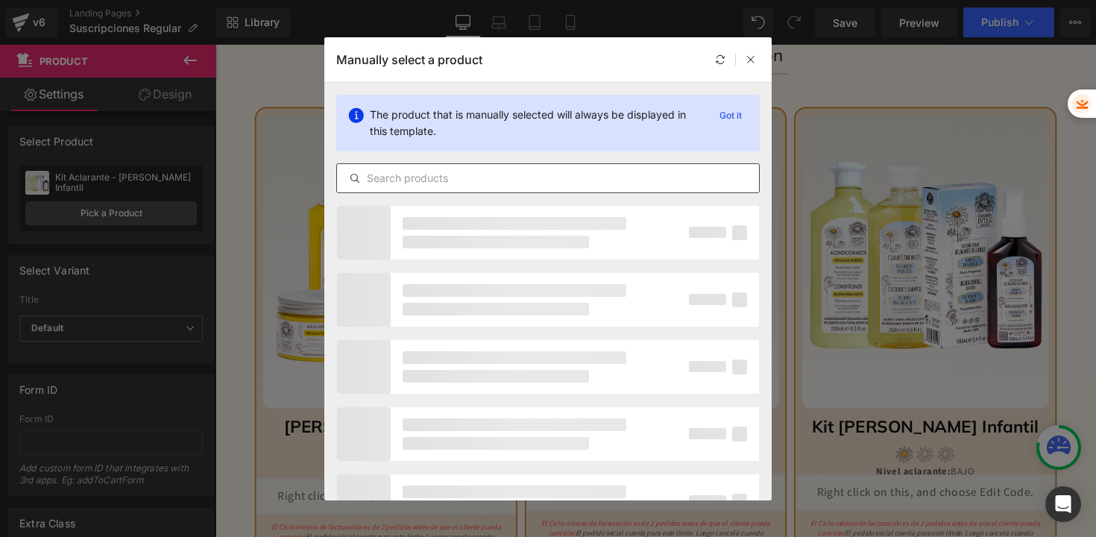
click at [406, 185] on input "text" at bounding box center [548, 178] width 422 height 18
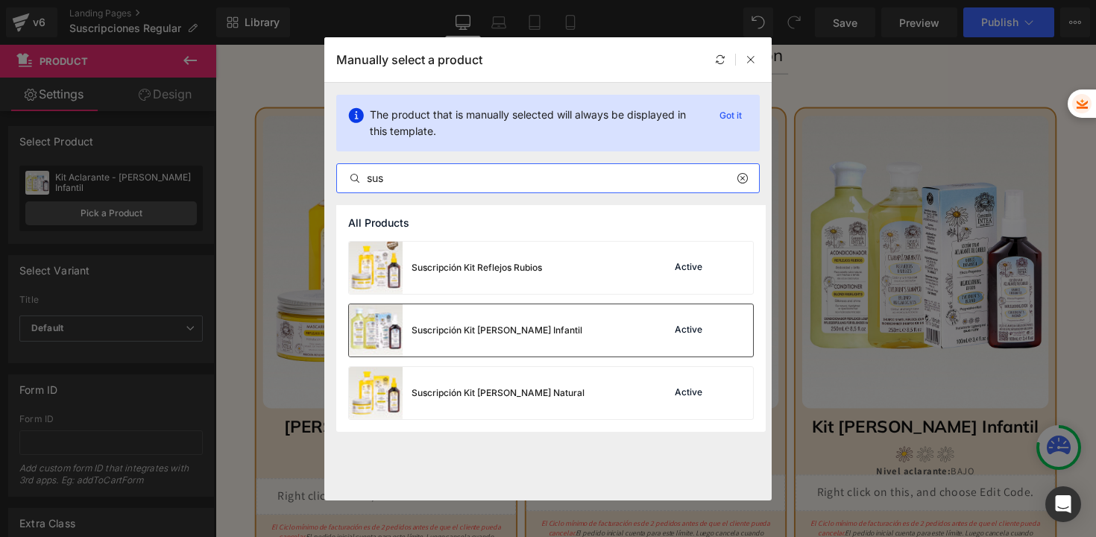
type input "sus"
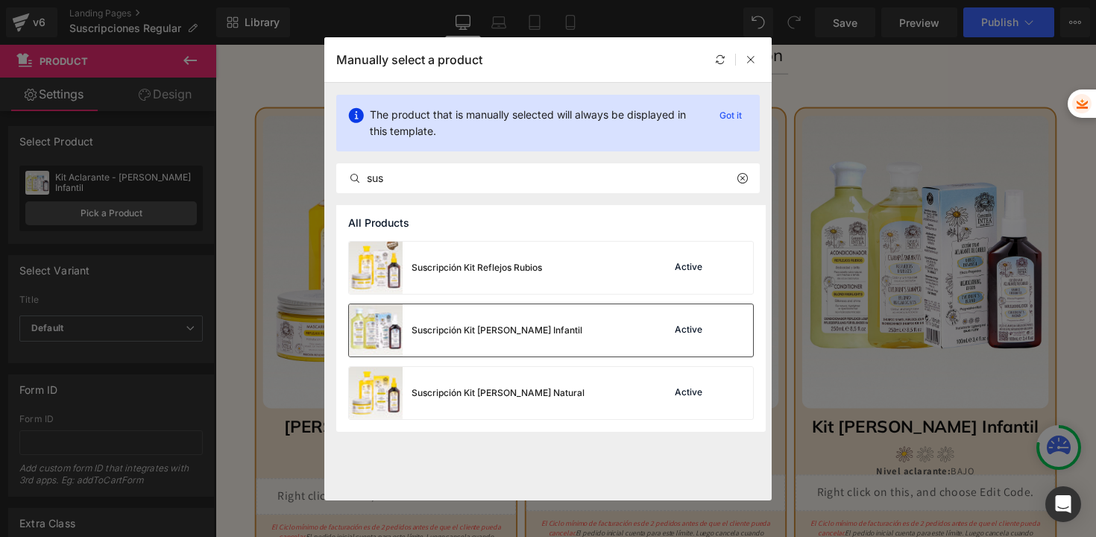
click at [476, 341] on div "Suscripción Kit [PERSON_NAME] Infantil" at bounding box center [465, 330] width 233 height 52
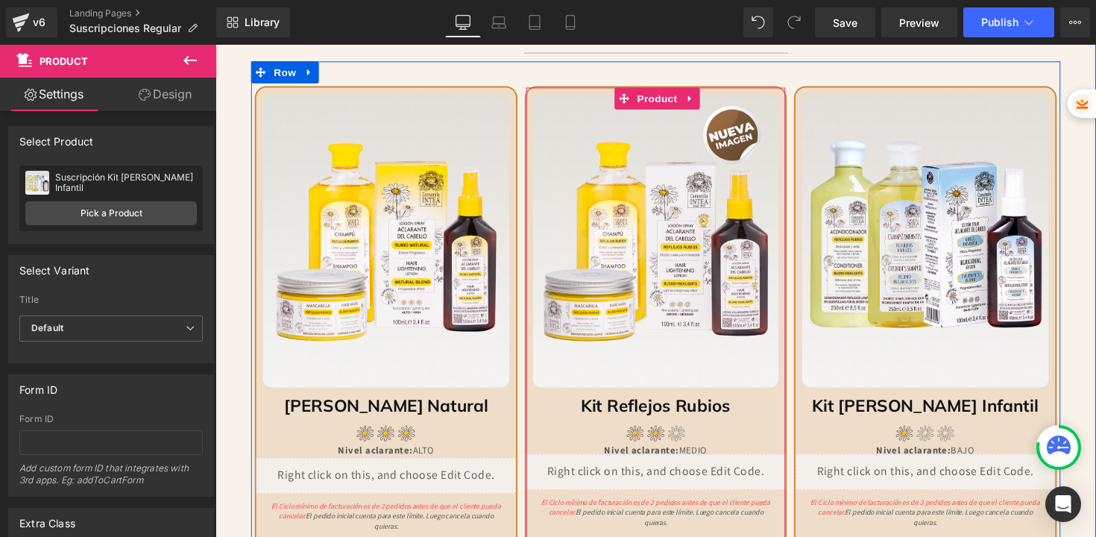
scroll to position [966, 0]
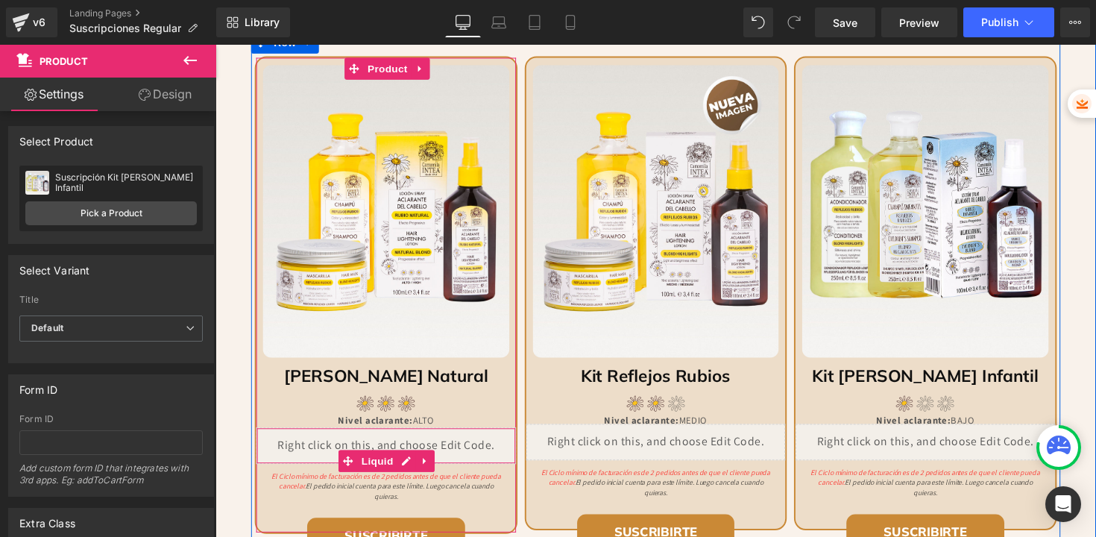
click at [410, 453] on div "Liquid" at bounding box center [389, 455] width 265 height 37
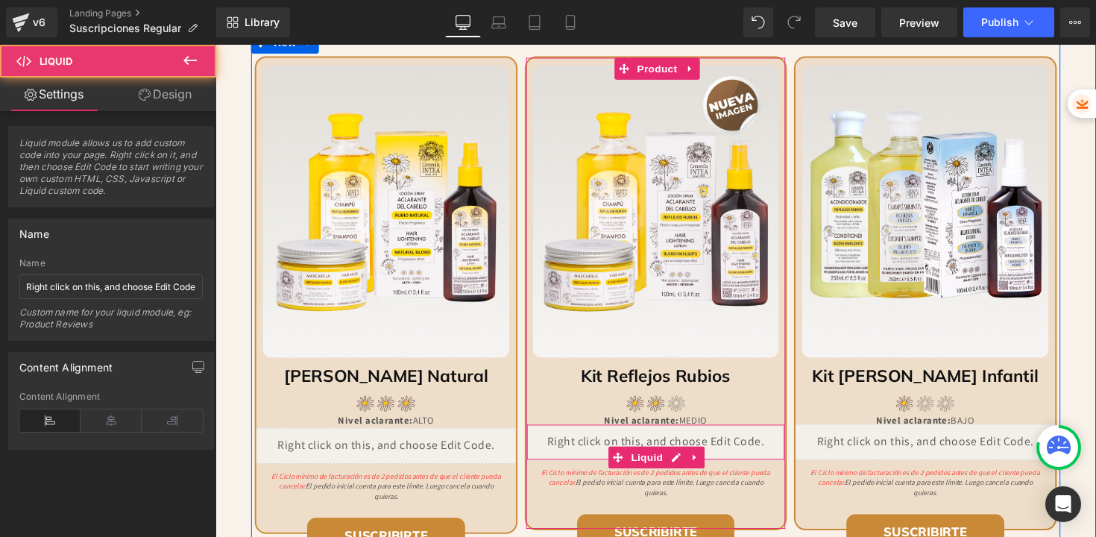
click at [624, 449] on div "Liquid" at bounding box center [666, 451] width 265 height 37
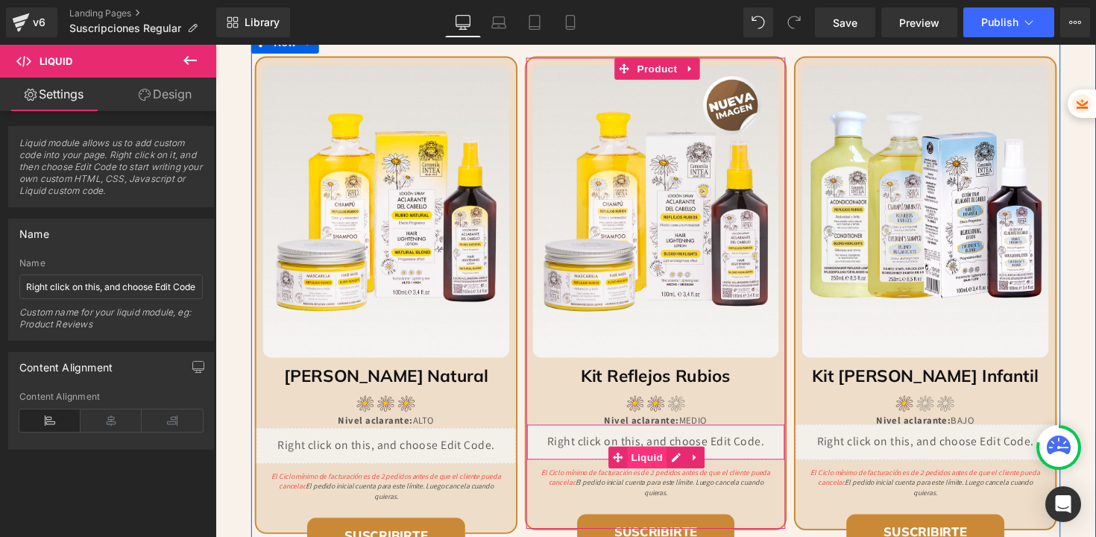
click at [648, 463] on span "Liquid" at bounding box center [657, 467] width 40 height 22
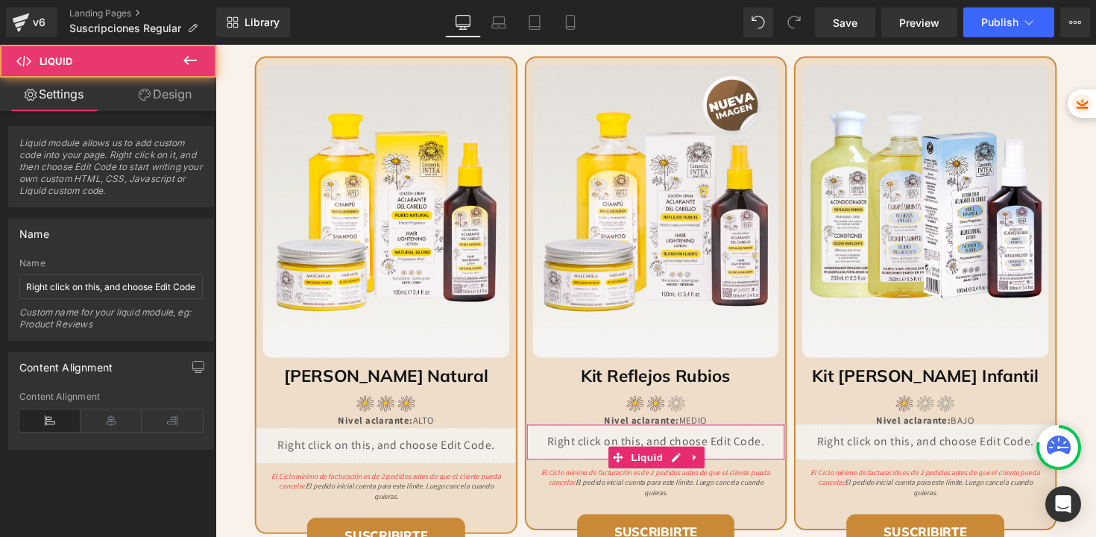
click at [184, 94] on link "Design" at bounding box center [165, 95] width 108 height 34
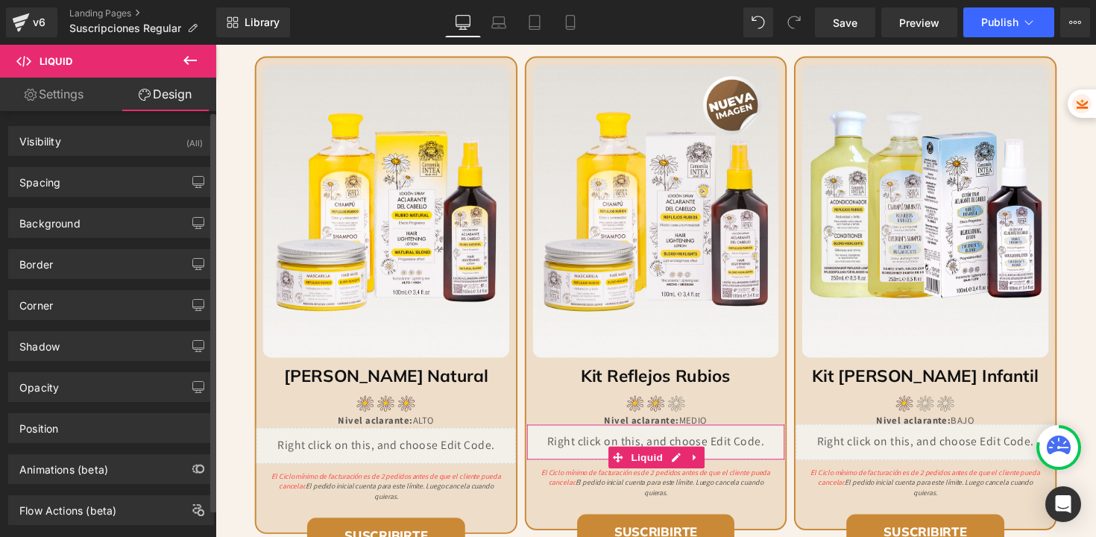
click at [70, 200] on div "Background Color & Image color Color % Image Replace Image Upload image or Brow…" at bounding box center [111, 217] width 223 height 41
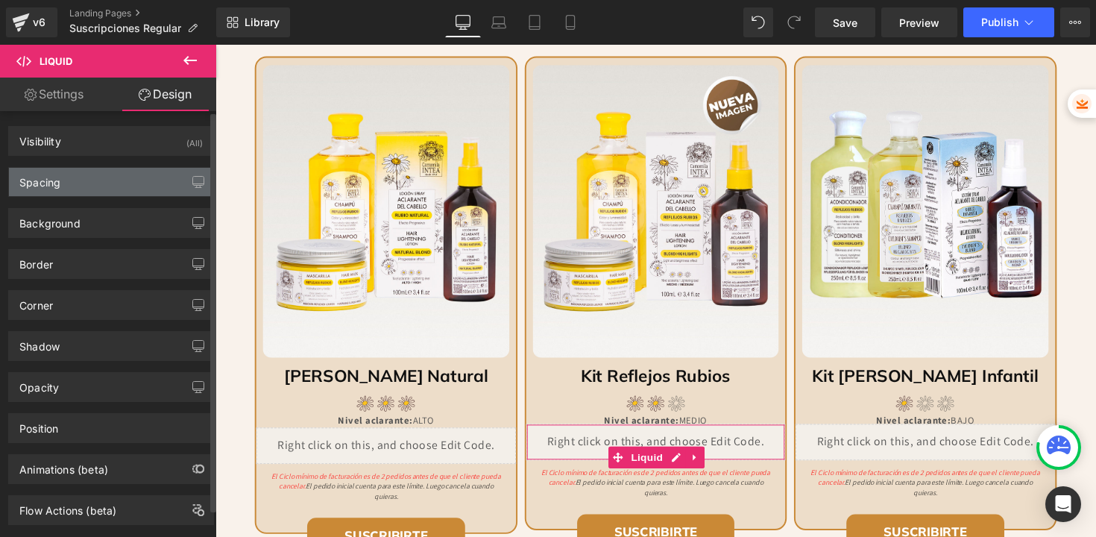
click at [70, 185] on div "Spacing" at bounding box center [111, 182] width 204 height 28
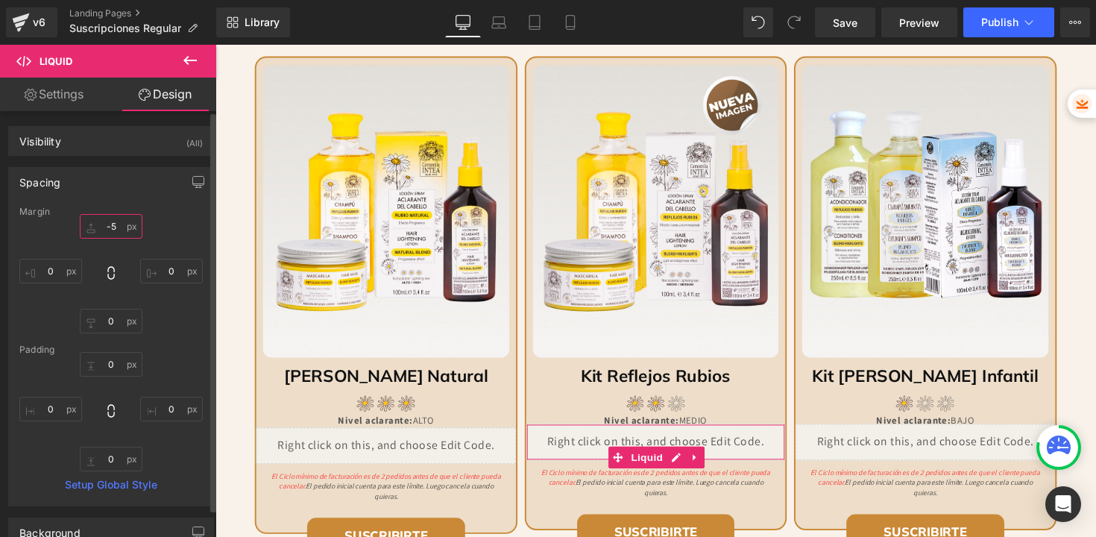
click at [113, 230] on input "text" at bounding box center [111, 226] width 63 height 25
type input "-5"
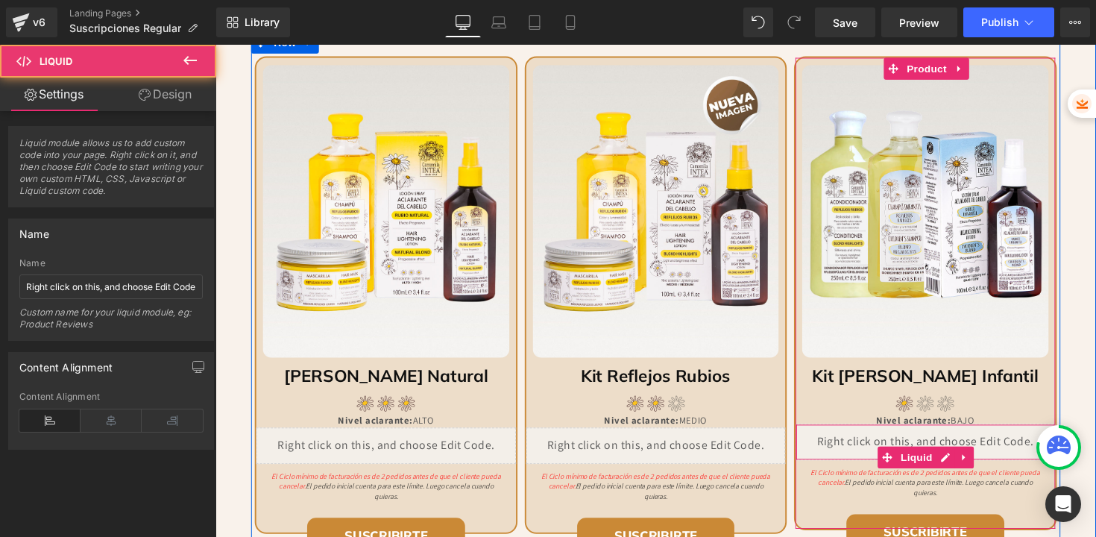
click at [894, 448] on div "Liquid" at bounding box center [942, 451] width 265 height 37
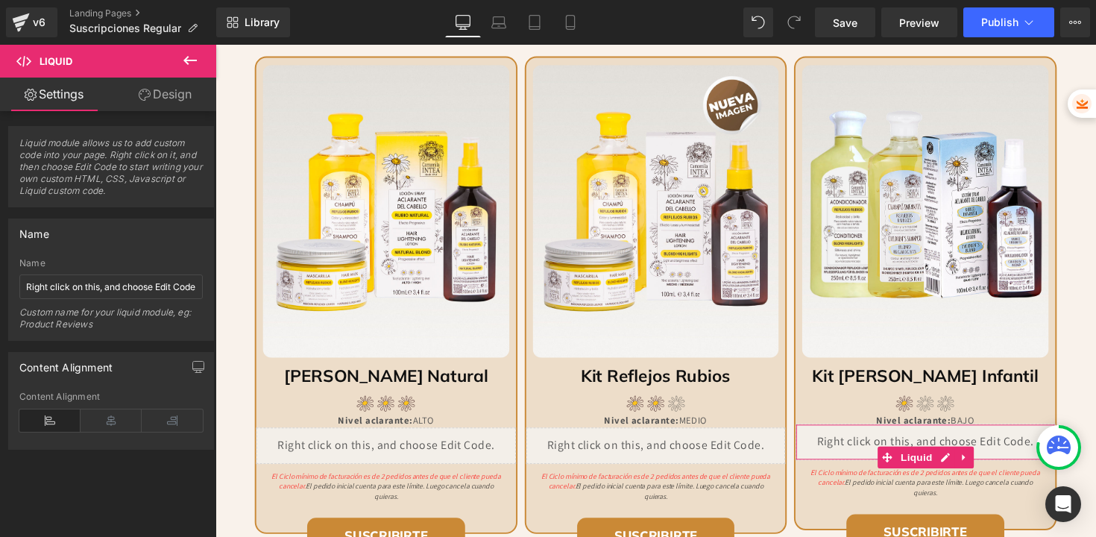
click at [151, 94] on link "Design" at bounding box center [165, 95] width 108 height 34
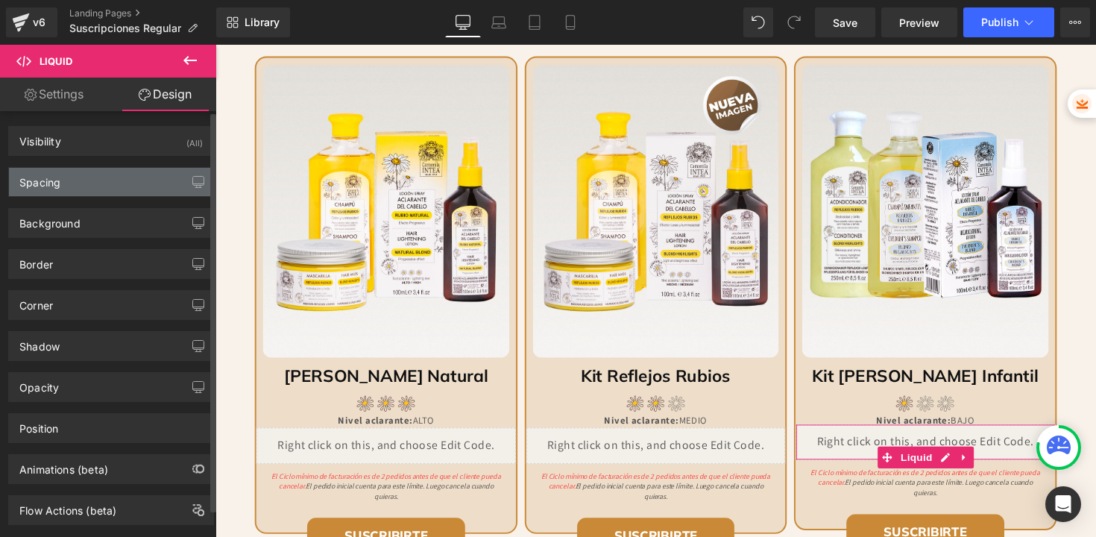
click at [59, 183] on div "Spacing" at bounding box center [39, 178] width 41 height 21
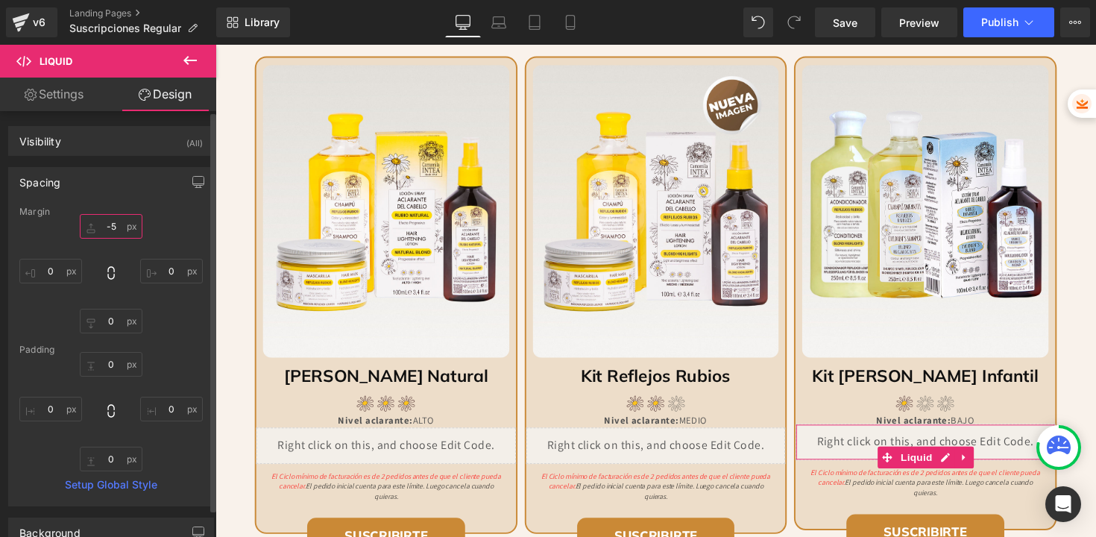
click at [122, 230] on input "-5" at bounding box center [111, 226] width 63 height 25
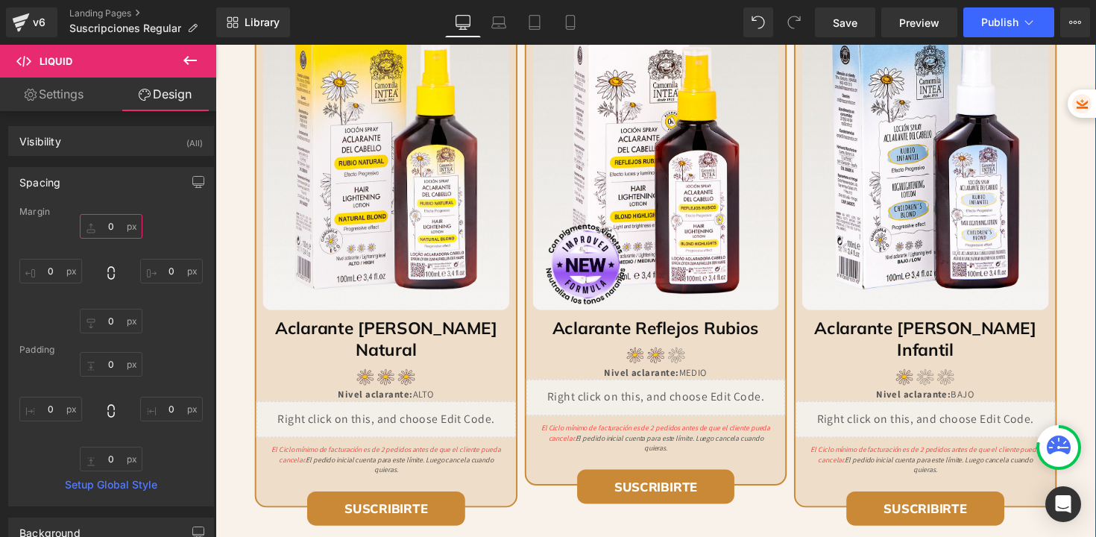
scroll to position [1624, 0]
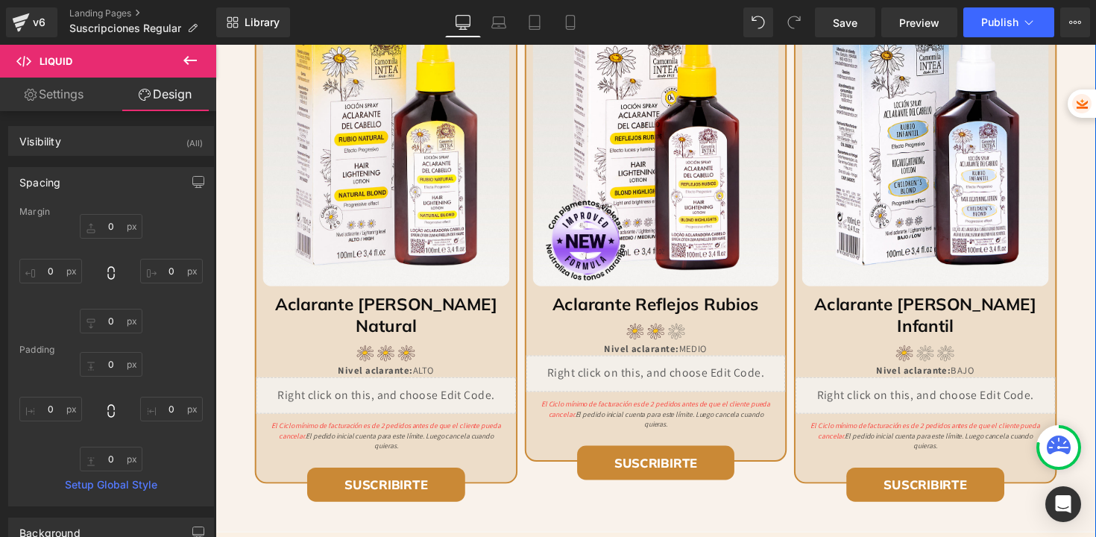
click at [681, 383] on div "Liquid" at bounding box center [666, 381] width 265 height 37
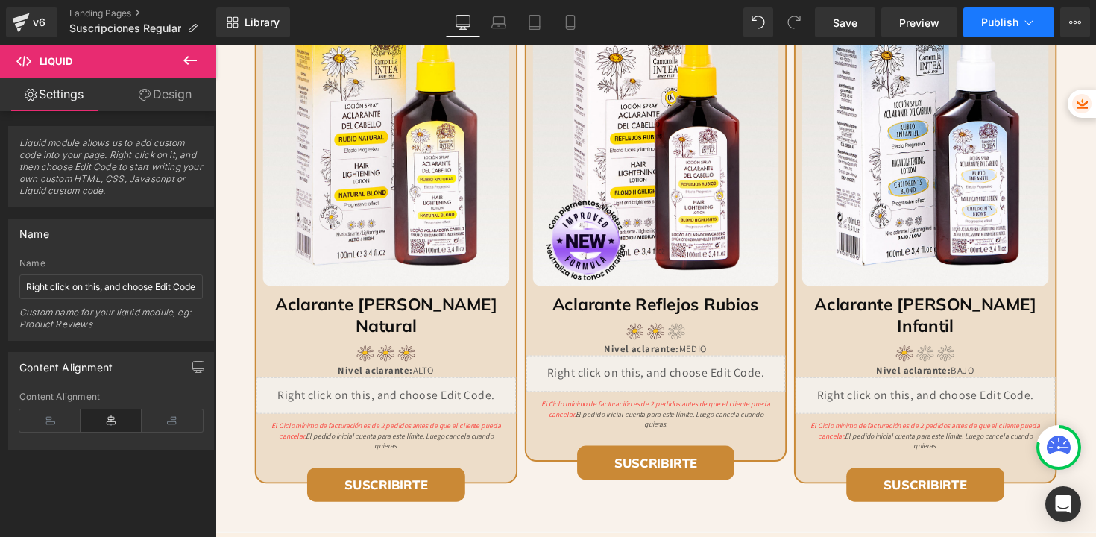
click at [999, 27] on span "Publish" at bounding box center [999, 22] width 37 height 12
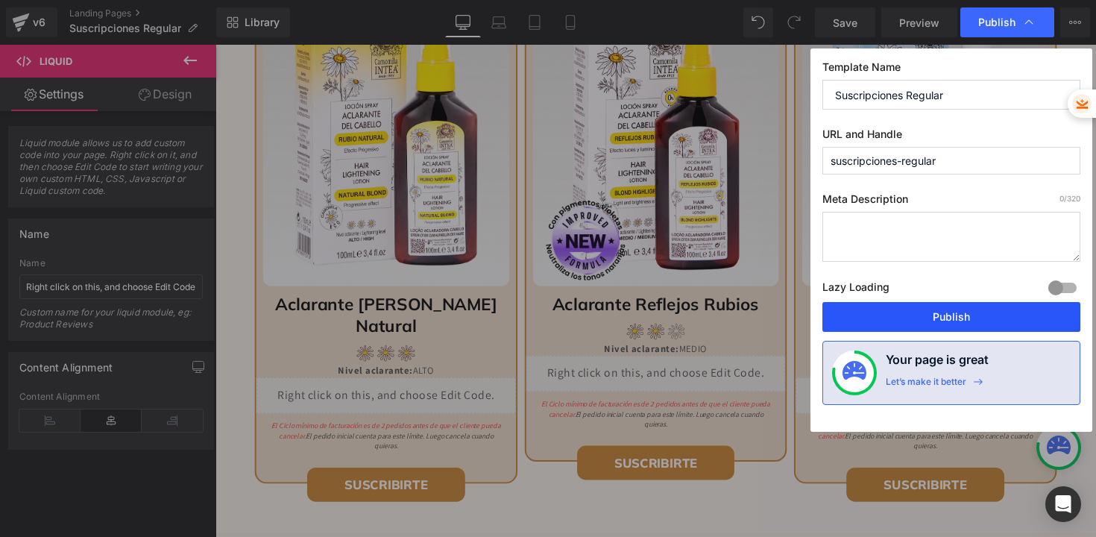
click at [914, 317] on button "Publish" at bounding box center [951, 317] width 258 height 30
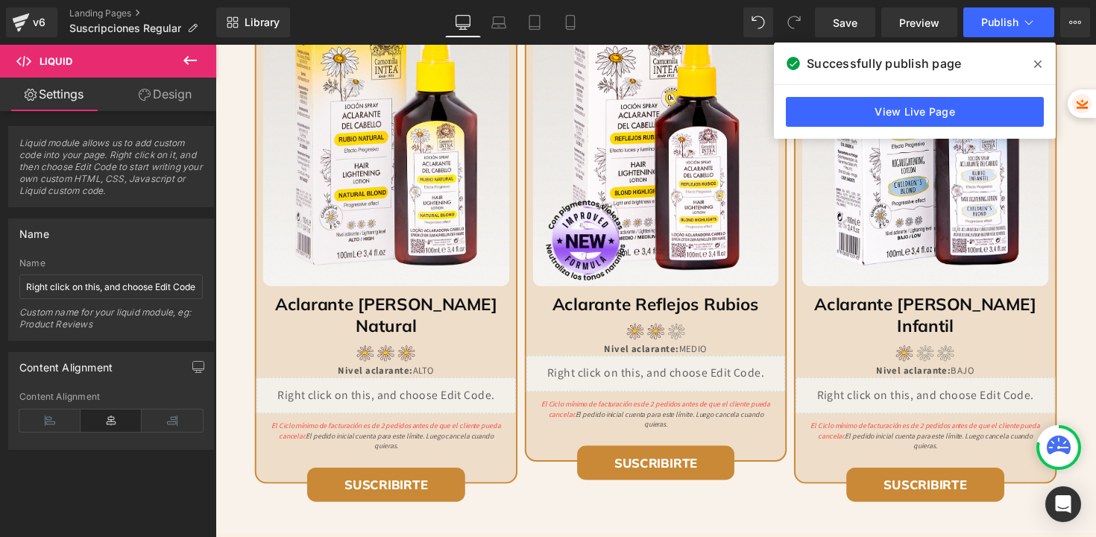
drag, startPoint x: 1042, startPoint y: 61, endPoint x: 787, endPoint y: 4, distance: 260.5
click at [1042, 61] on span at bounding box center [1038, 64] width 24 height 24
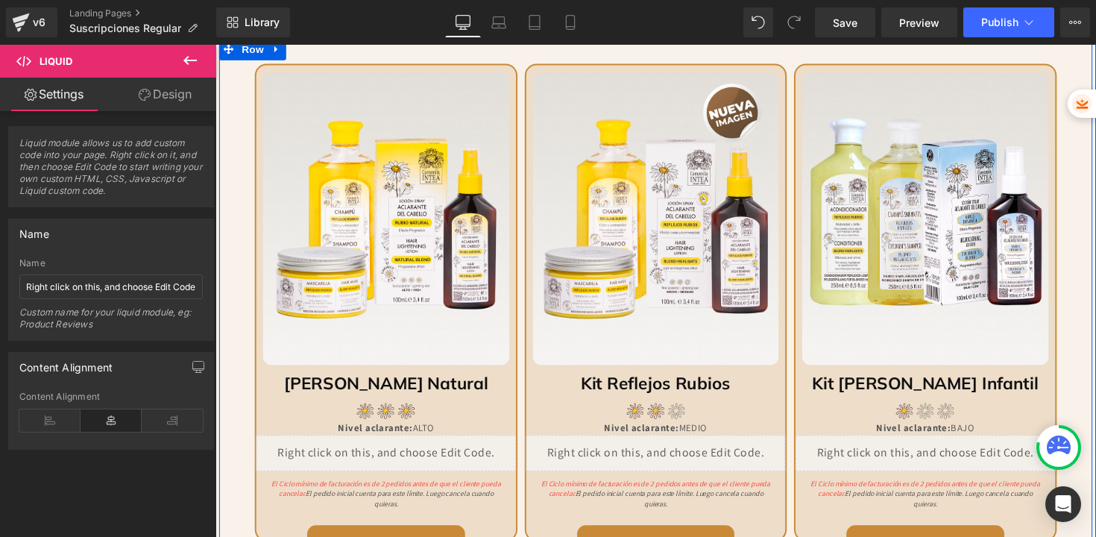
scroll to position [893, 0]
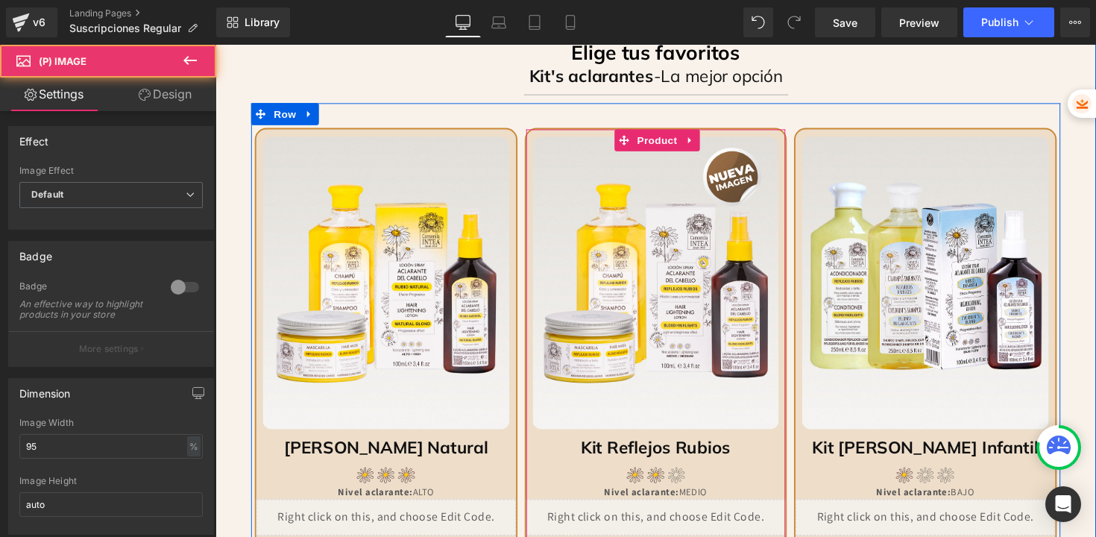
click at [665, 145] on div "Más Vendido (P) Image Kit Reflejos Rubios Heading Image Nivel aclarante: MEDIO …" at bounding box center [666, 374] width 268 height 489
click at [664, 142] on span "Product" at bounding box center [667, 143] width 48 height 22
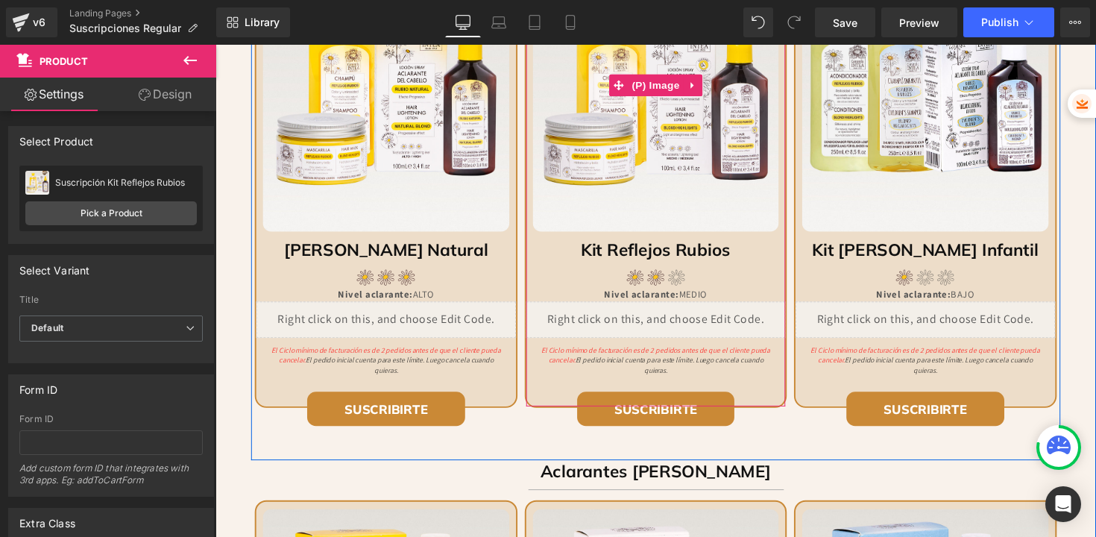
scroll to position [1186, 0]
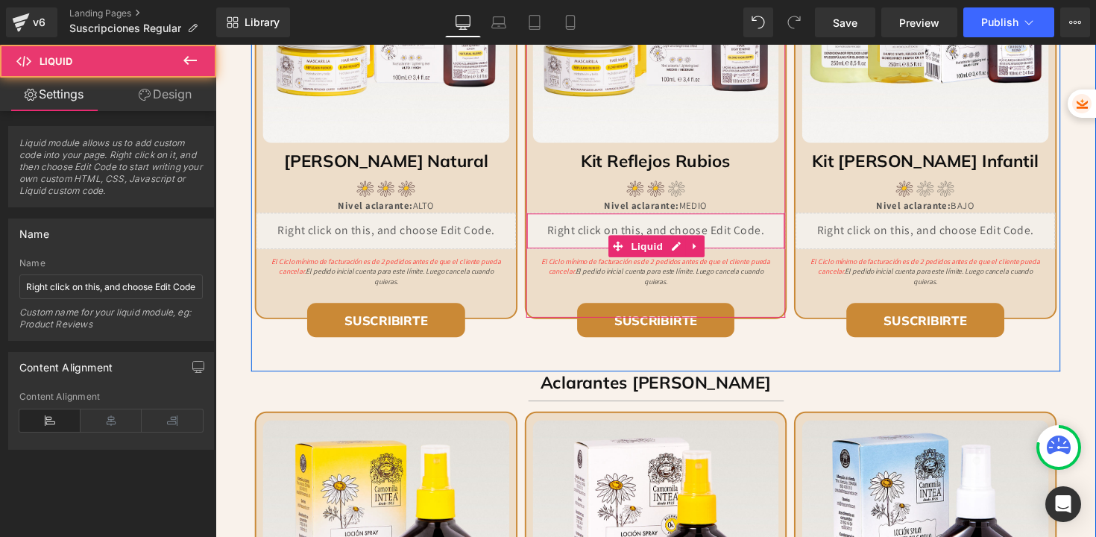
click at [634, 234] on div "Liquid" at bounding box center [666, 235] width 265 height 37
click at [648, 248] on span "Liquid" at bounding box center [657, 251] width 40 height 22
click at [633, 237] on div "Liquid" at bounding box center [666, 235] width 265 height 37
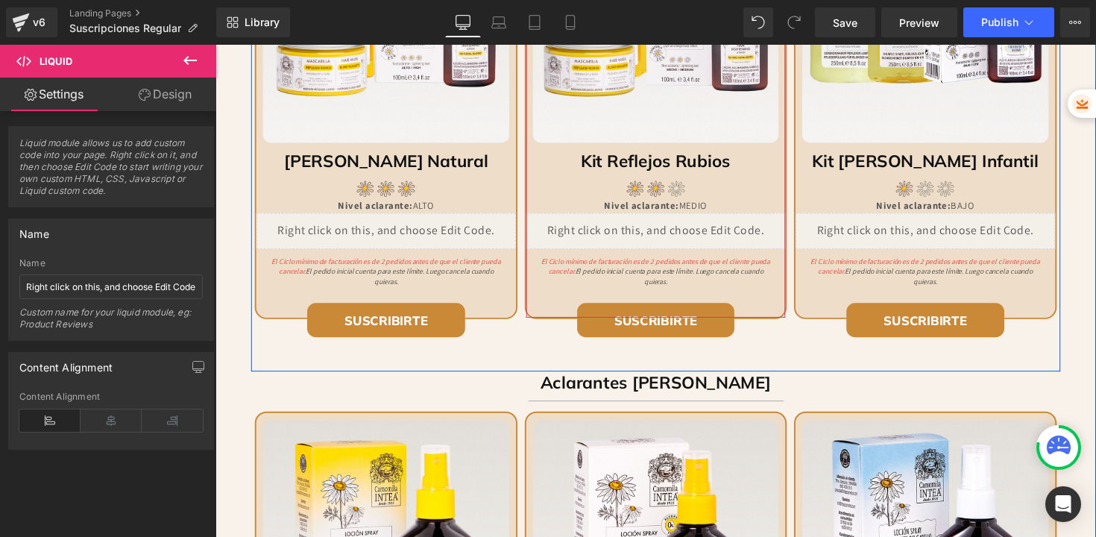
click at [681, 247] on div "Liquid" at bounding box center [666, 235] width 265 height 37
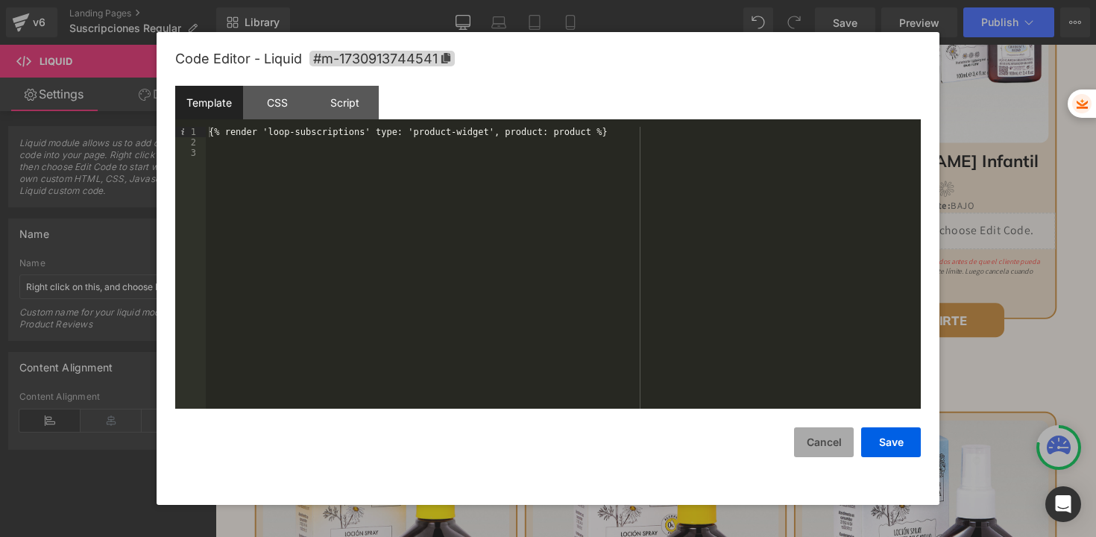
drag, startPoint x: 825, startPoint y: 442, endPoint x: 805, endPoint y: 429, distance: 23.2
click at [0, 0] on button "Cancel" at bounding box center [0, 0] width 0 height 0
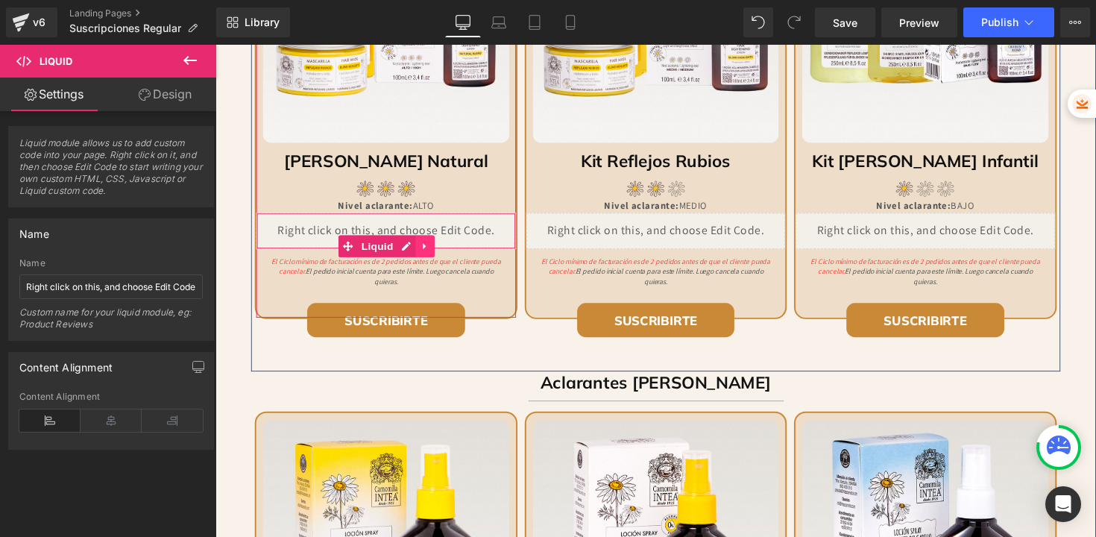
click at [428, 250] on icon at bounding box center [429, 251] width 3 height 7
click at [418, 248] on icon at bounding box center [420, 251] width 10 height 11
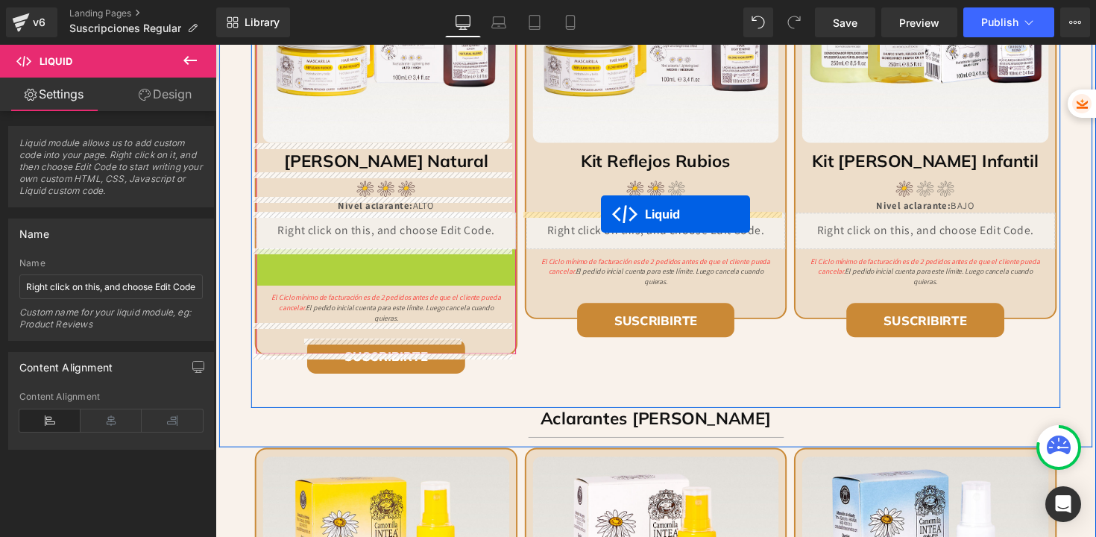
drag, startPoint x: 344, startPoint y: 286, endPoint x: 611, endPoint y: 218, distance: 274.7
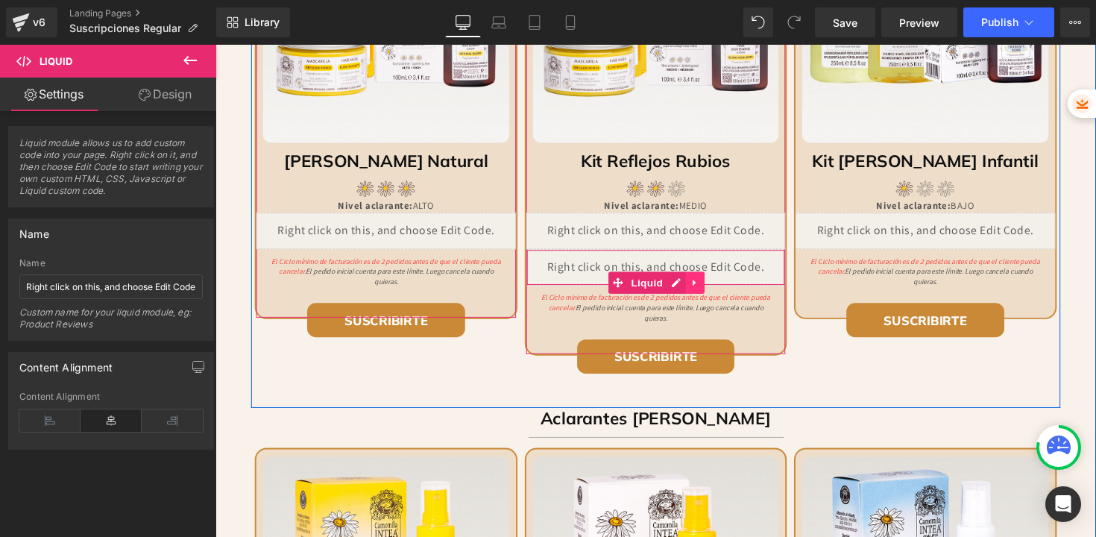
click at [705, 287] on icon at bounding box center [707, 288] width 10 height 11
click at [711, 288] on icon at bounding box center [716, 288] width 10 height 10
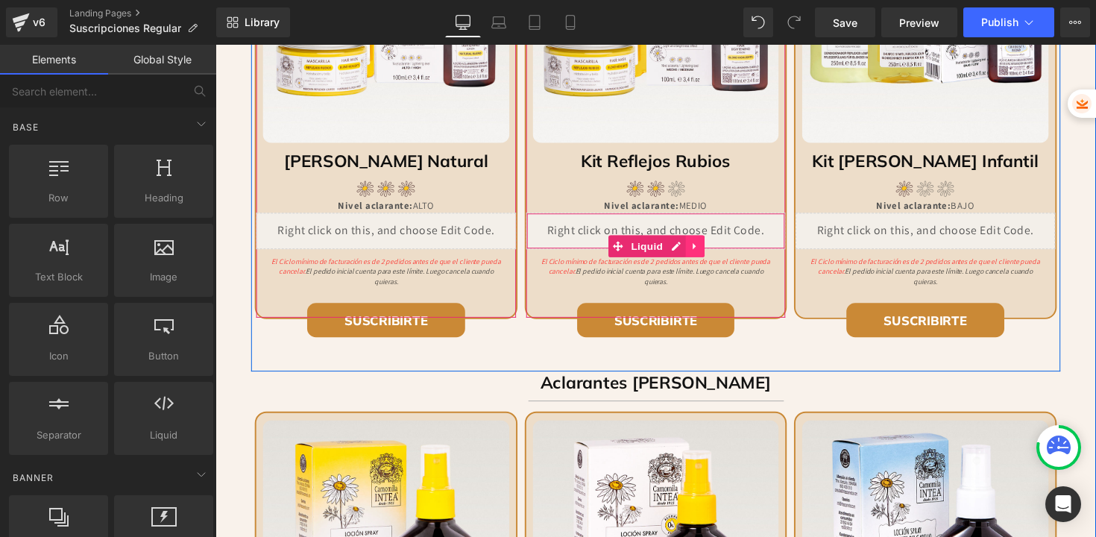
click at [702, 243] on link at bounding box center [706, 251] width 19 height 22
click at [694, 248] on icon at bounding box center [697, 251] width 10 height 10
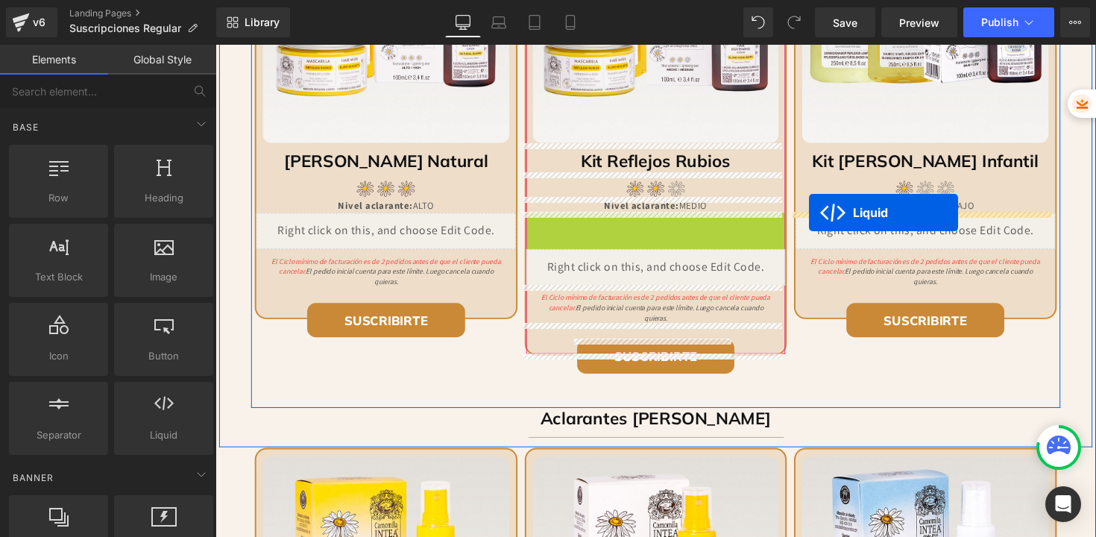
drag, startPoint x: 596, startPoint y: 248, endPoint x: 824, endPoint y: 216, distance: 229.6
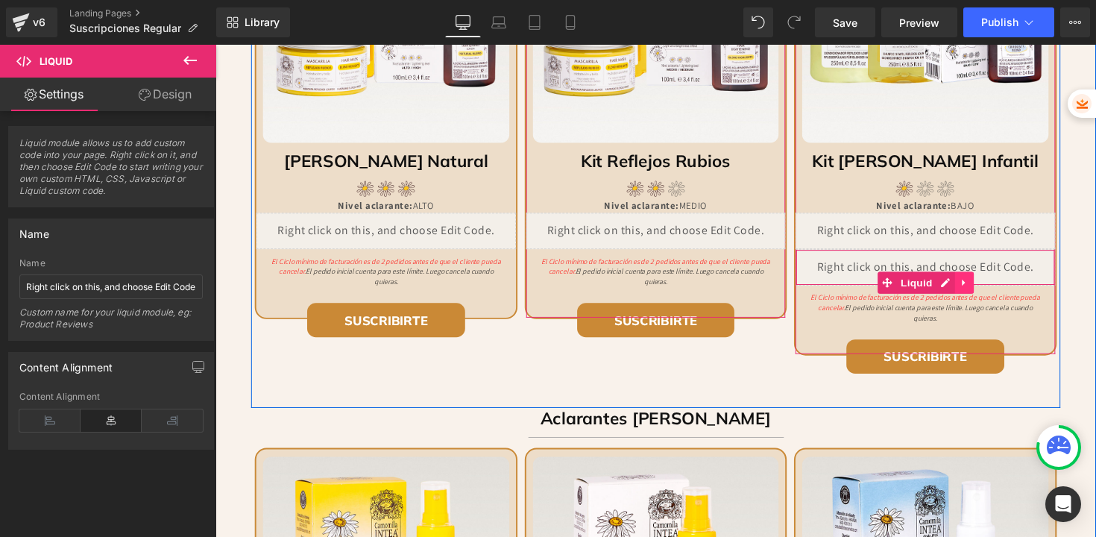
click at [981, 283] on icon at bounding box center [982, 288] width 10 height 11
click at [987, 286] on icon at bounding box center [992, 288] width 10 height 10
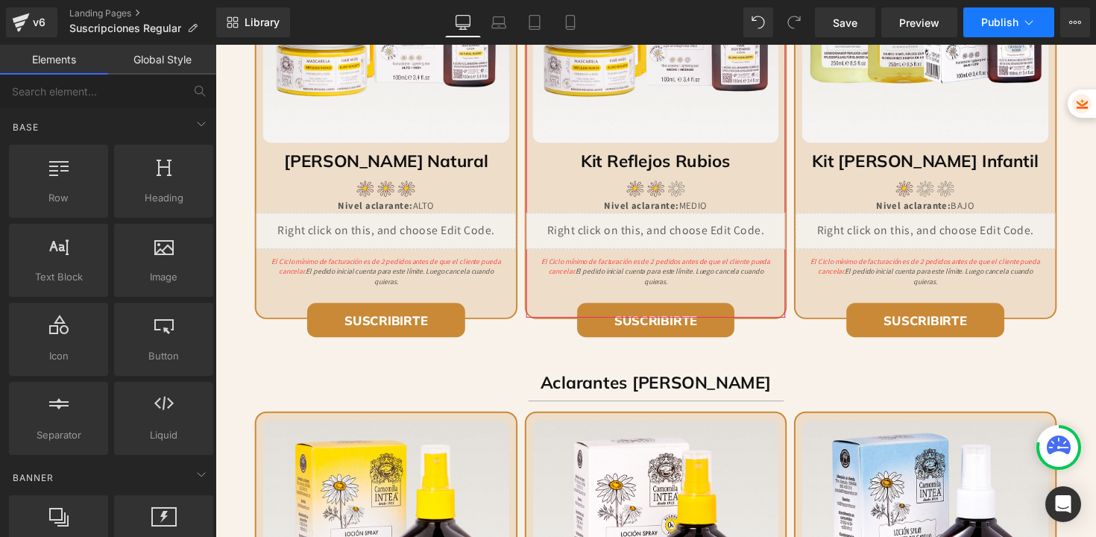
click at [998, 16] on span "Publish" at bounding box center [999, 22] width 37 height 12
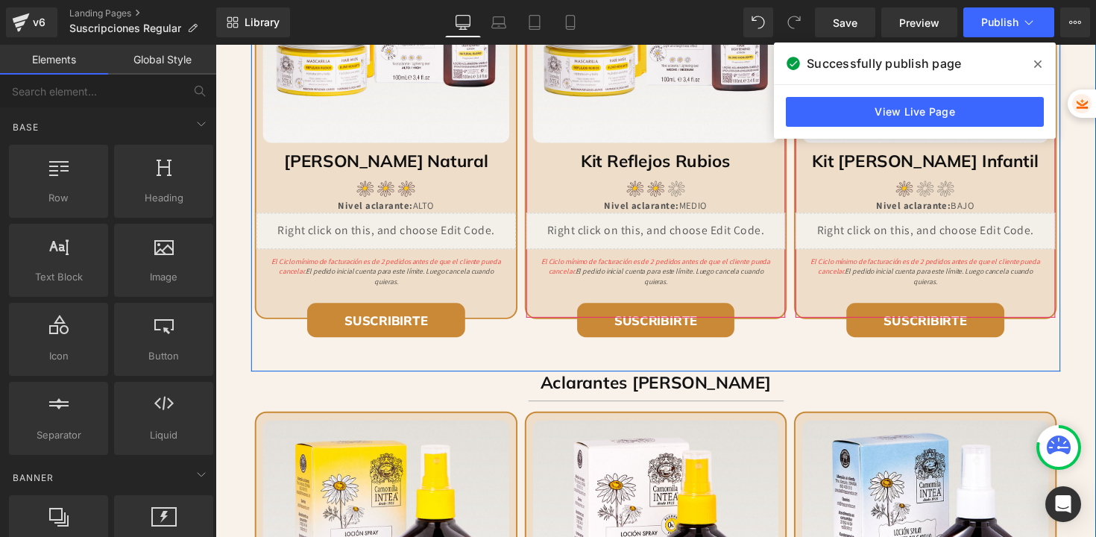
click at [960, 250] on div "Liquid" at bounding box center [942, 235] width 265 height 37
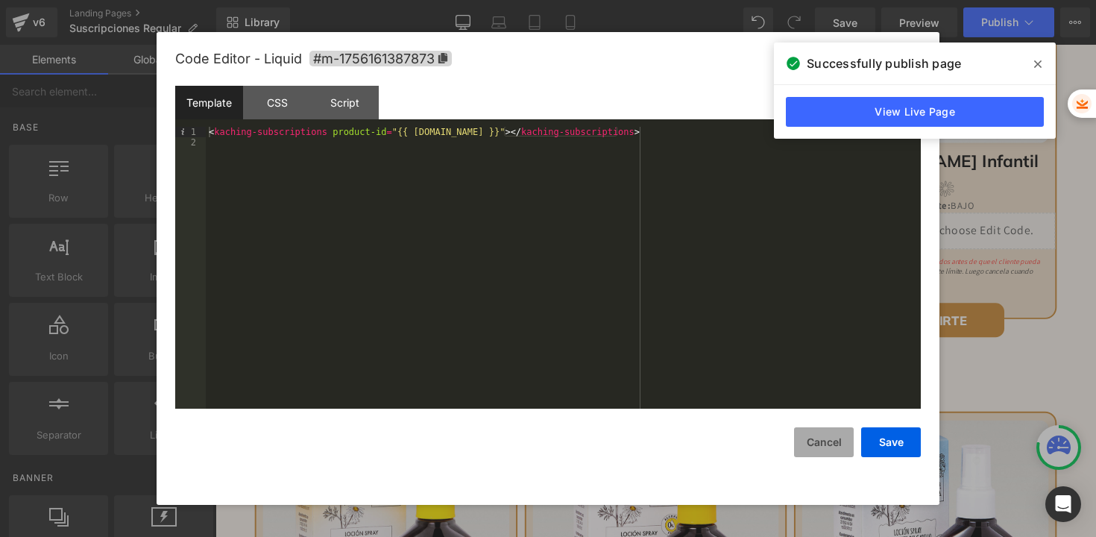
click at [0, 0] on button "Cancel" at bounding box center [0, 0] width 0 height 0
click at [685, 248] on icon at bounding box center [683, 251] width 7 height 7
click at [0, 0] on button "Cancel" at bounding box center [0, 0] width 0 height 0
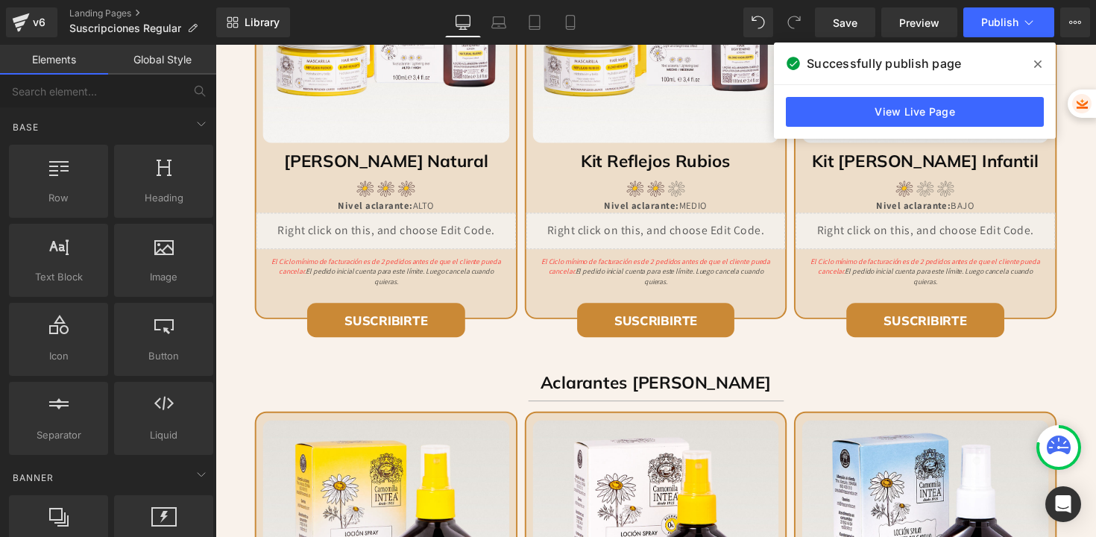
drag, startPoint x: 1033, startPoint y: 68, endPoint x: 829, endPoint y: 6, distance: 212.7
click at [0, 0] on span at bounding box center [0, 0] width 0 height 0
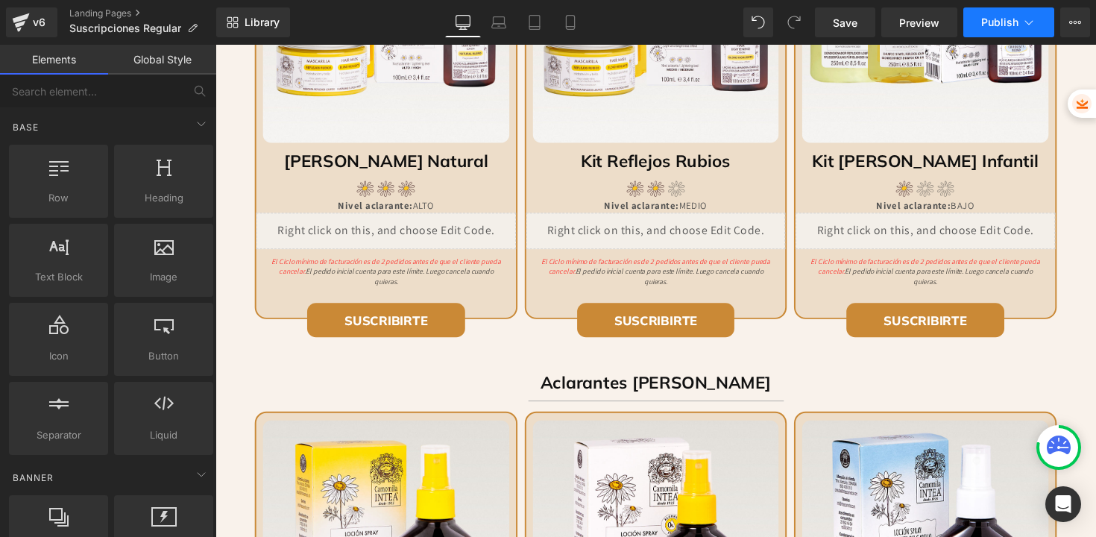
click at [995, 14] on button "Publish" at bounding box center [1008, 22] width 91 height 30
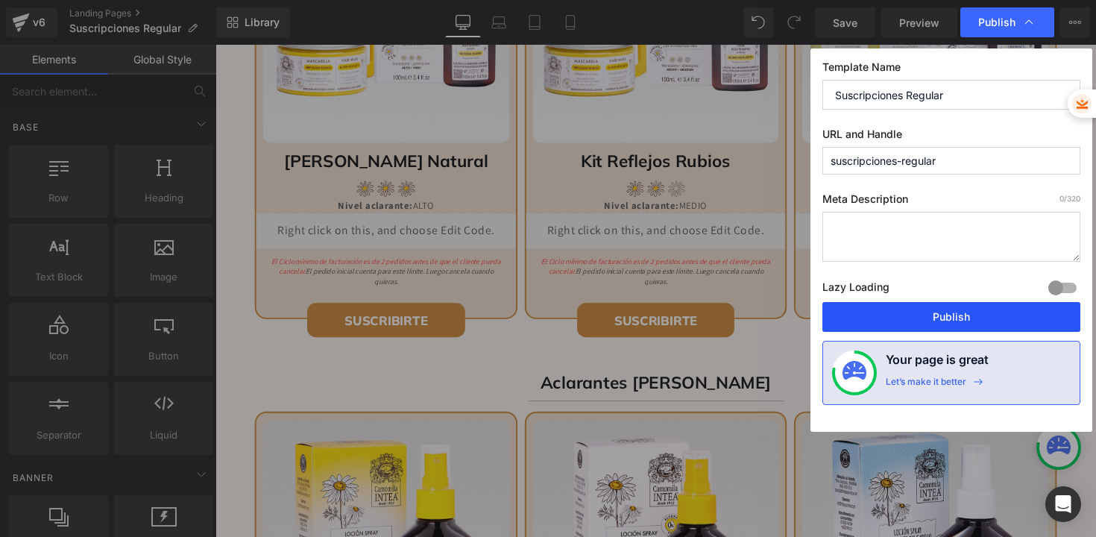
drag, startPoint x: 883, startPoint y: 315, endPoint x: 659, endPoint y: 227, distance: 240.3
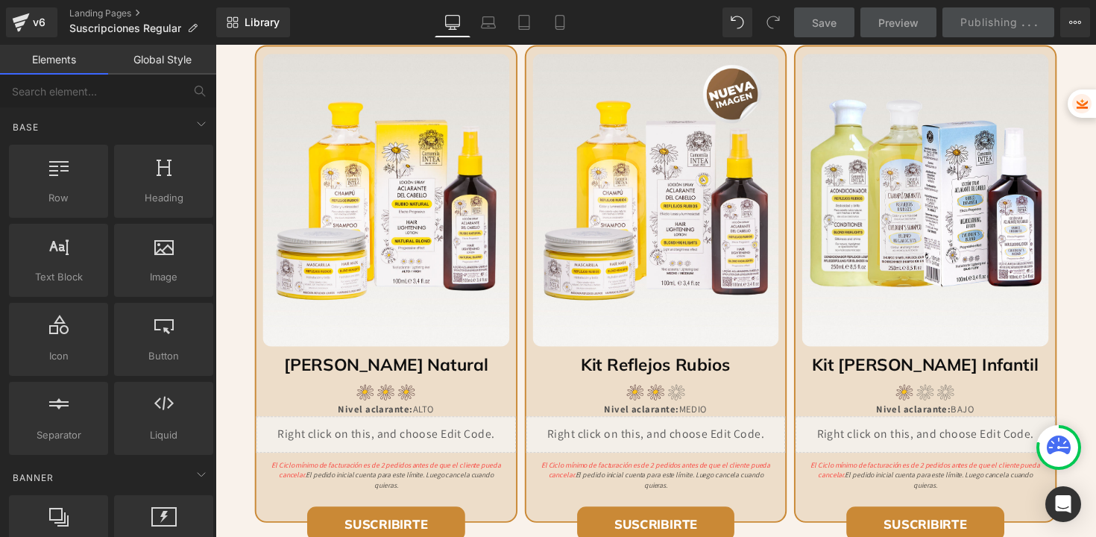
scroll to position [913, 0]
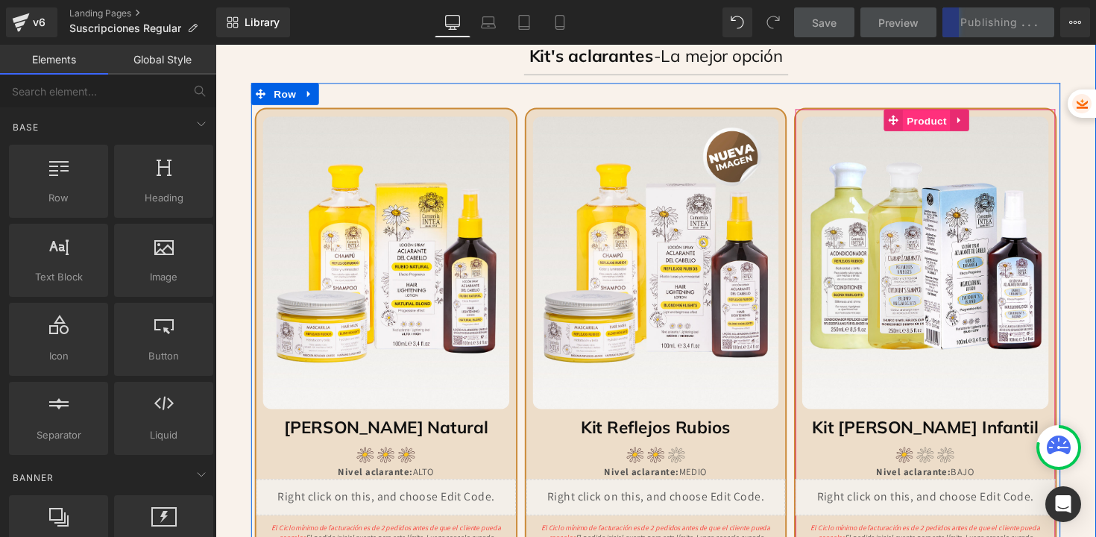
click at [935, 125] on span "Product" at bounding box center [944, 123] width 48 height 22
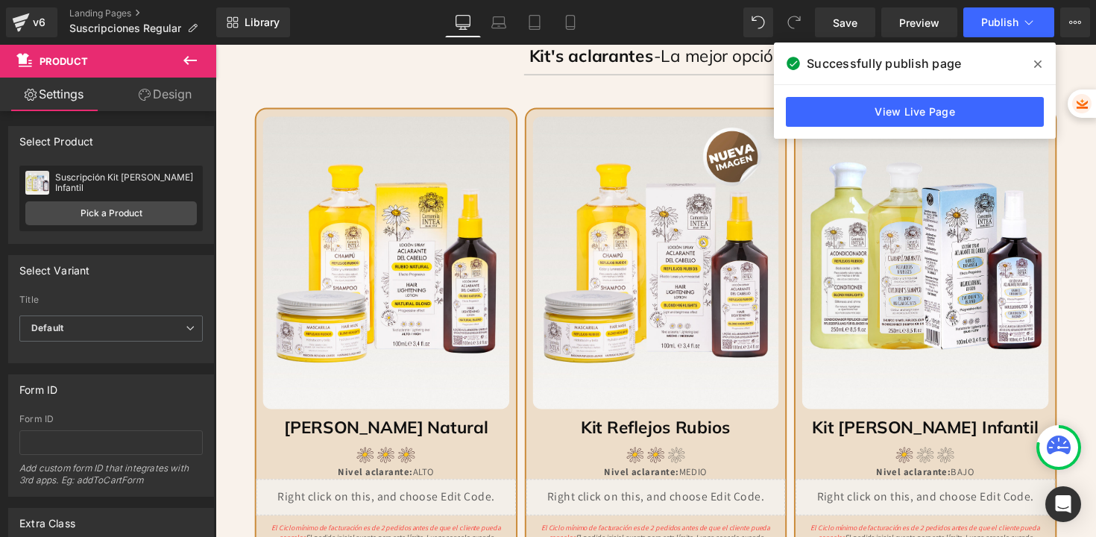
click at [0, 0] on icon at bounding box center [0, 0] width 0 height 0
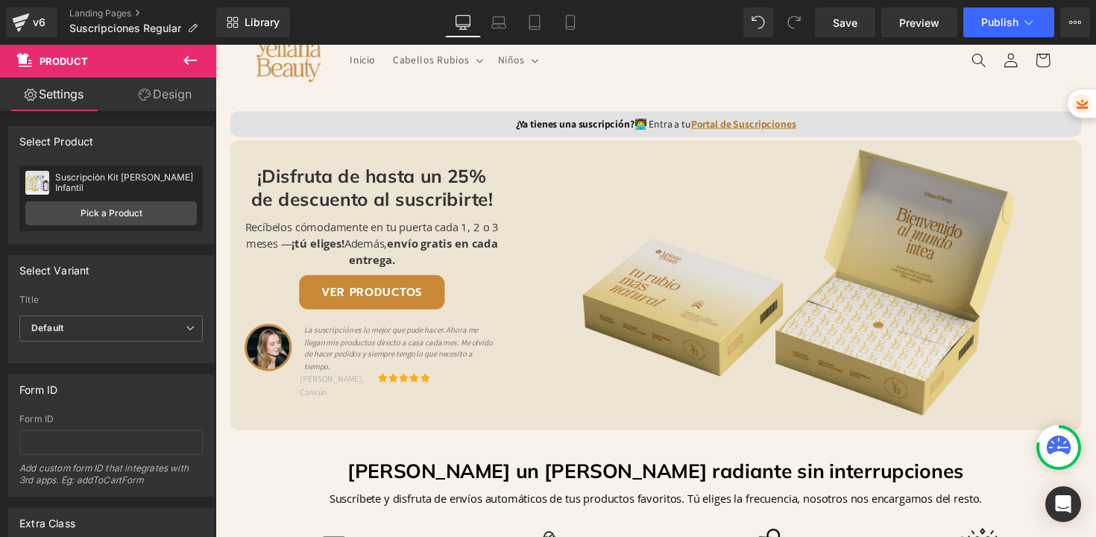
scroll to position [0, 0]
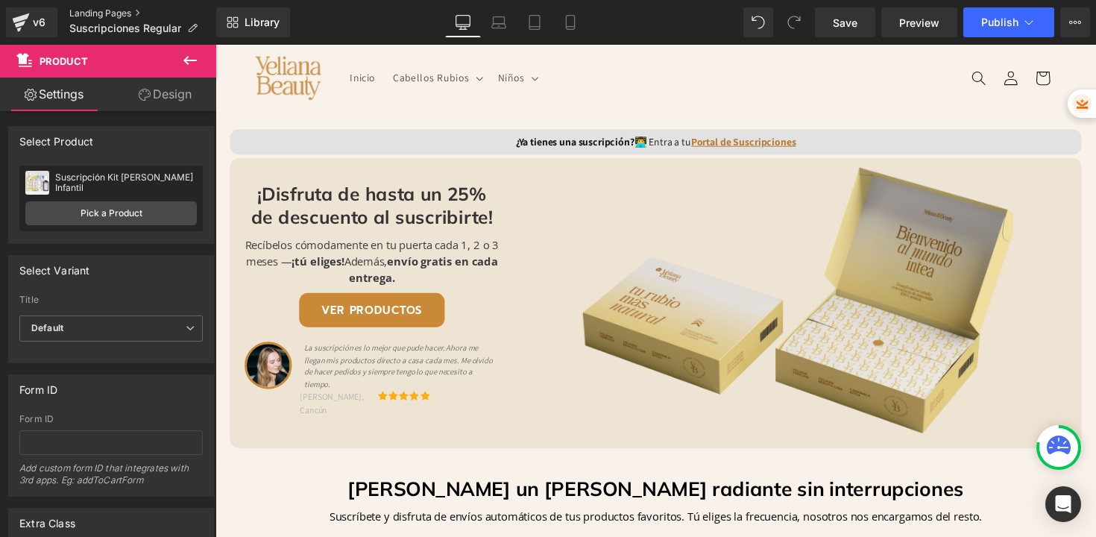
click at [101, 13] on link "Landing Pages" at bounding box center [142, 13] width 147 height 12
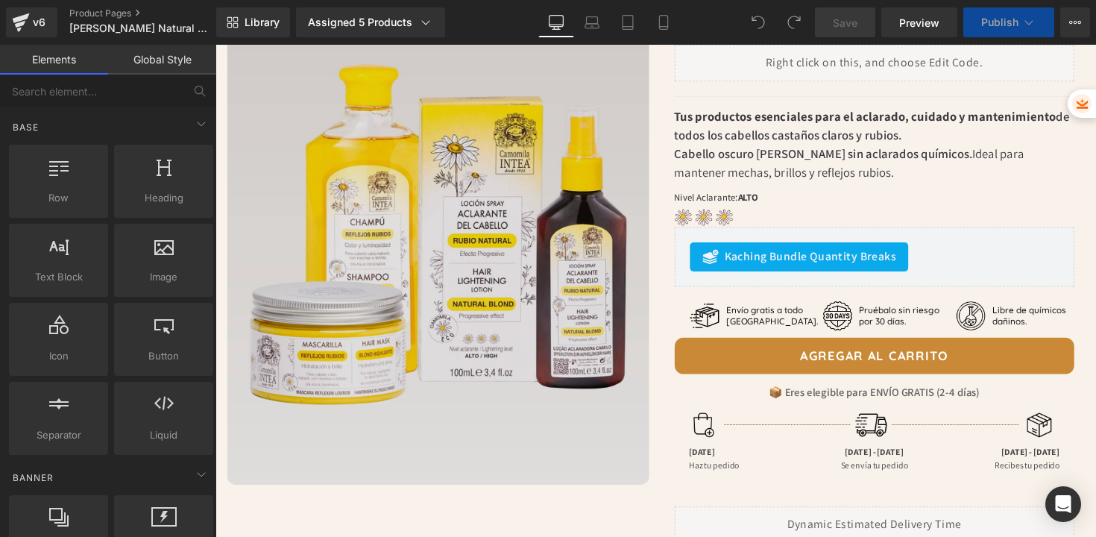
scroll to position [151, 0]
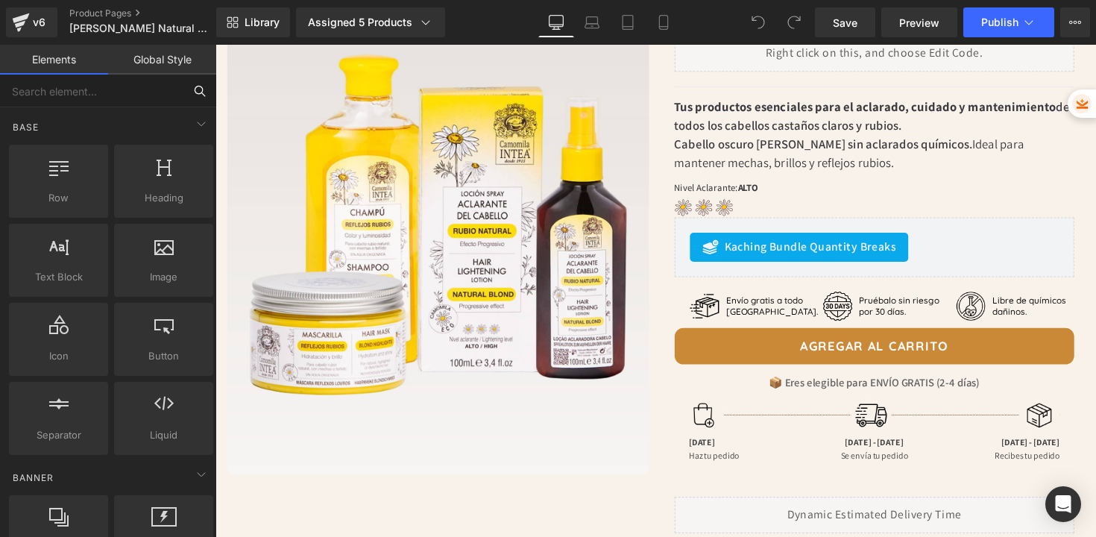
click at [171, 92] on input "text" at bounding box center [91, 91] width 183 height 33
click at [78, 92] on input "text" at bounding box center [91, 91] width 183 height 33
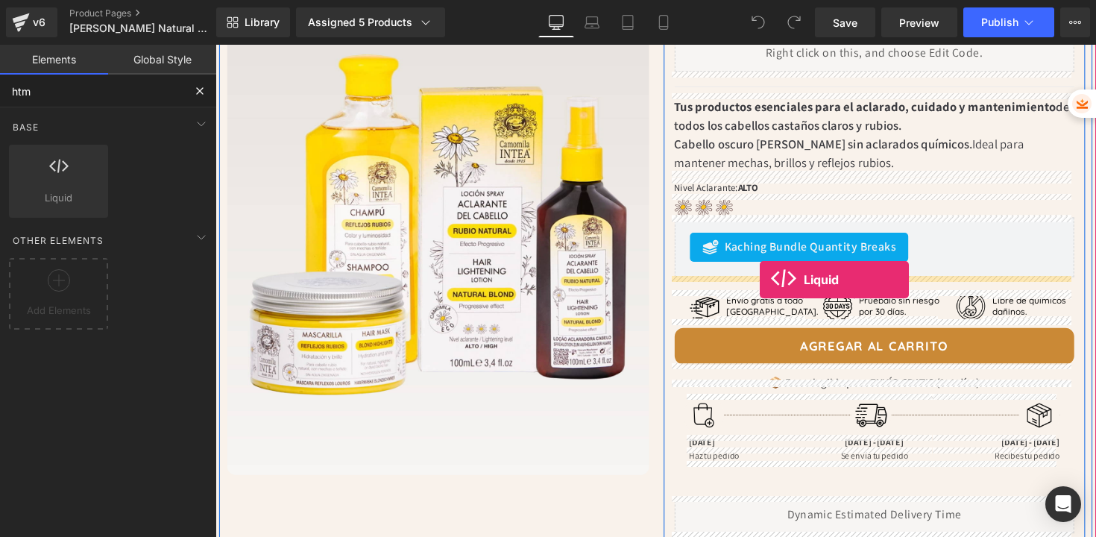
drag, startPoint x: 277, startPoint y: 237, endPoint x: 773, endPoint y: 286, distance: 498.9
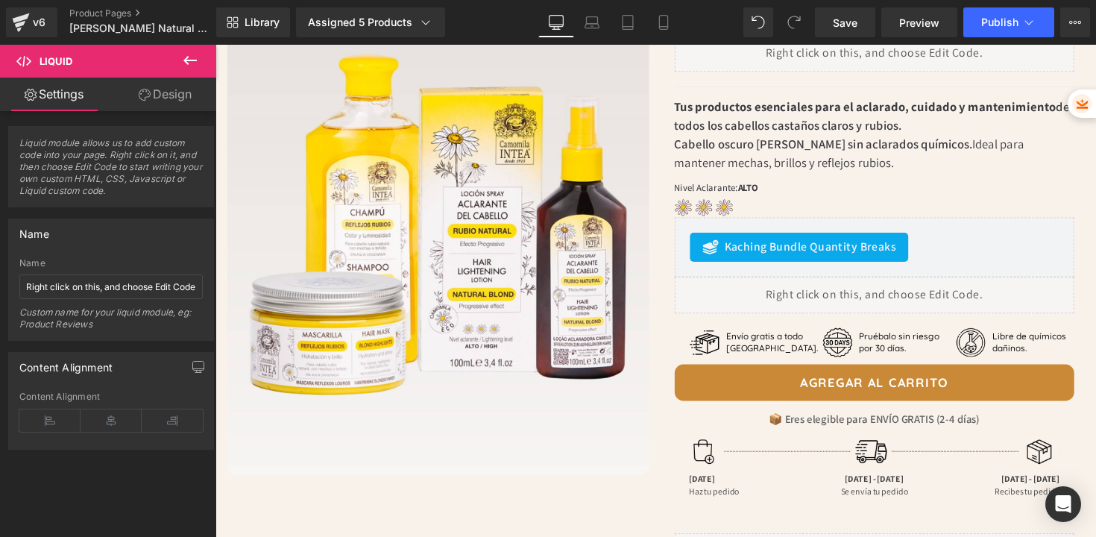
click at [189, 51] on icon at bounding box center [190, 60] width 18 height 18
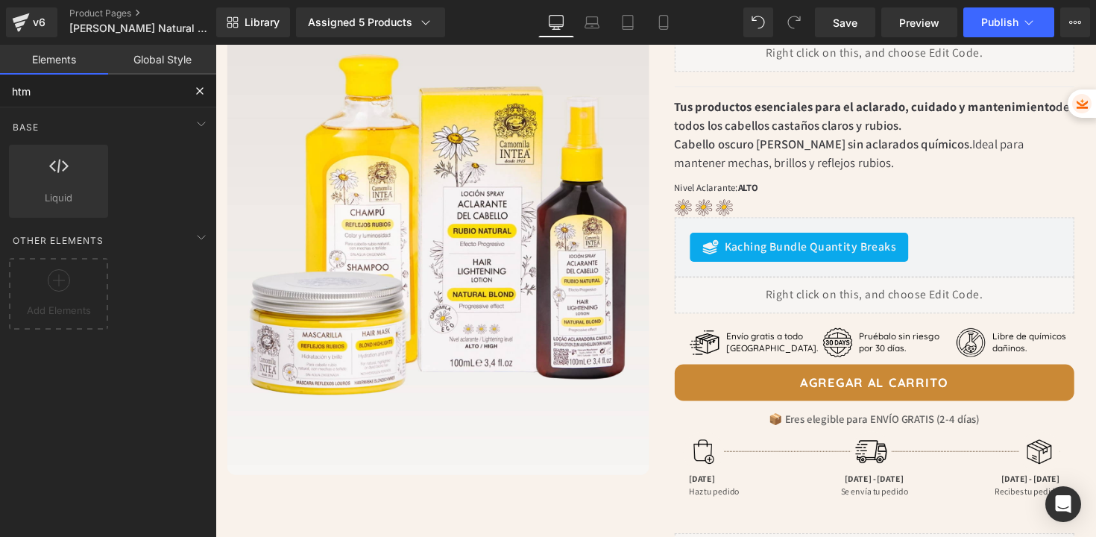
drag, startPoint x: 62, startPoint y: 95, endPoint x: 0, endPoint y: 97, distance: 61.9
click at [0, 97] on input "htm" at bounding box center [91, 91] width 183 height 33
type input "h"
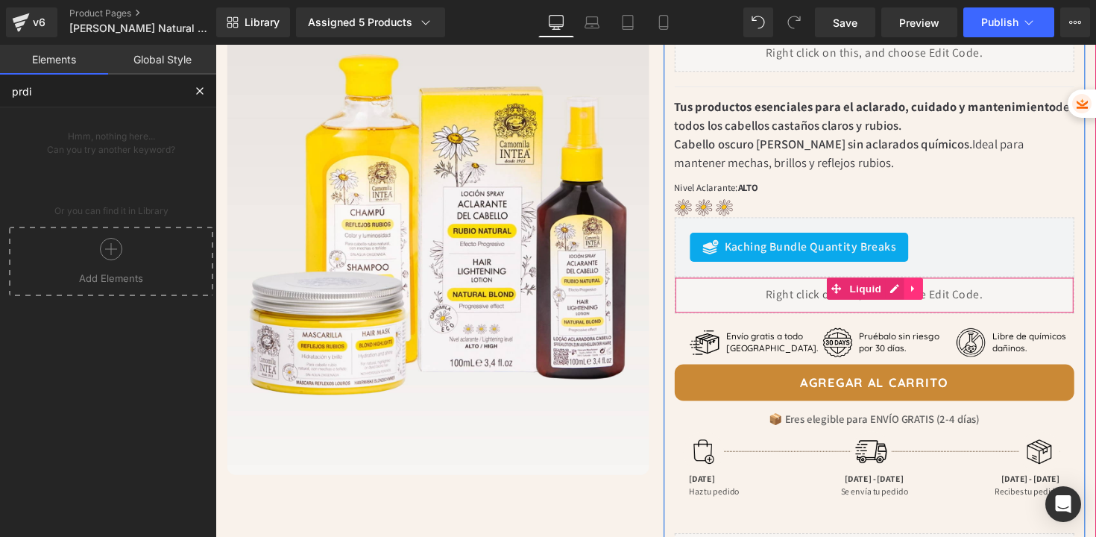
type input "prdi"
click at [928, 294] on icon at bounding box center [929, 295] width 3 height 7
click at [935, 295] on icon at bounding box center [940, 294] width 10 height 11
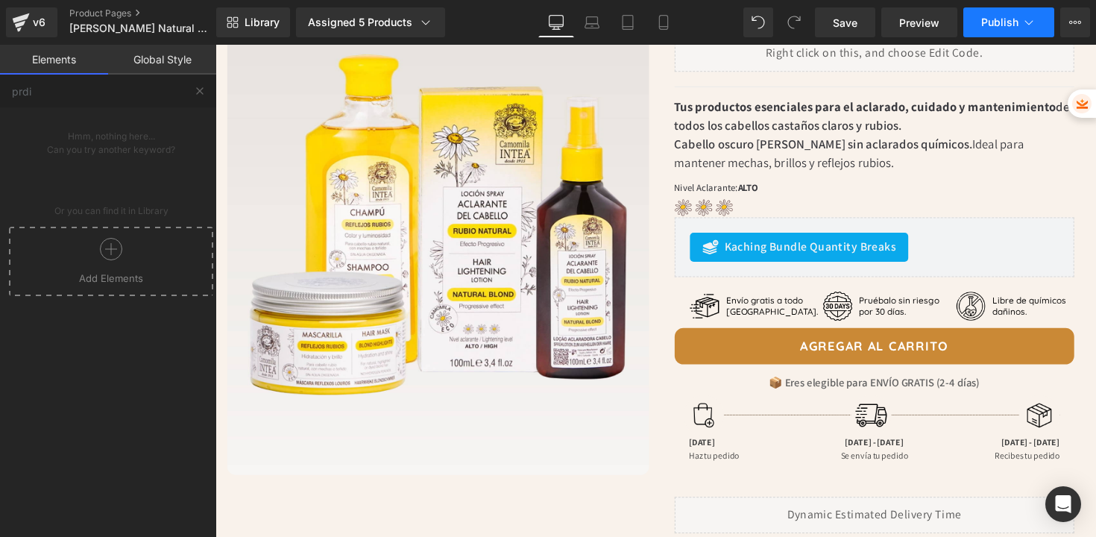
click at [1002, 21] on span "Publish" at bounding box center [999, 22] width 37 height 12
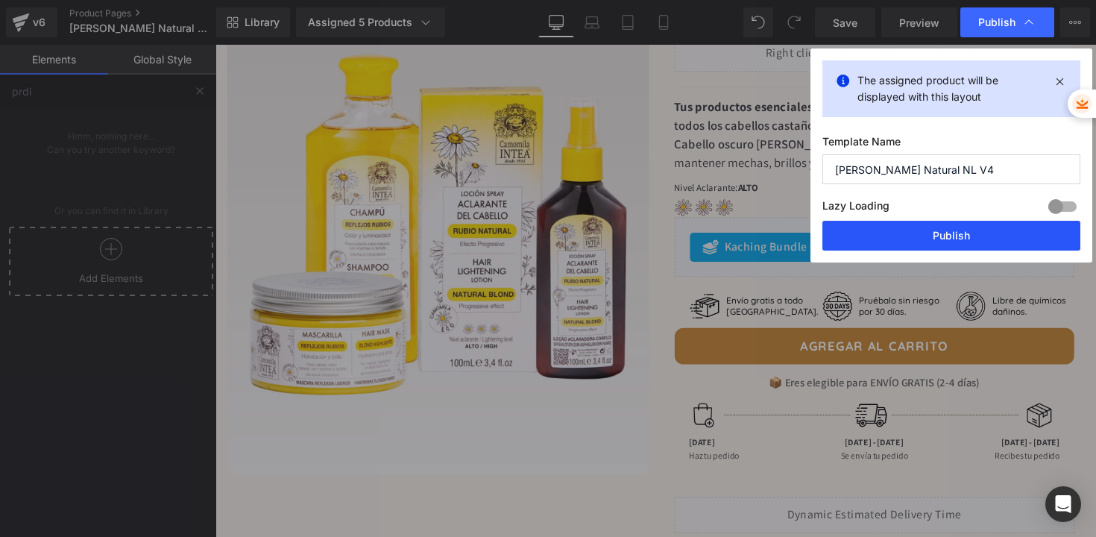
click at [936, 231] on button "Publish" at bounding box center [951, 236] width 258 height 30
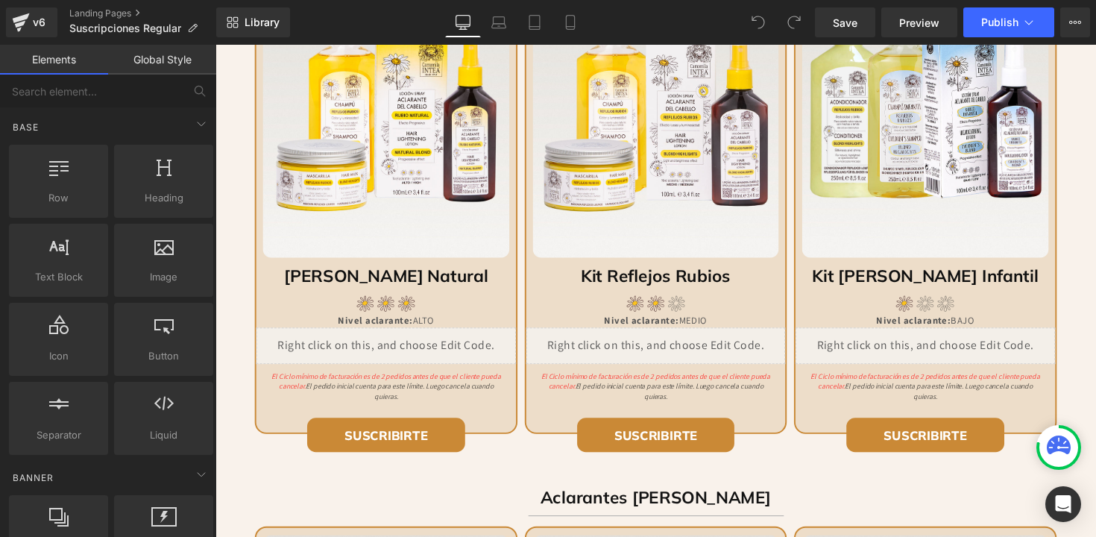
scroll to position [1194, 0]
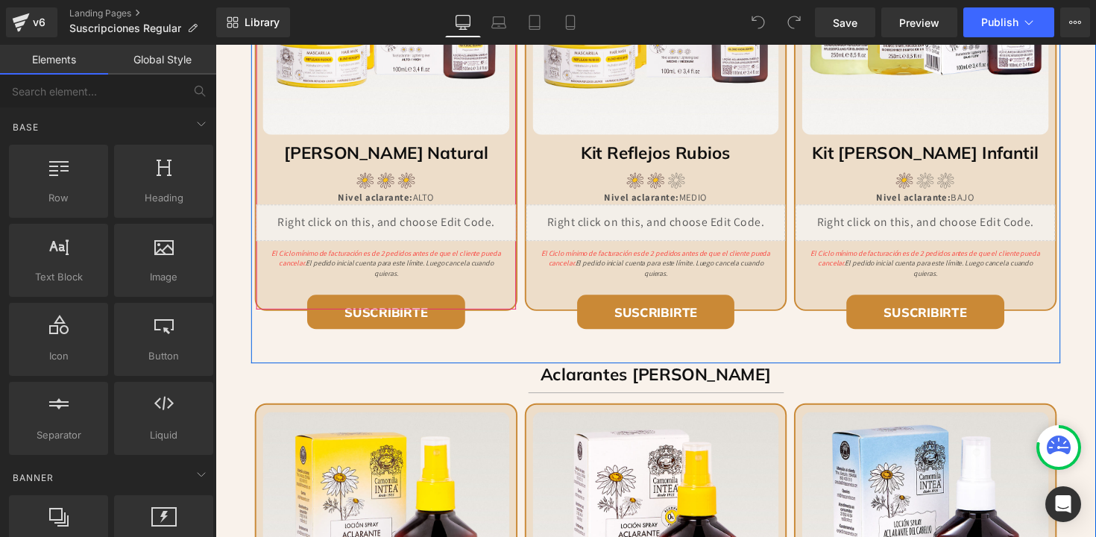
click at [401, 241] on div "Liquid" at bounding box center [389, 227] width 265 height 37
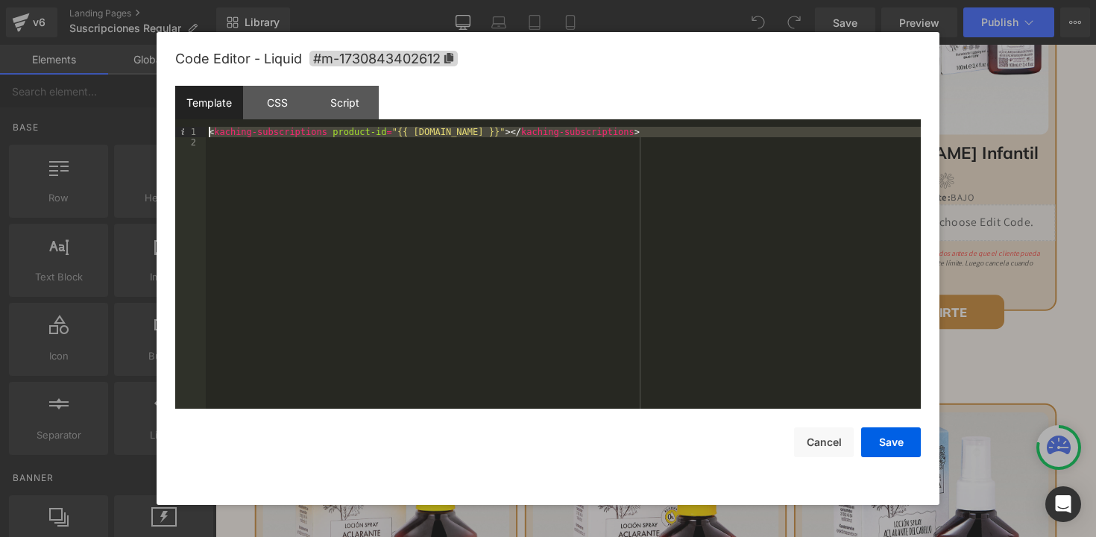
drag, startPoint x: 640, startPoint y: 142, endPoint x: 259, endPoint y: 125, distance: 382.1
click at [259, 125] on div "Template CSS Script Data 1 2 < kaching-subscriptions product-id = "{{ product.i…" at bounding box center [548, 247] width 746 height 323
click at [839, 443] on button "Cancel" at bounding box center [824, 442] width 60 height 30
